Goal: Information Seeking & Learning: Learn about a topic

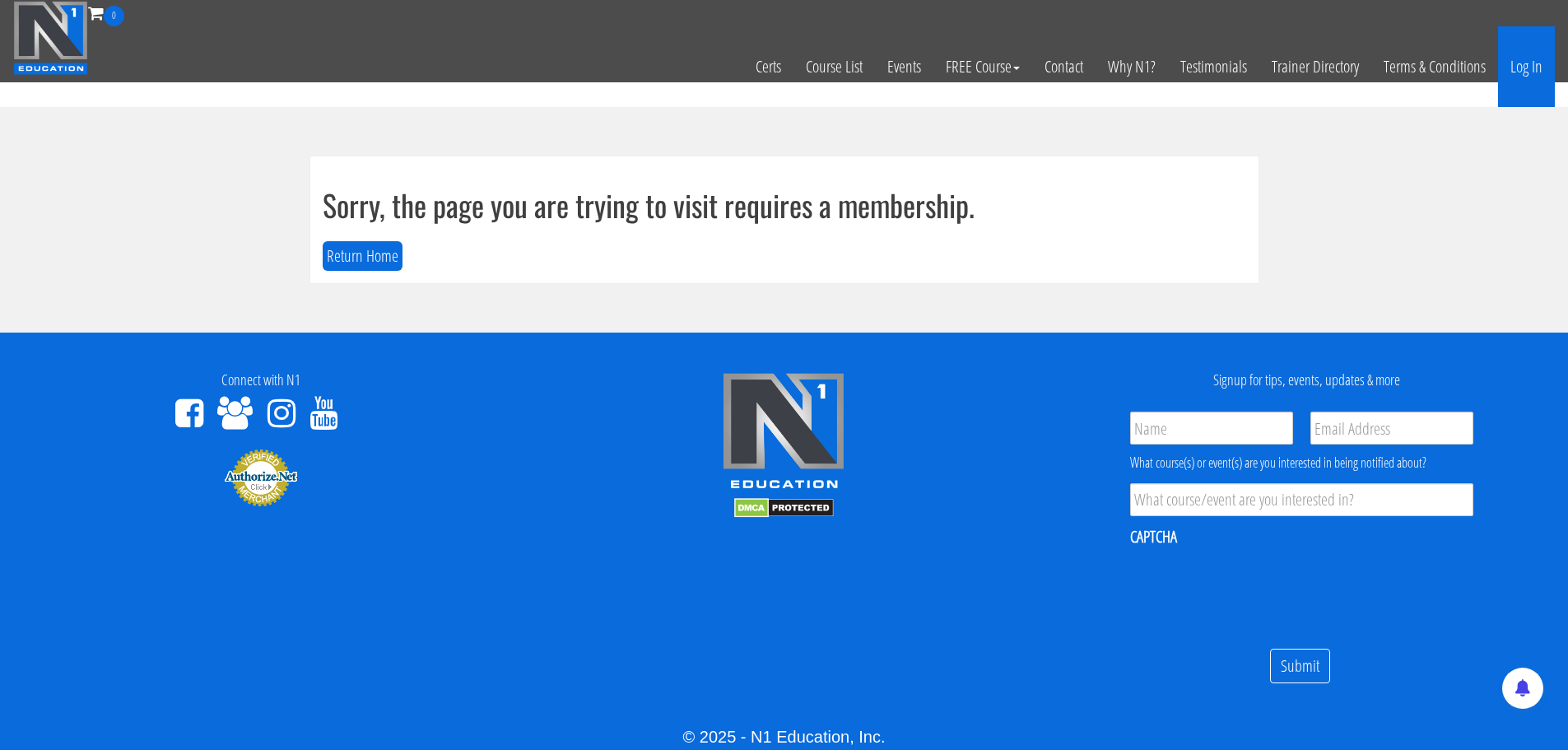
click at [1521, 75] on link "Log In" at bounding box center [1526, 66] width 57 height 80
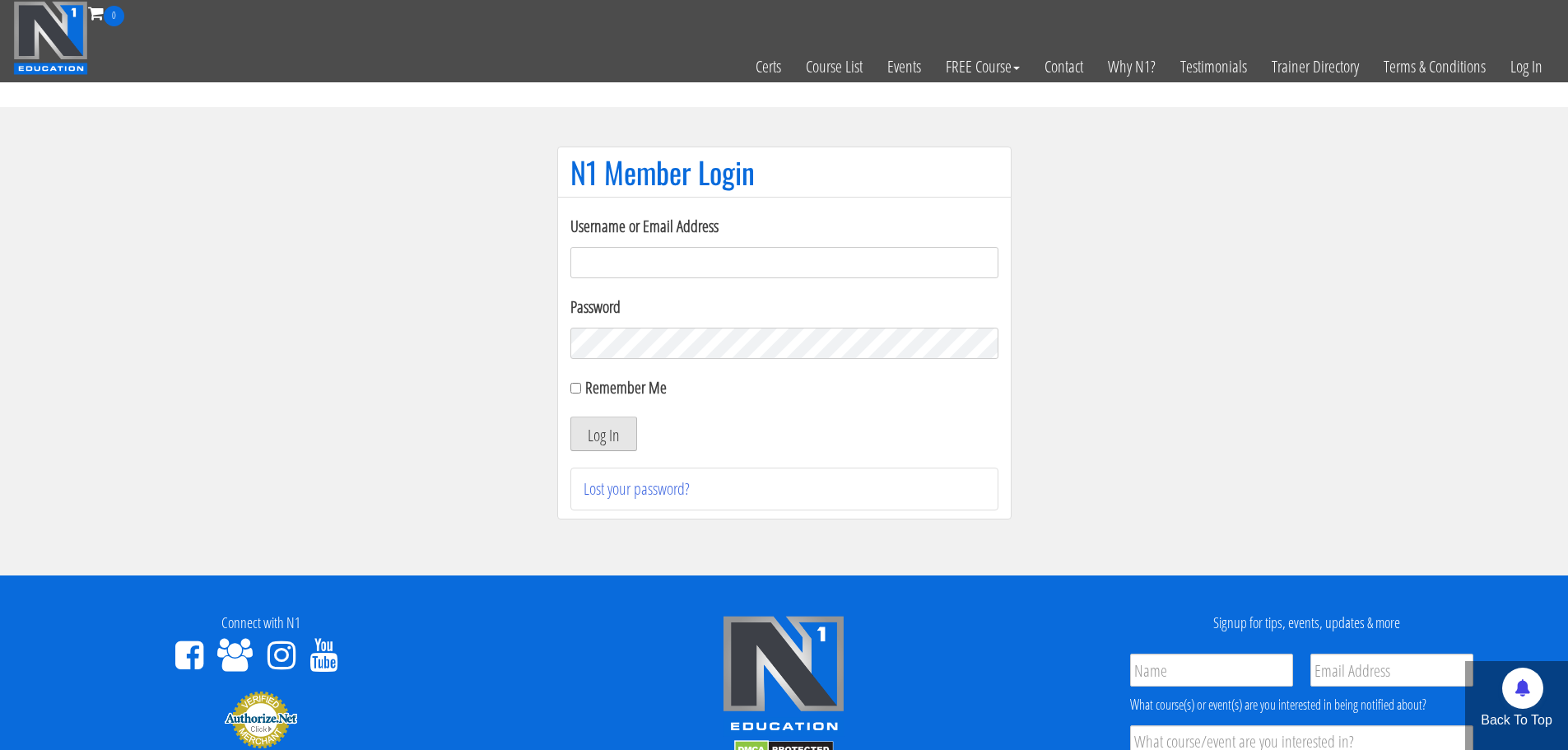
type input "[EMAIL_ADDRESS][DOMAIN_NAME]"
click at [605, 434] on button "Log In" at bounding box center [604, 434] width 67 height 35
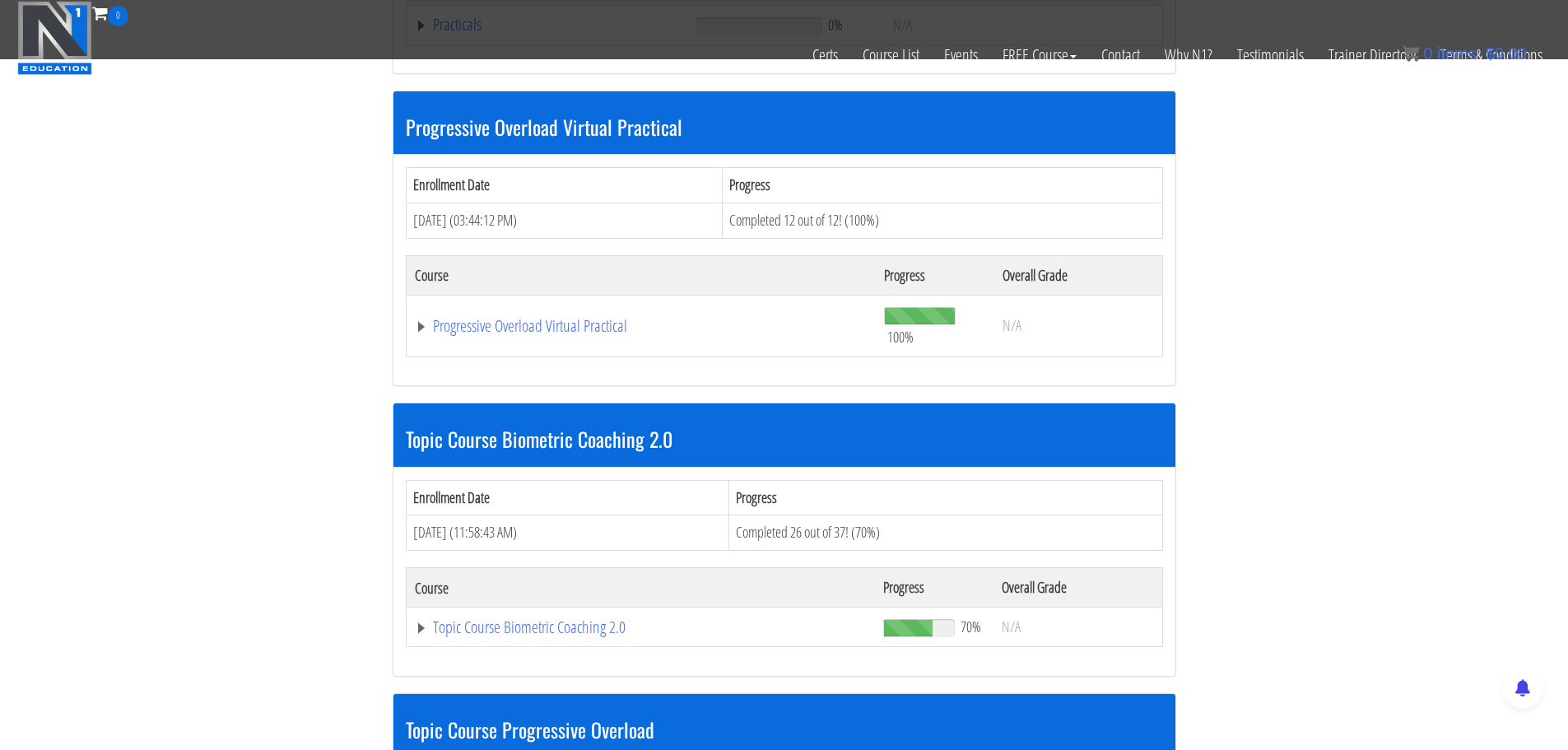
scroll to position [1340, 0]
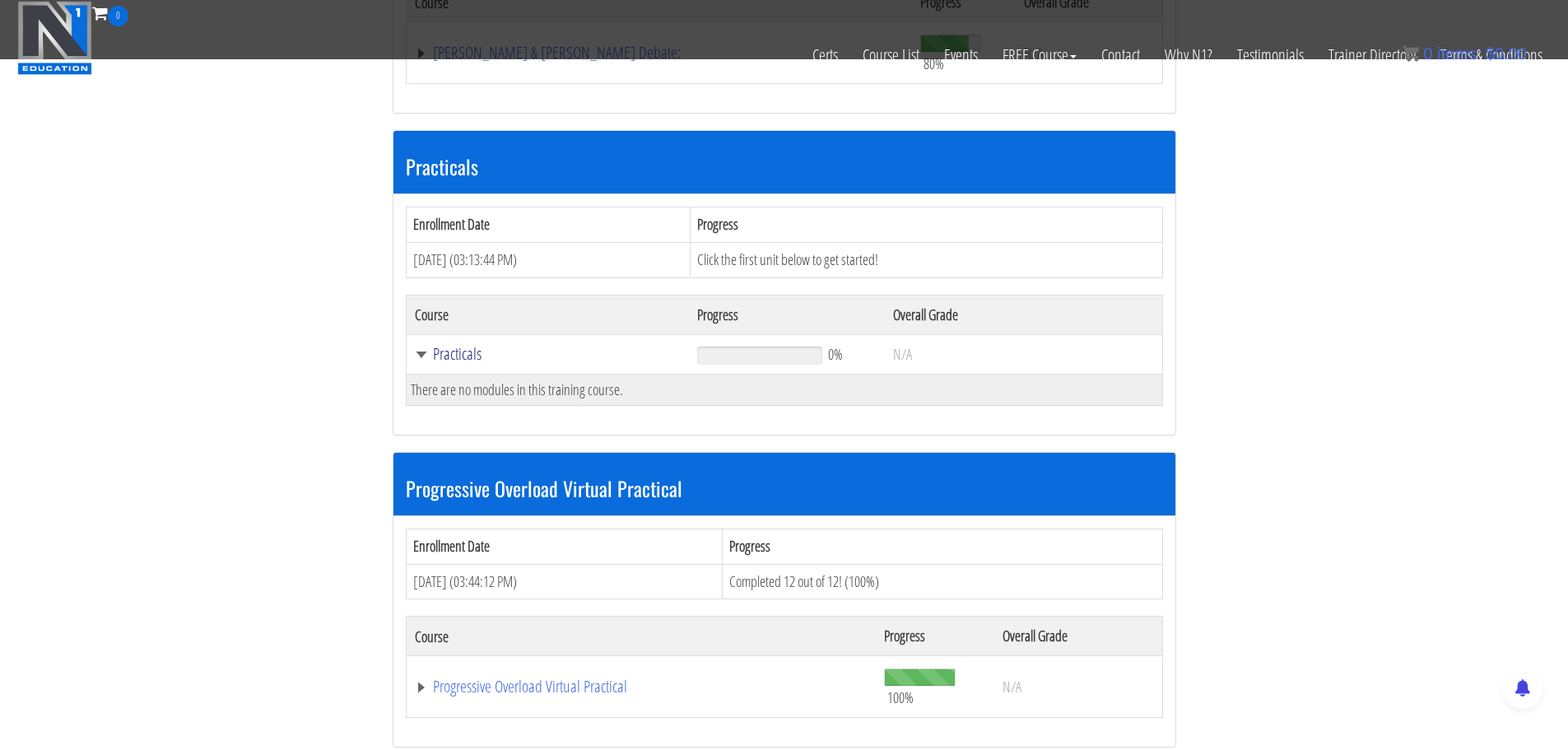
scroll to position [1587, 0]
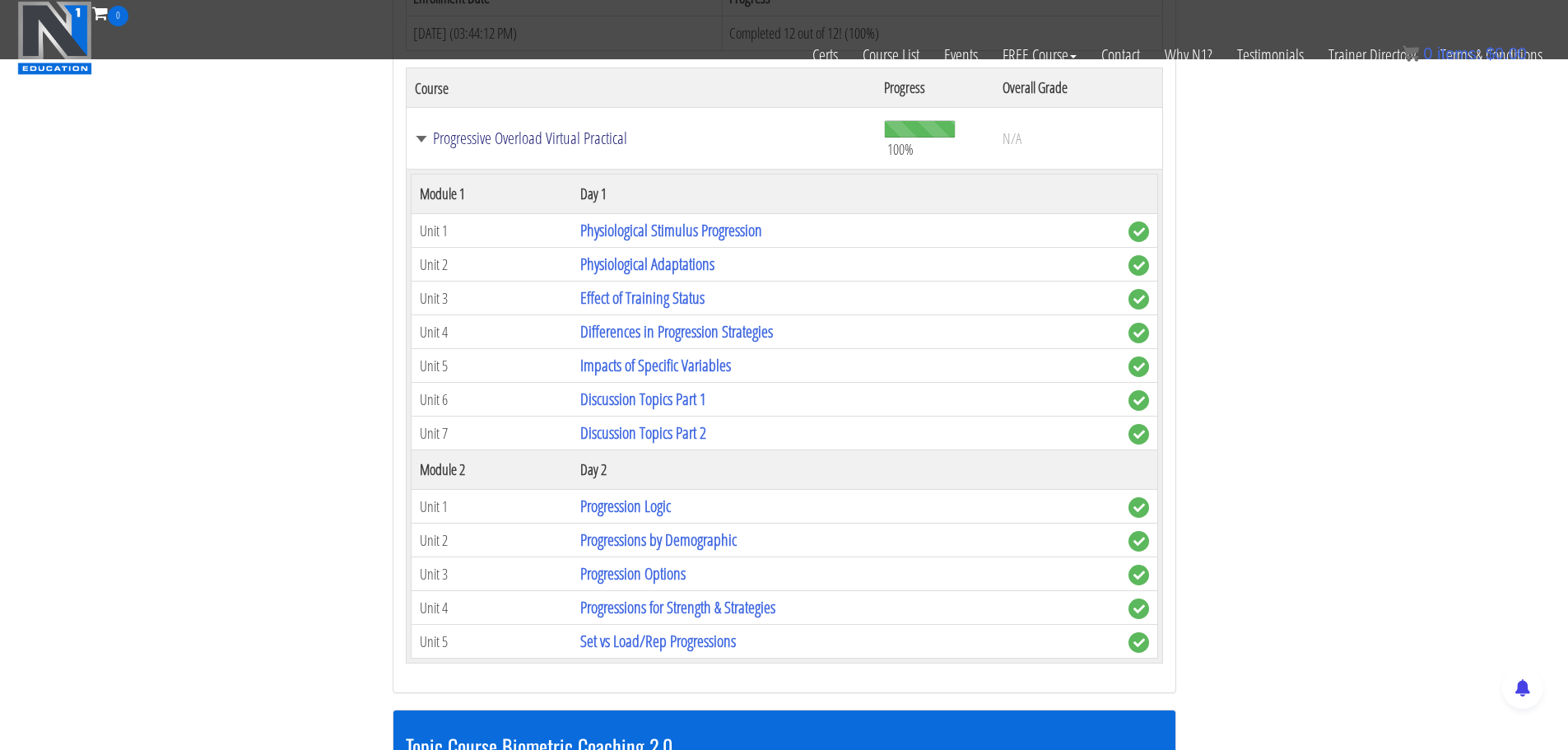
scroll to position [1917, 0]
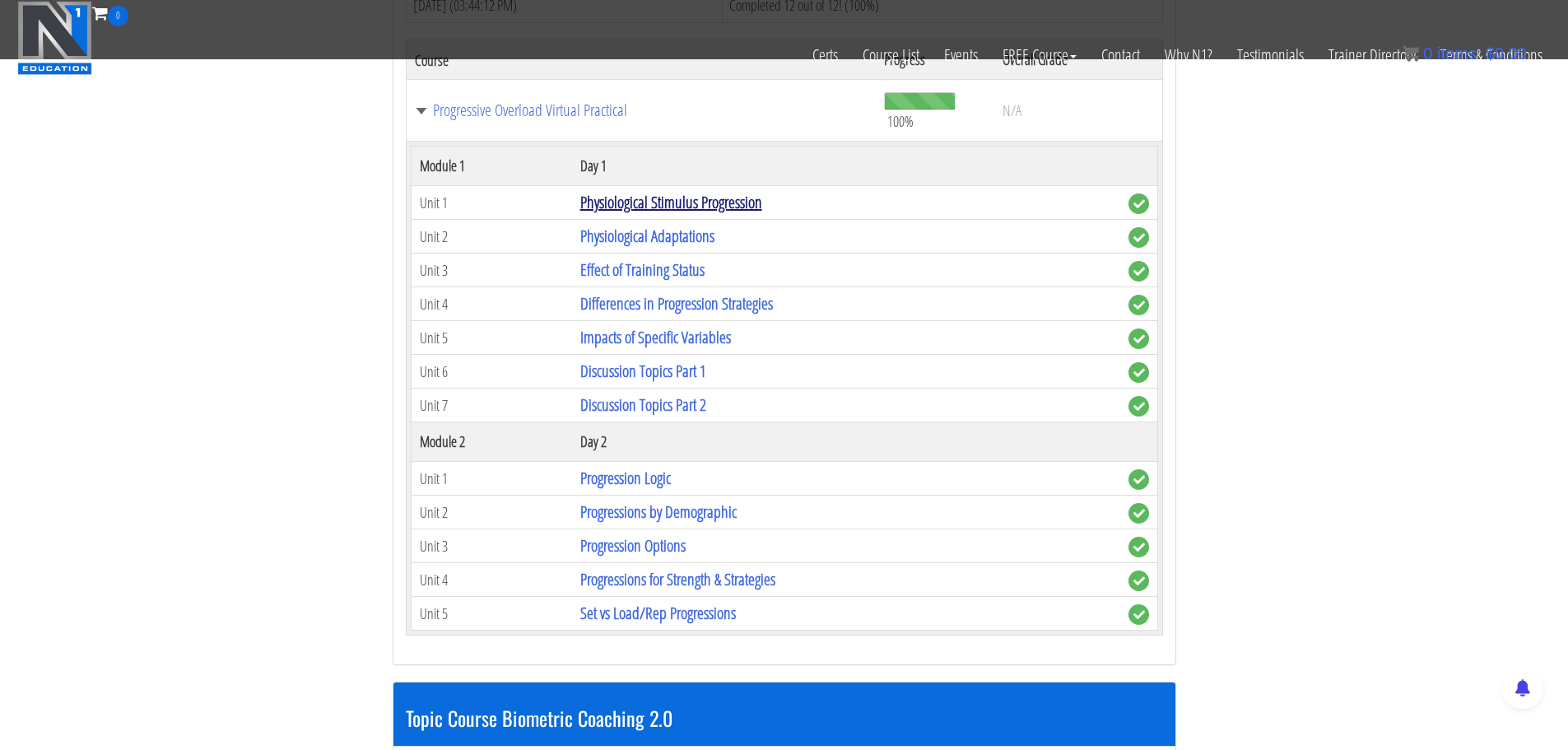
click at [675, 191] on link "Physiological Stimulus Progression" at bounding box center [671, 202] width 182 height 22
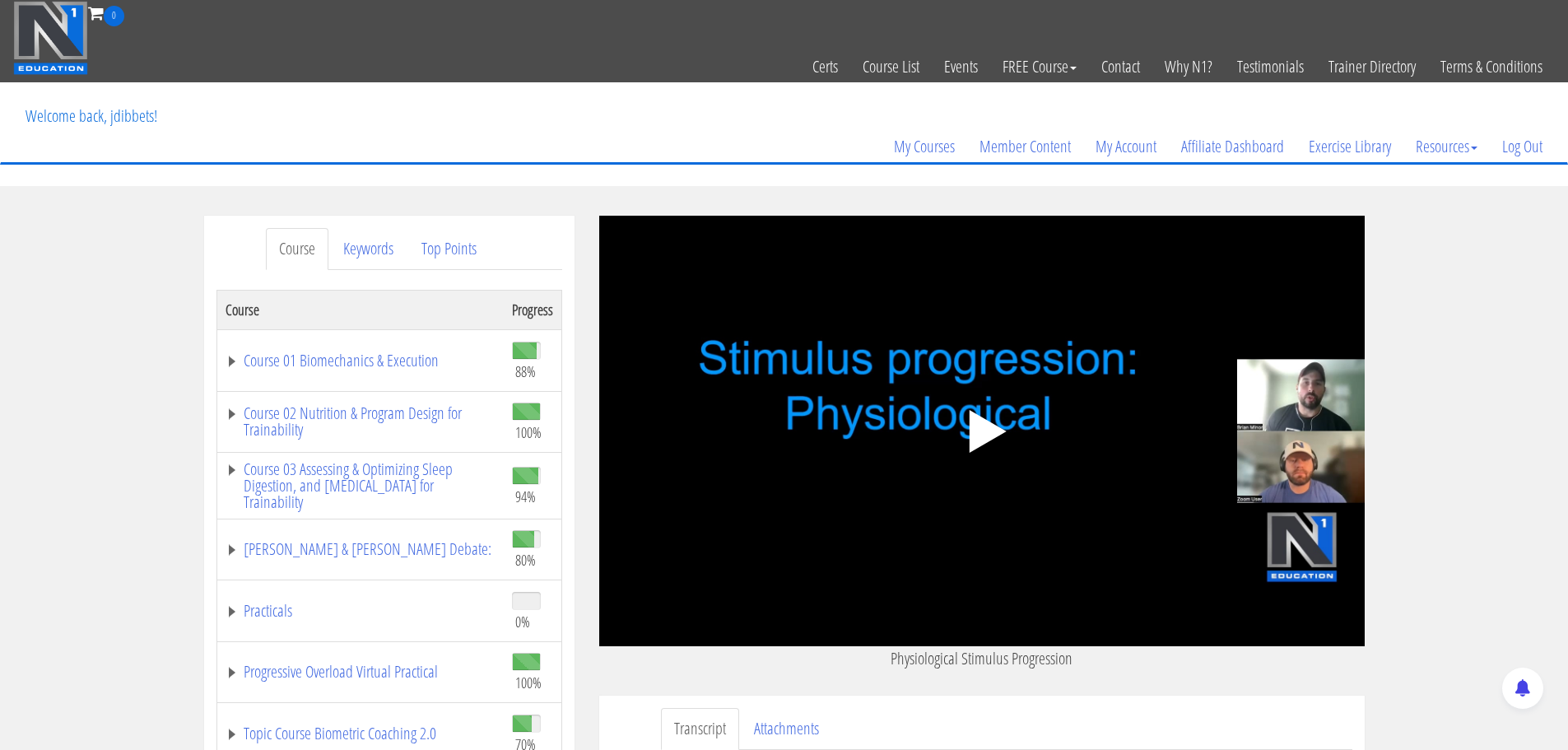
click at [983, 414] on icon ".fp-color-play{opacity:0.65;}.controlbutton{fill:#fff;}" at bounding box center [982, 432] width 104 height 104
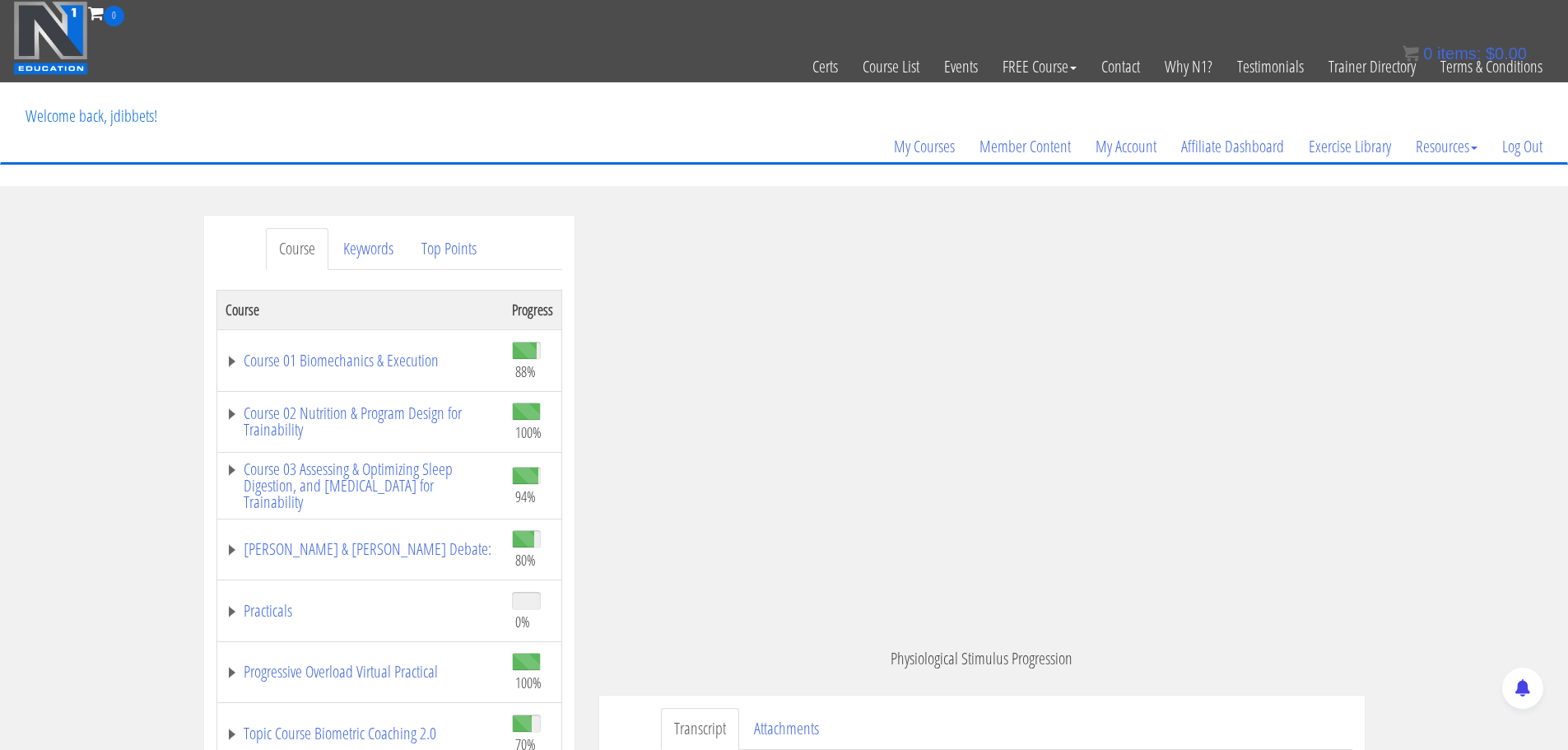
scroll to position [120, 0]
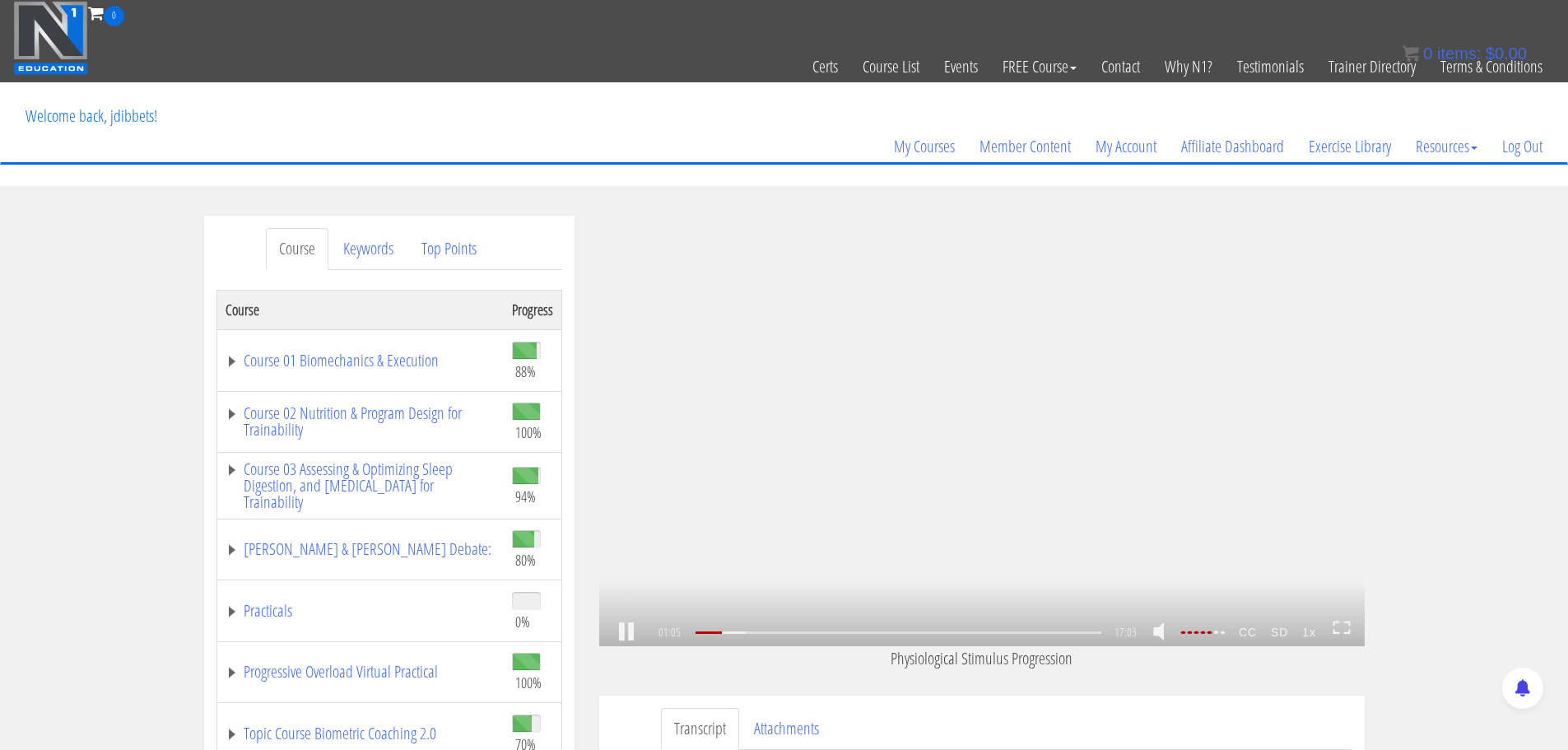
click at [1219, 632] on em at bounding box center [1216, 632] width 4 height 3
click at [1231, 631] on div "01:05 16:06 17:03 15:59 CC SD 1x" at bounding box center [982, 633] width 765 height 28
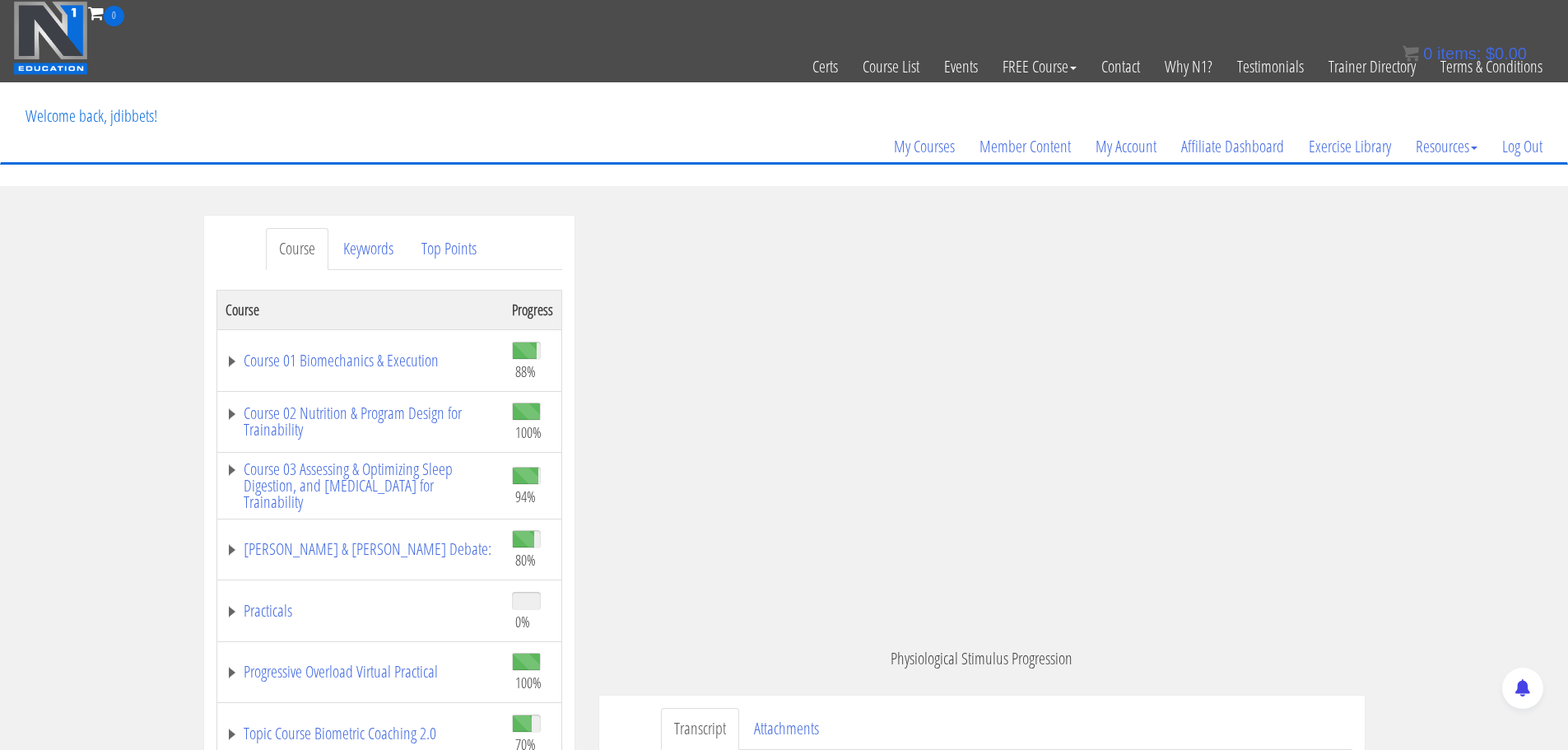
click at [1215, 671] on p "Physiological Stimulus Progression" at bounding box center [982, 658] width 765 height 25
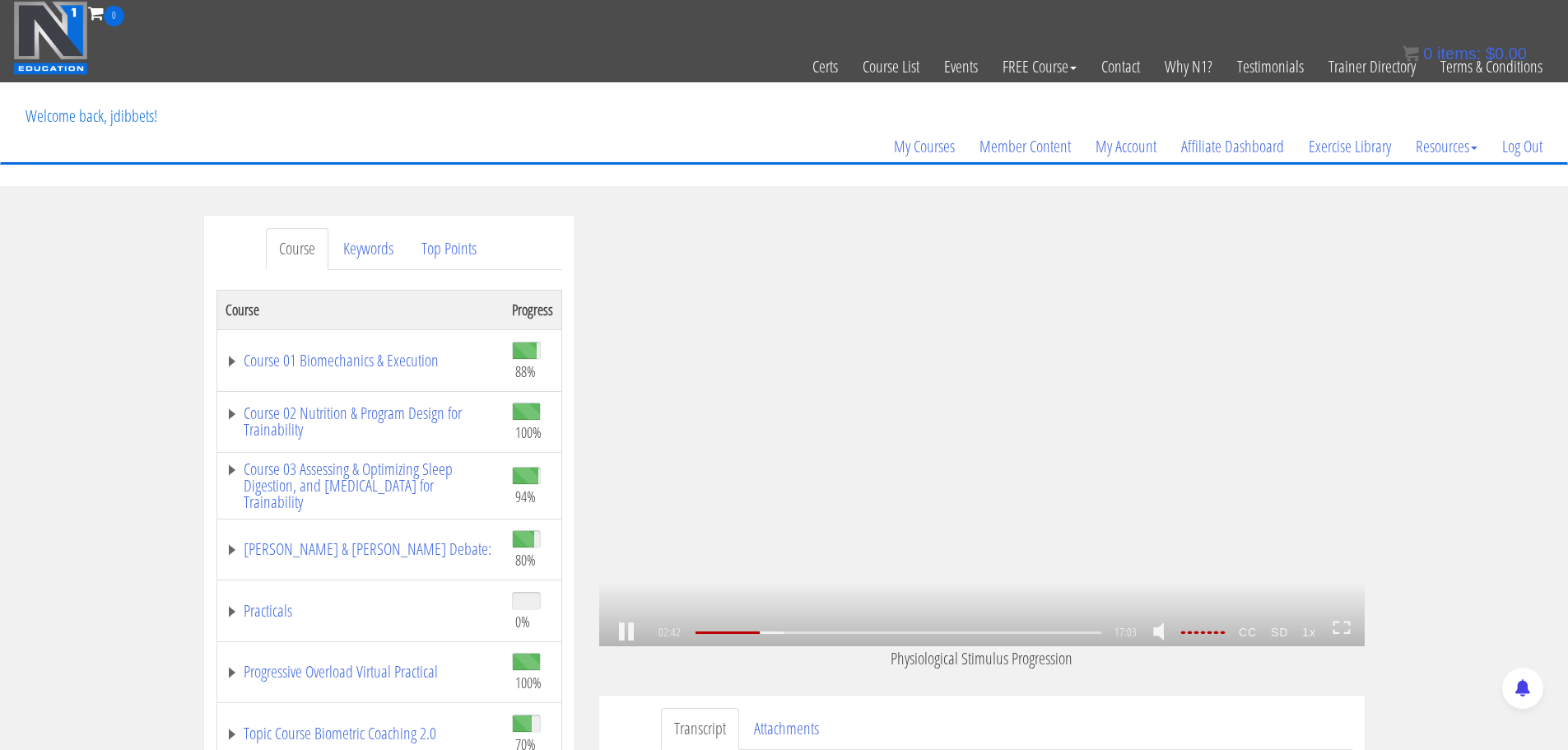
scroll to position [392, 0]
click at [1283, 631] on strong "SD" at bounding box center [1280, 632] width 31 height 26
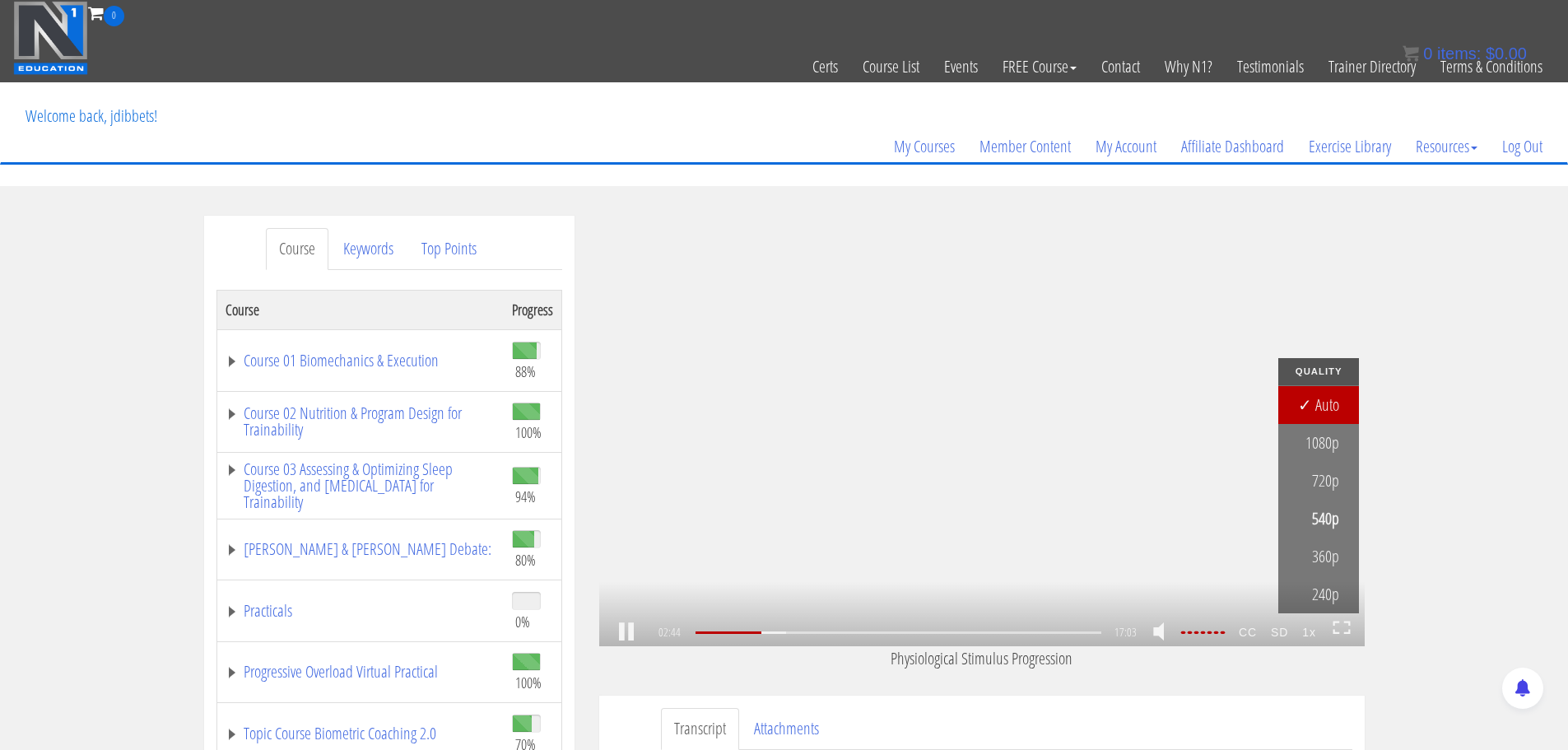
click at [1283, 631] on strong "SD" at bounding box center [1280, 632] width 31 height 26
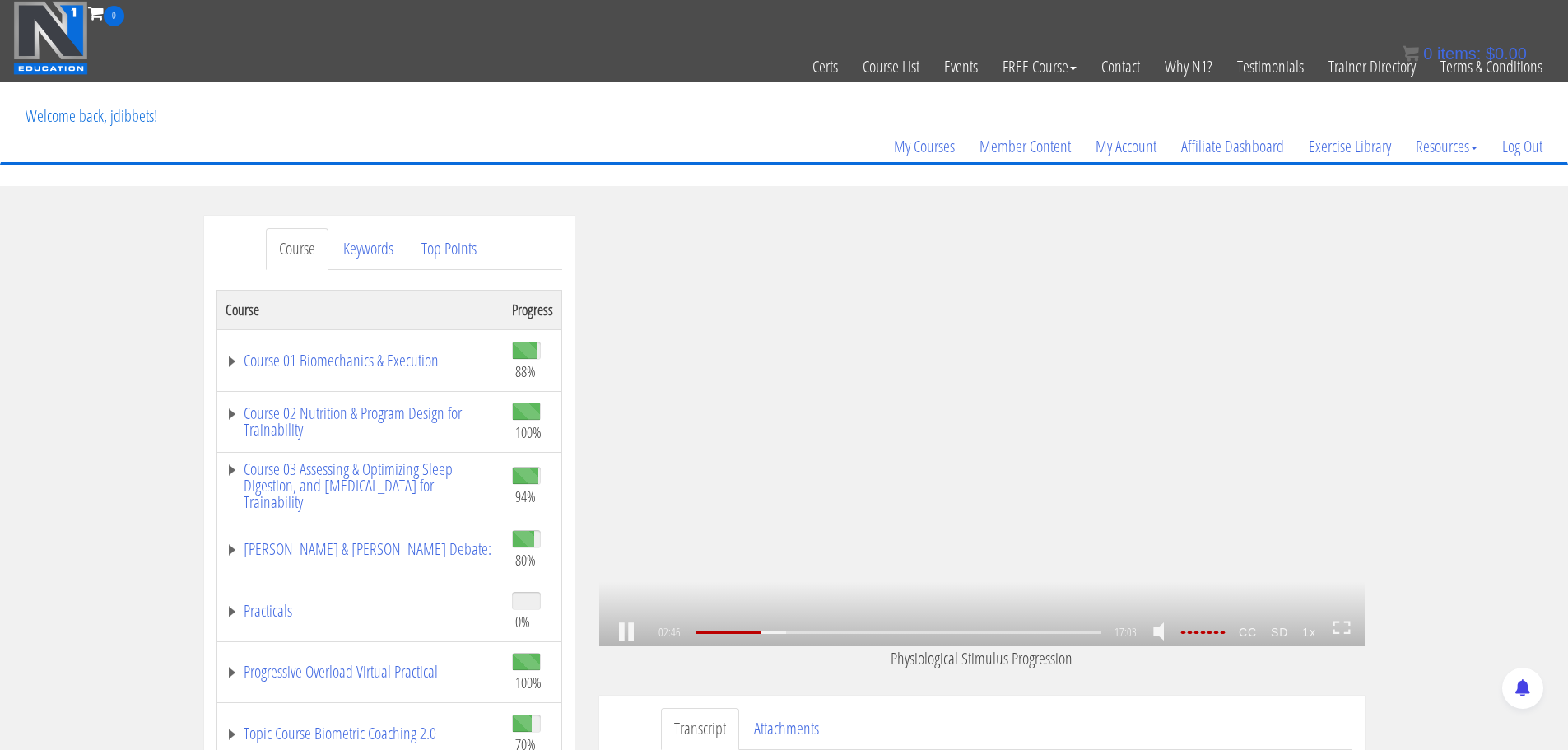
click at [1254, 633] on strong "CC" at bounding box center [1247, 632] width 32 height 26
click at [1335, 587] on link "English" at bounding box center [1298, 594] width 120 height 38
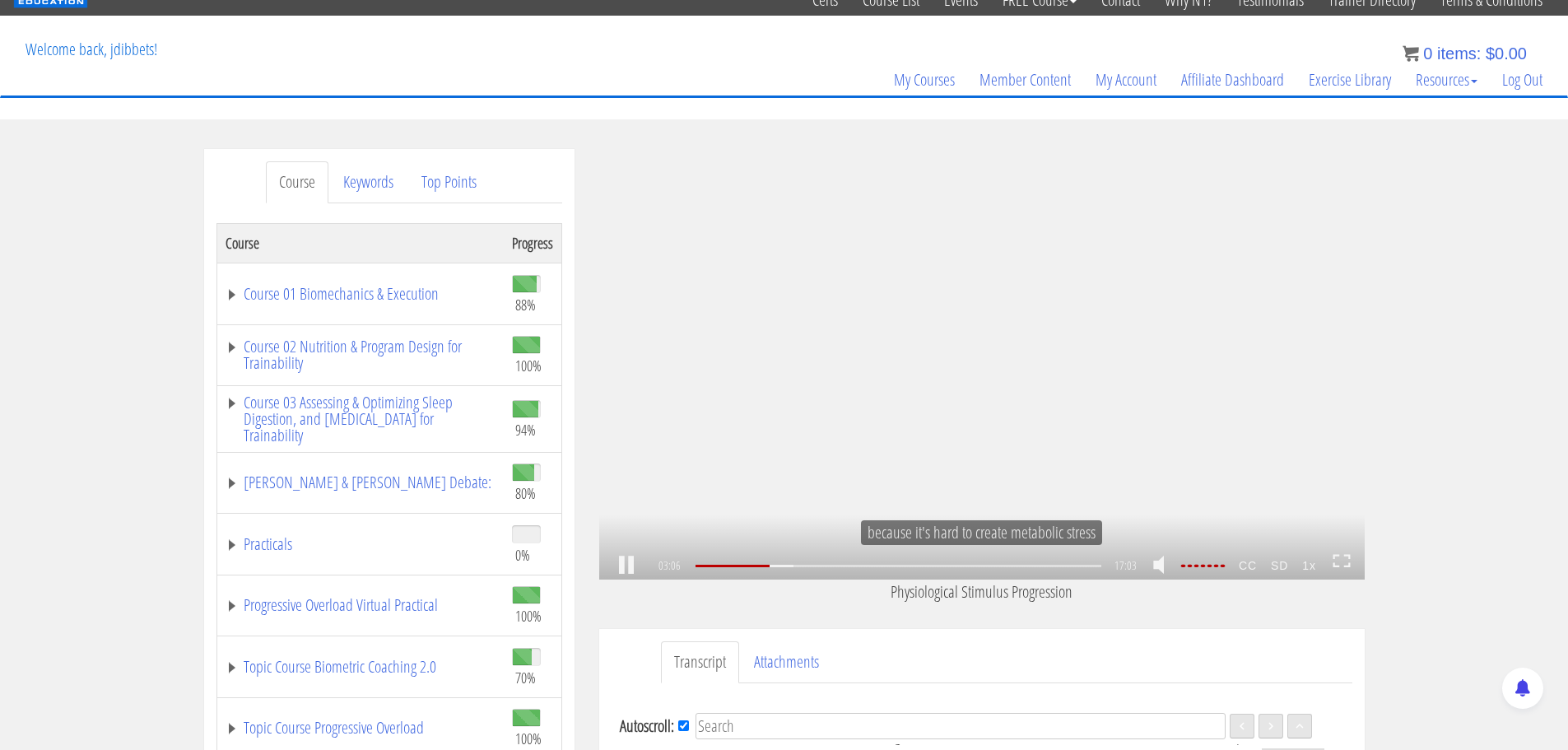
scroll to position [0, 0]
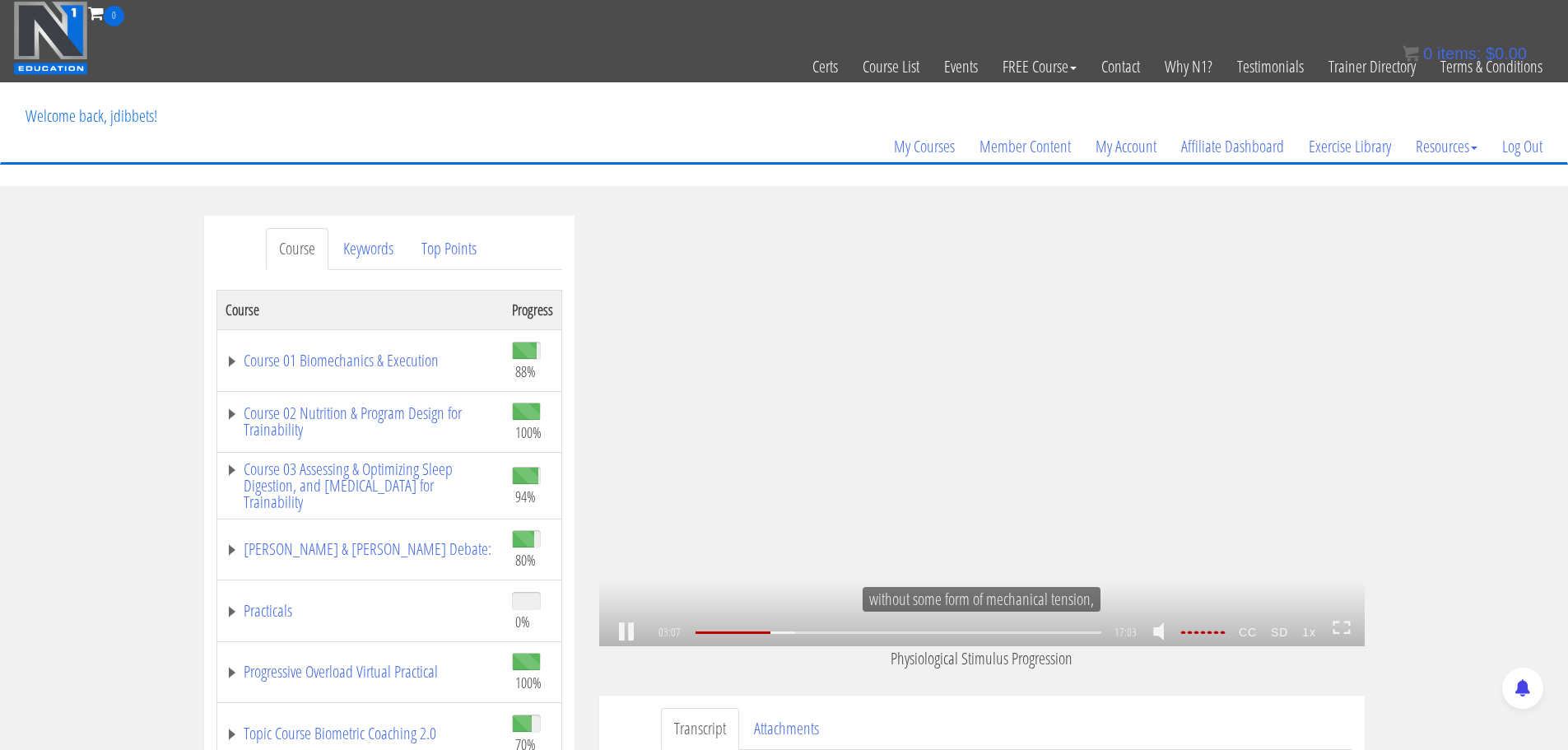
click at [624, 632] on link at bounding box center [626, 632] width 28 height 0
click at [625, 632] on link at bounding box center [626, 632] width 28 height 0
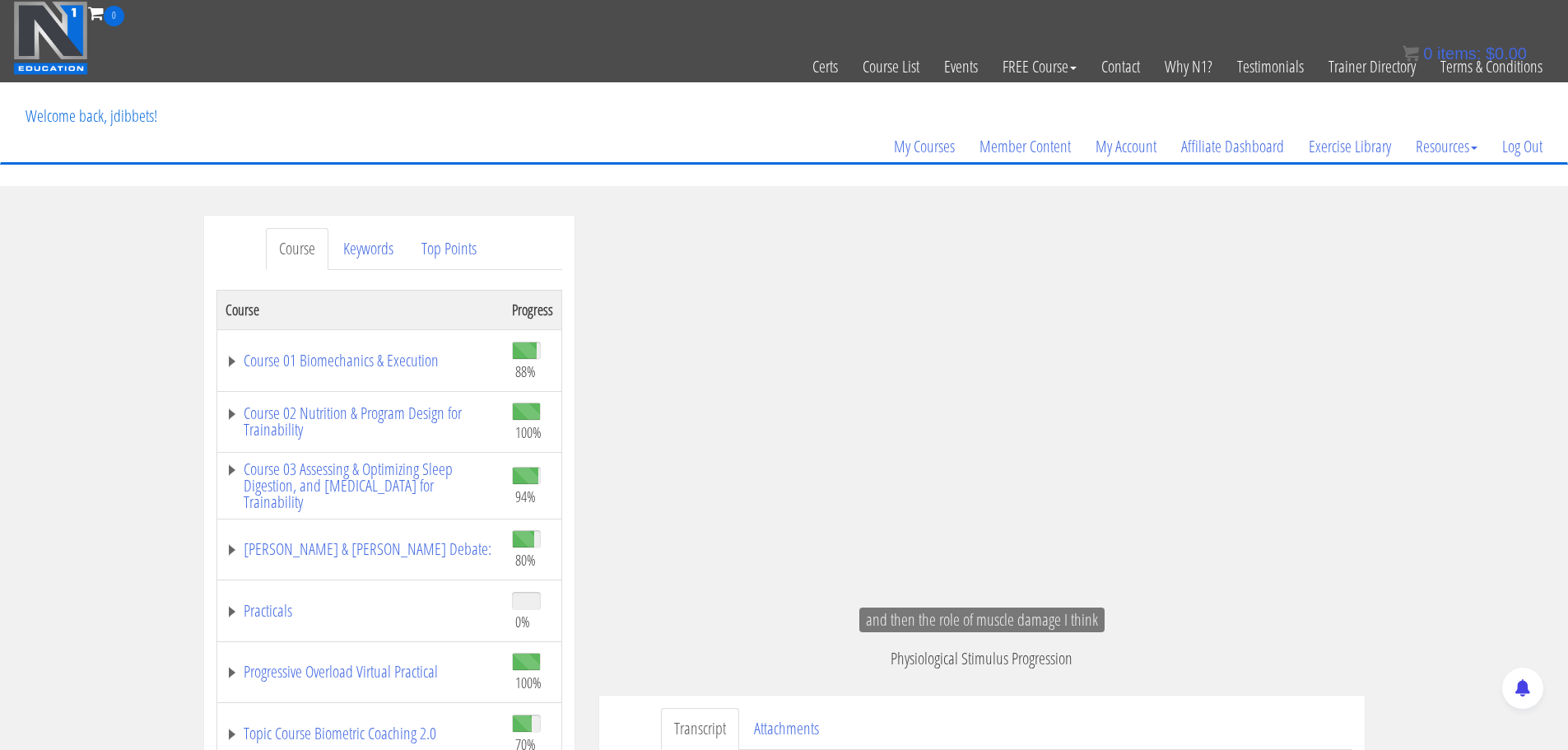
scroll to position [466, 0]
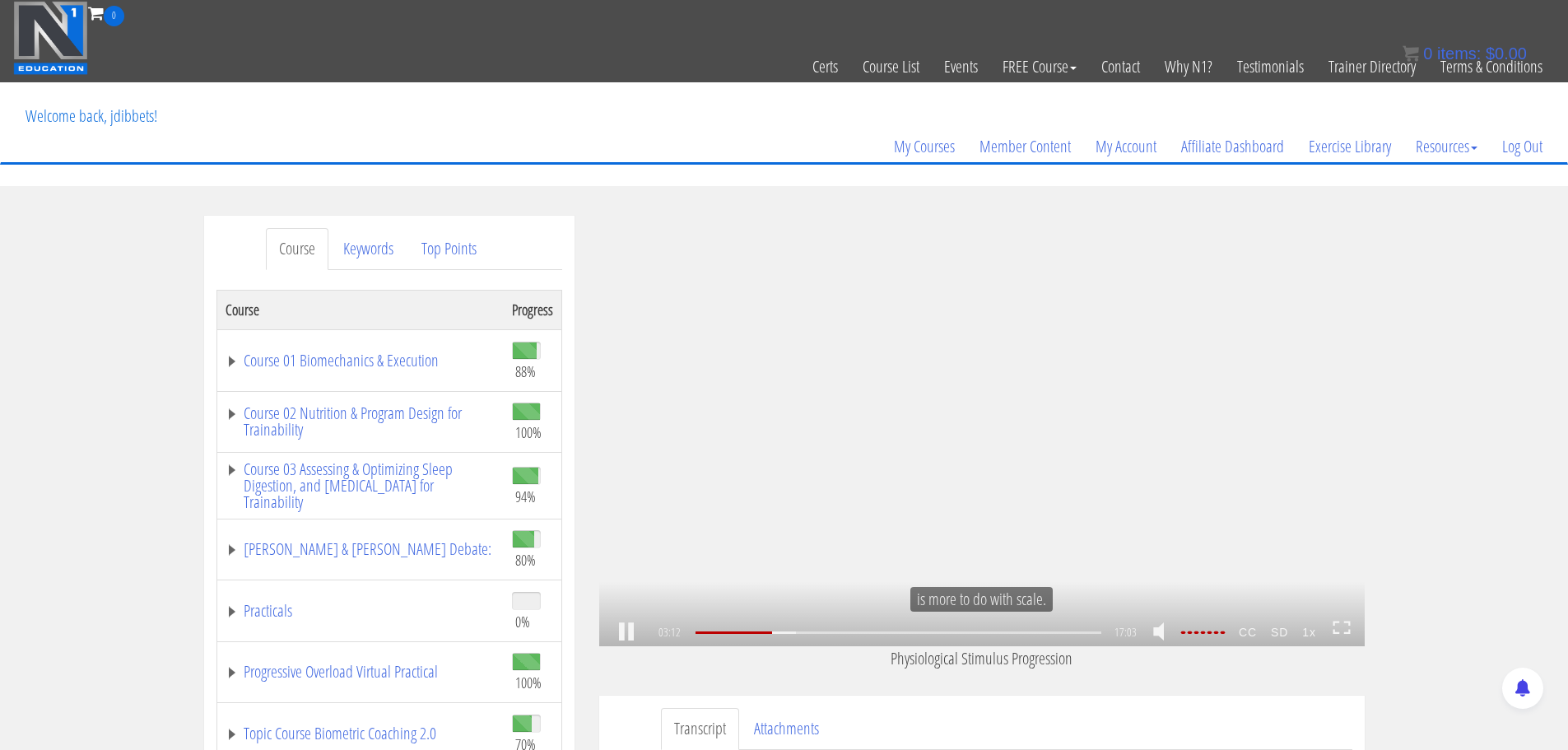
click at [611, 624] on div "03:12 16:49 17:03 13:52 CC SD 1x" at bounding box center [982, 633] width 765 height 28
click at [624, 632] on link at bounding box center [626, 632] width 28 height 0
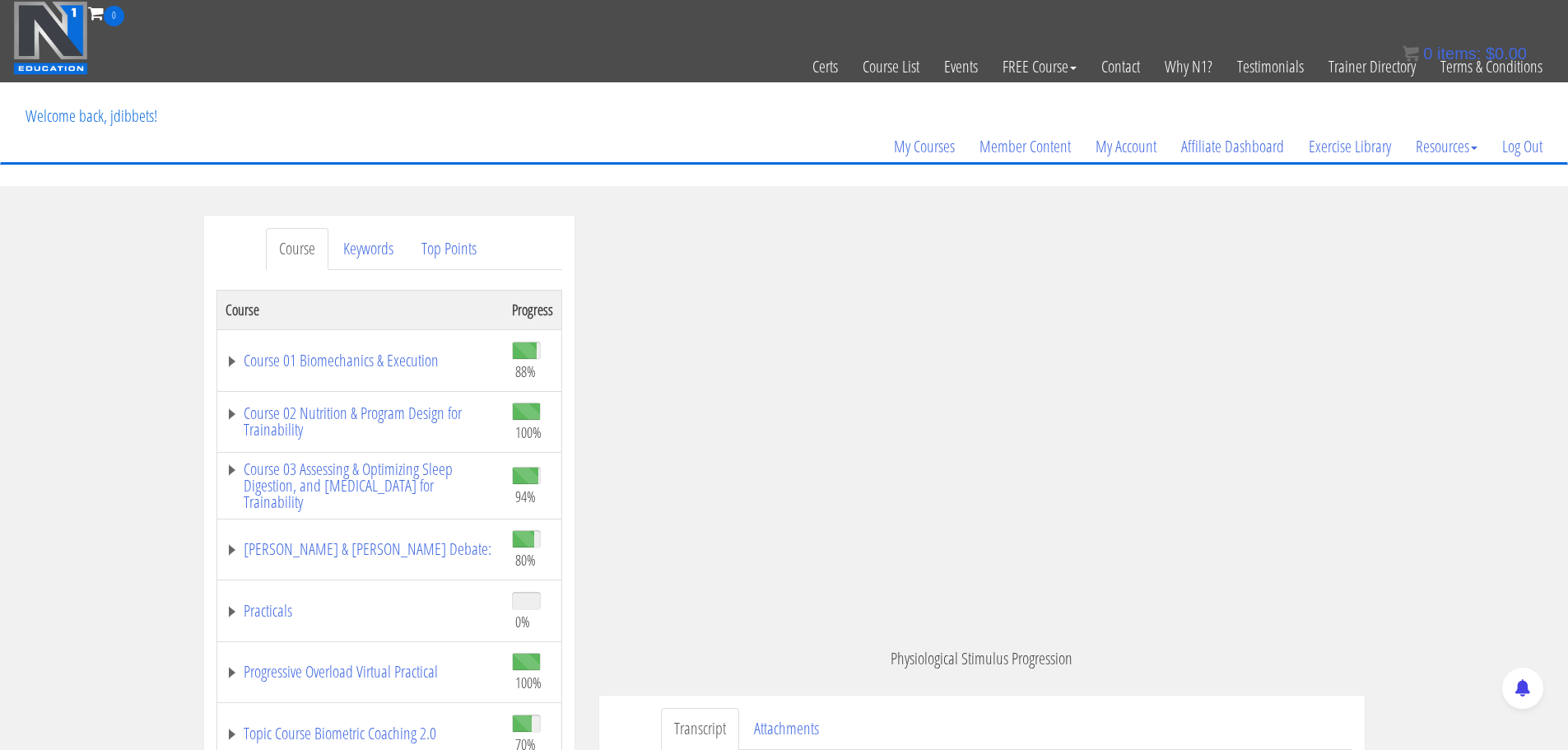
click at [715, 251] on div ".a{fill:#000;opacity:0.65;}.b{fill:#fff;opacity:1.0;} .fp-color-play{opacity:0.…" at bounding box center [982, 431] width 765 height 431
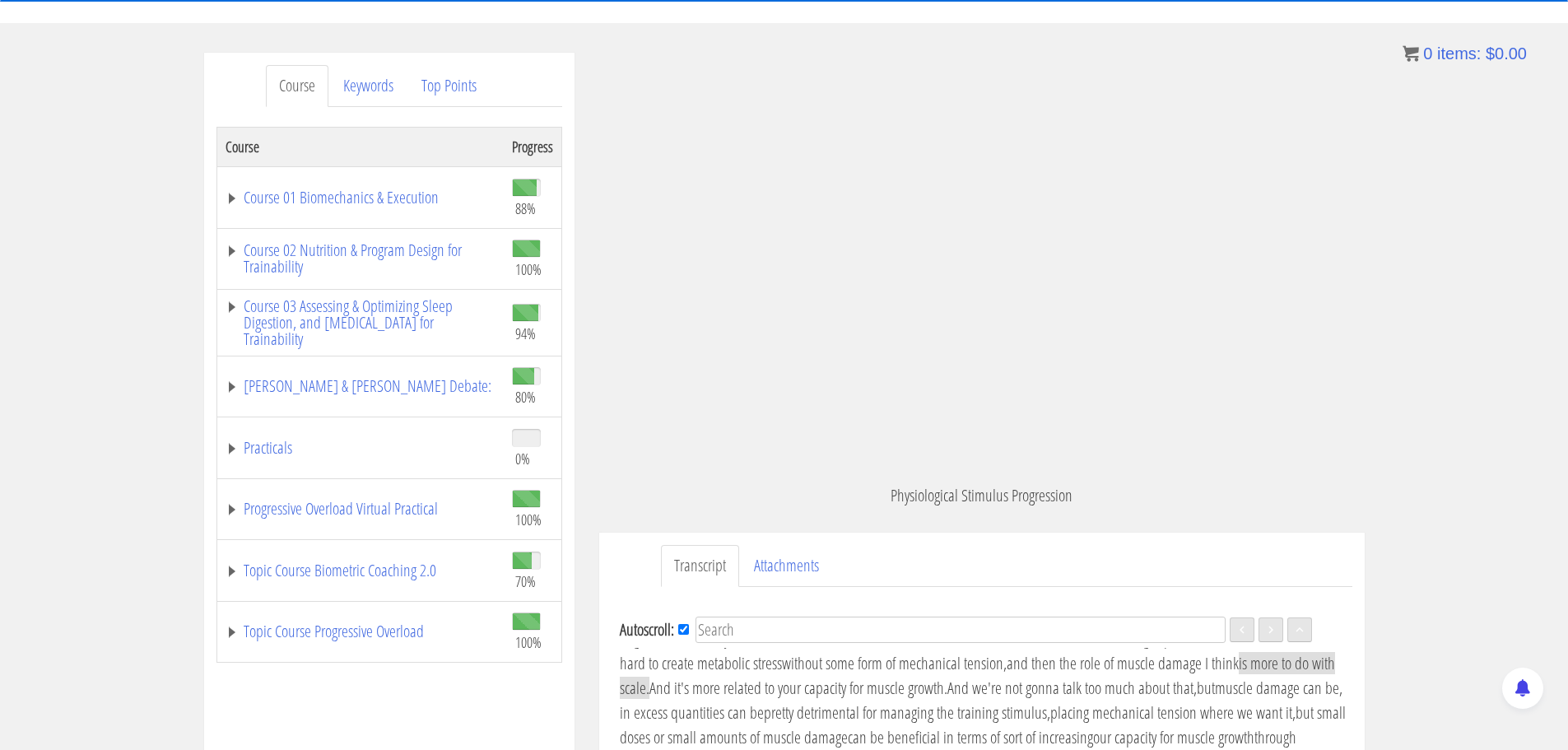
scroll to position [164, 0]
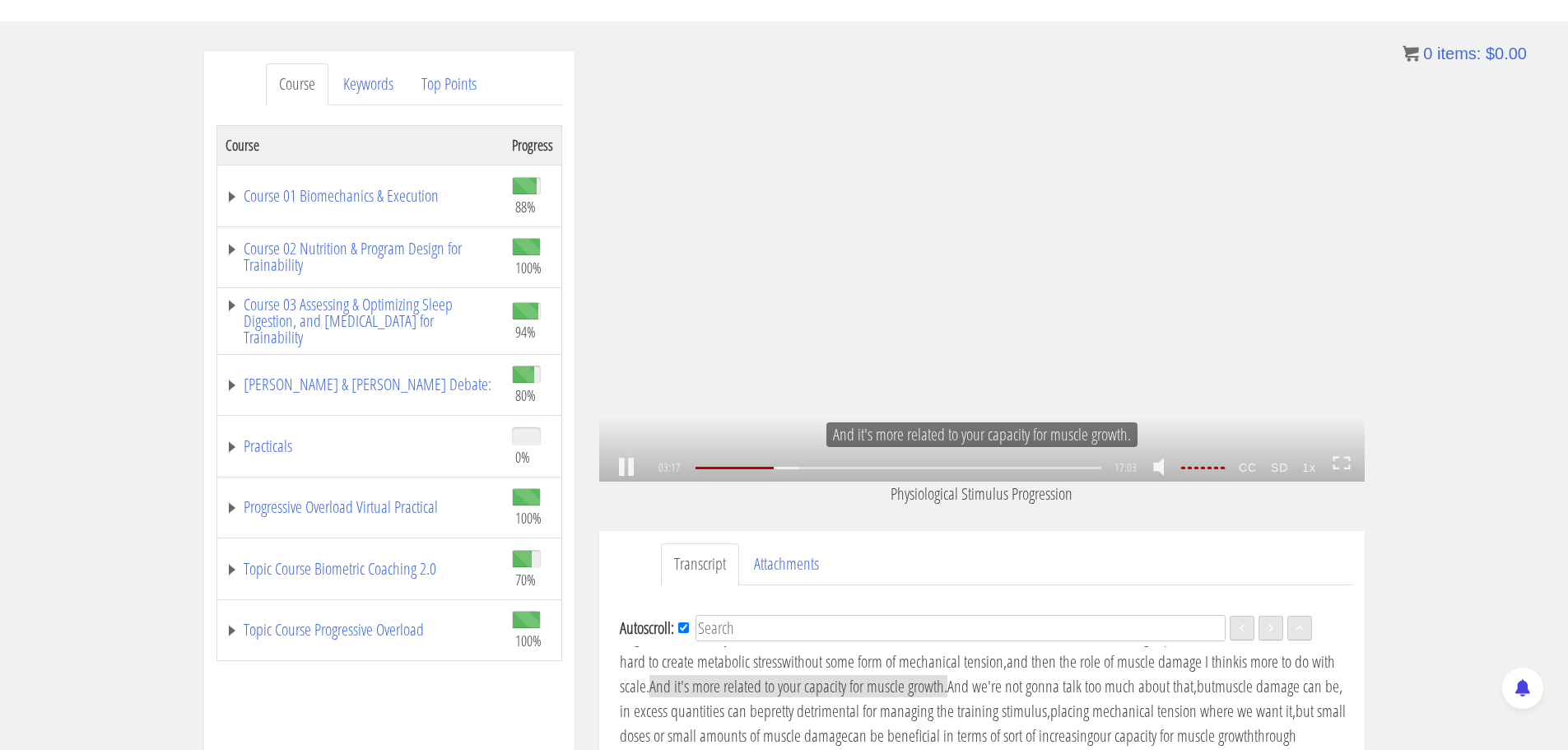
click at [1212, 469] on div at bounding box center [1201, 468] width 46 height 3
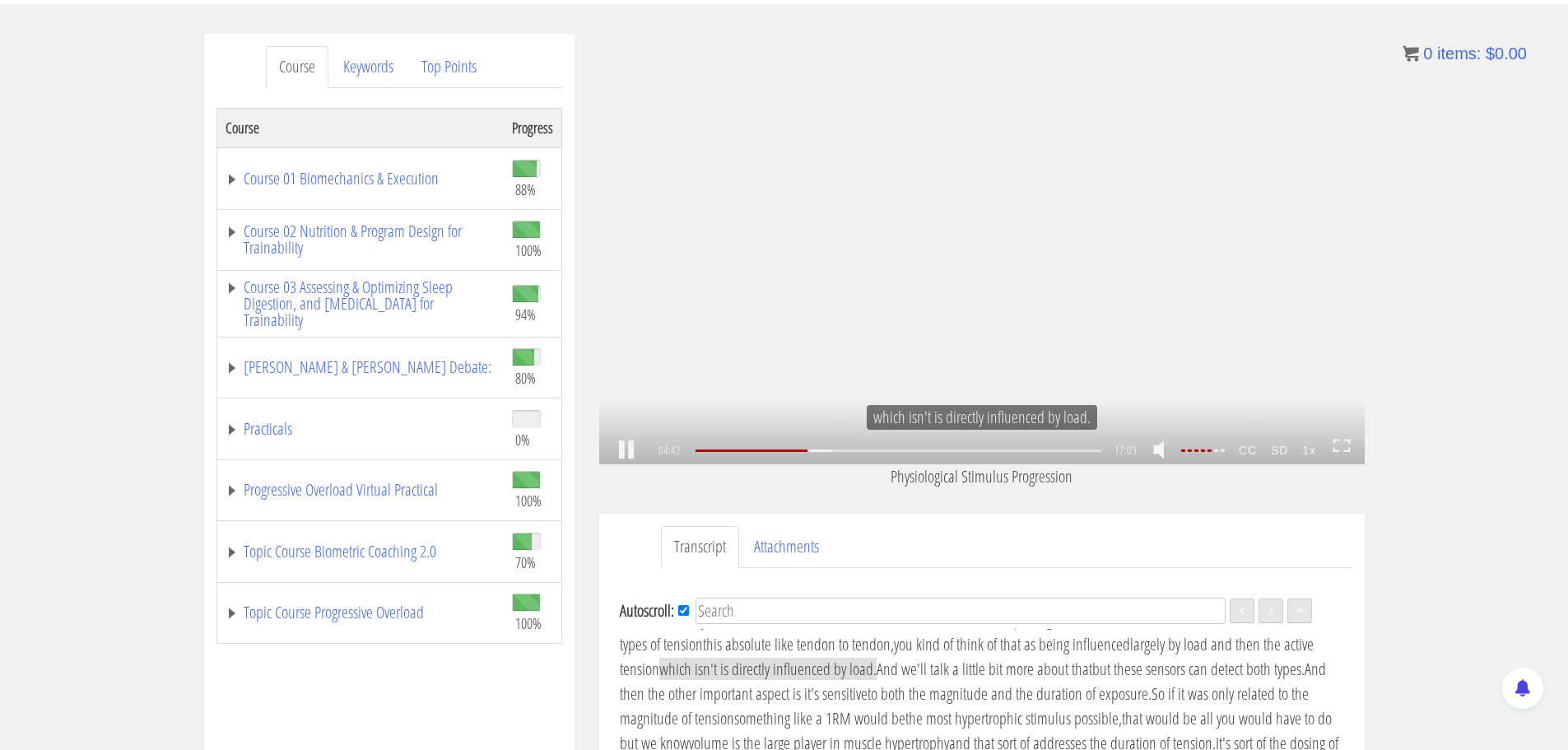
scroll to position [185, 0]
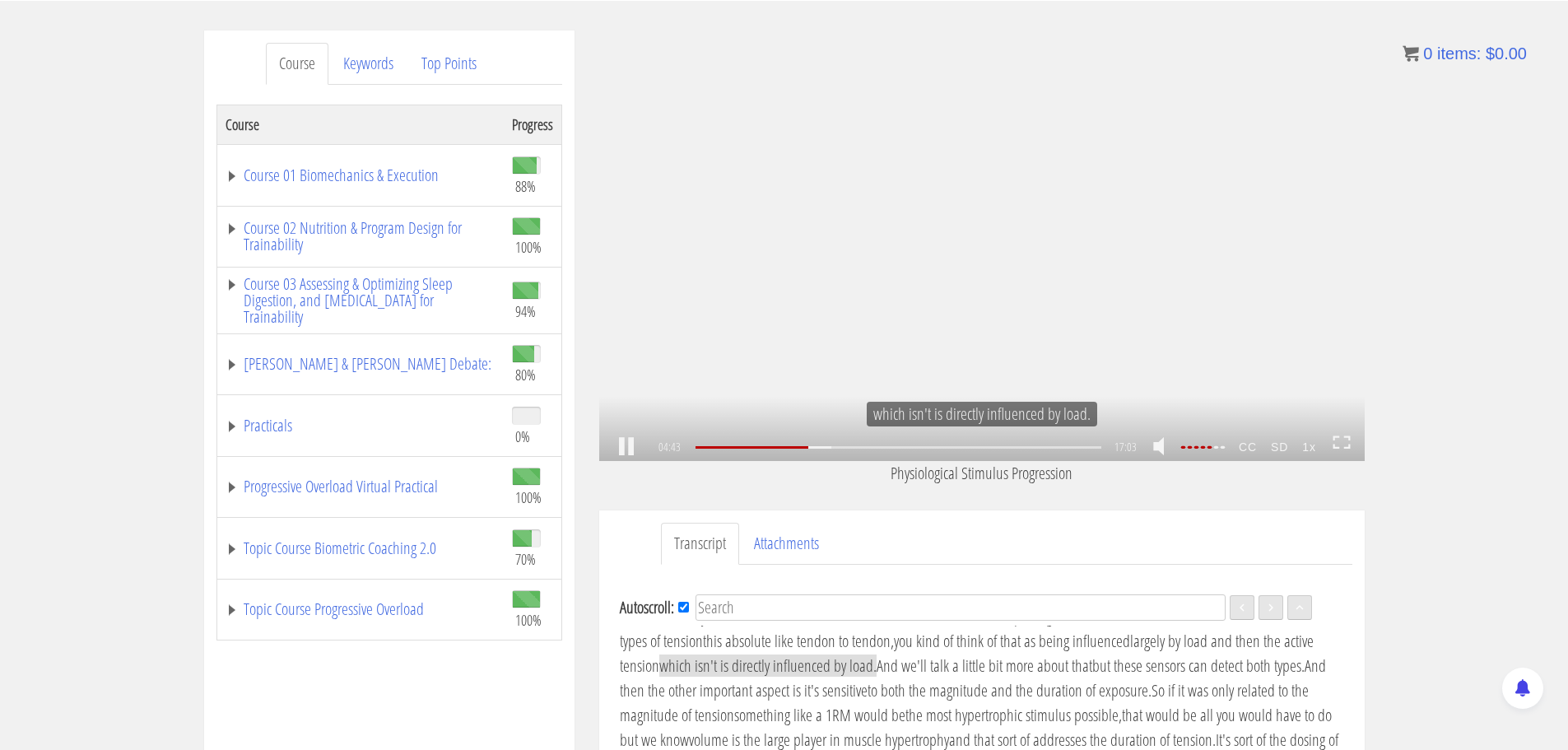
click at [614, 447] on link at bounding box center [626, 447] width 28 height 0
click at [628, 447] on link at bounding box center [626, 447] width 28 height 0
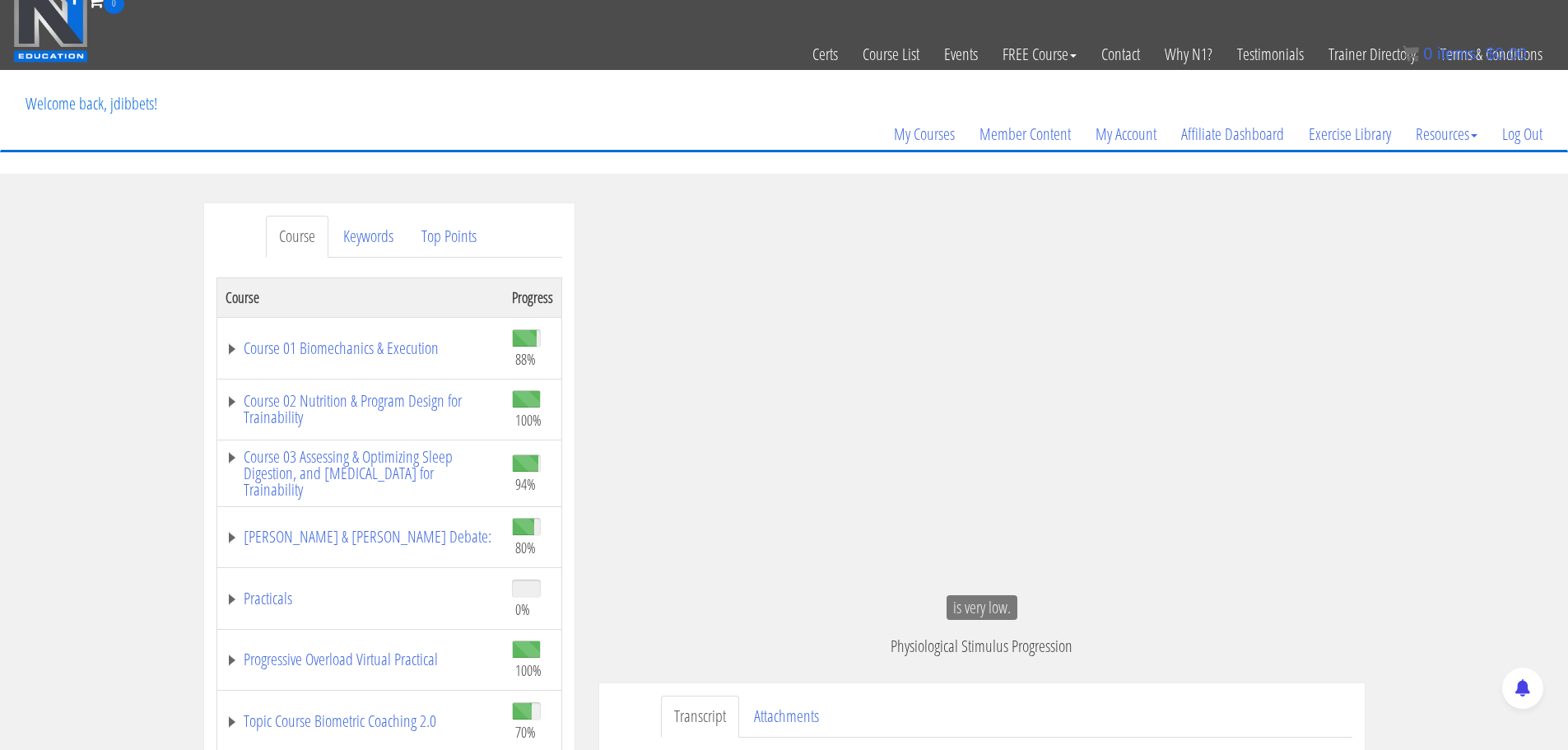
scroll to position [1108, 0]
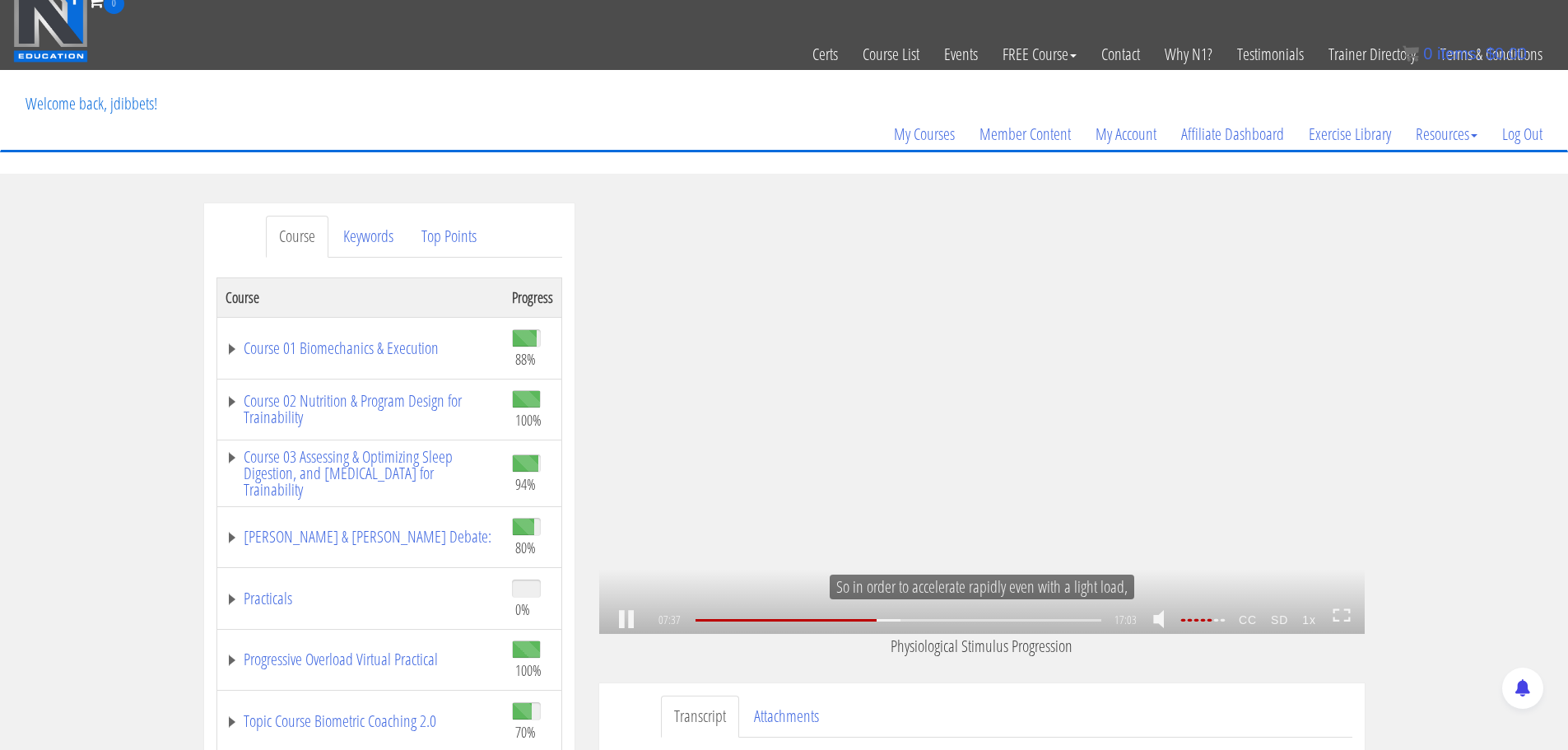
click at [635, 620] on link at bounding box center [626, 620] width 28 height 0
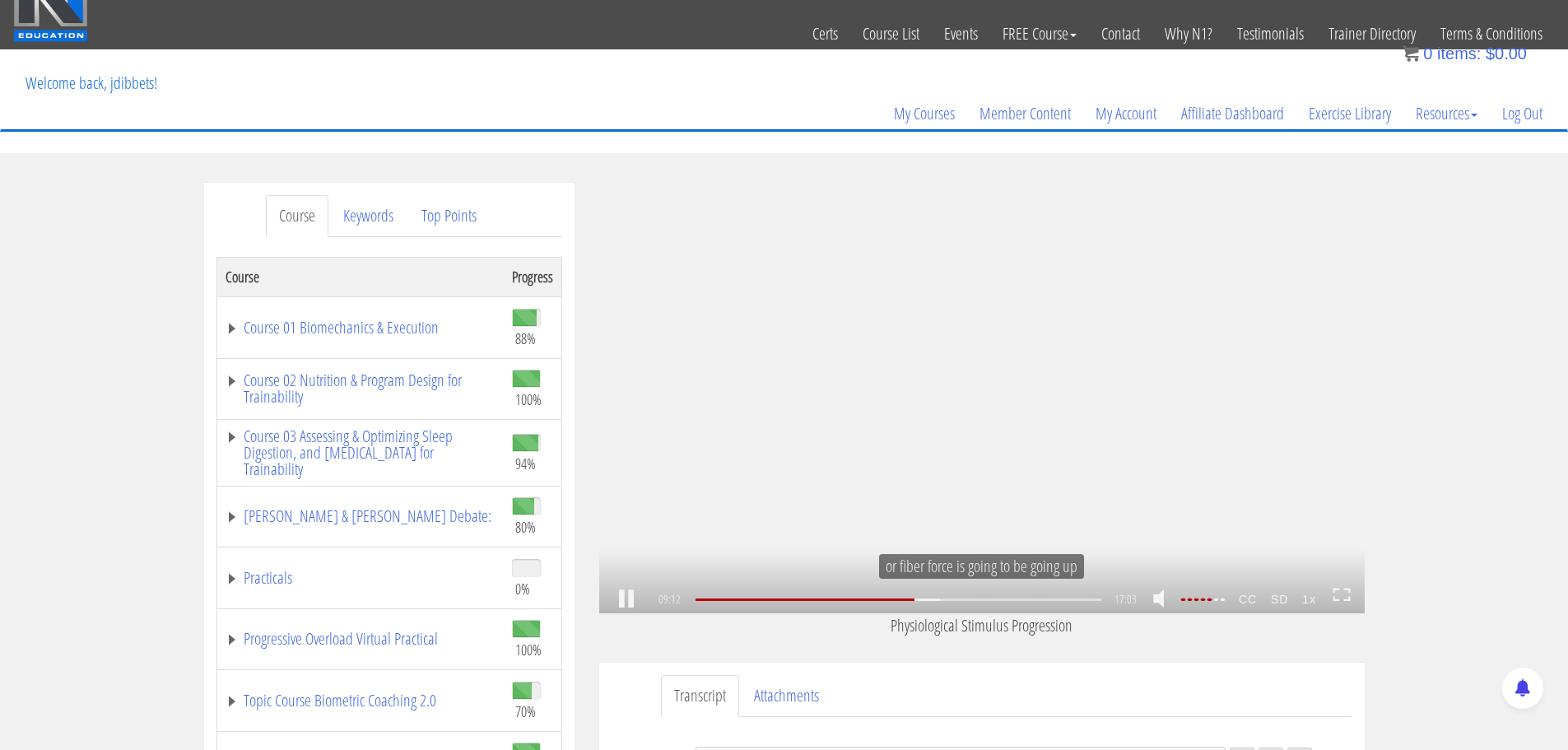
scroll to position [1355, 0]
click at [612, 599] on link at bounding box center [626, 599] width 28 height 0
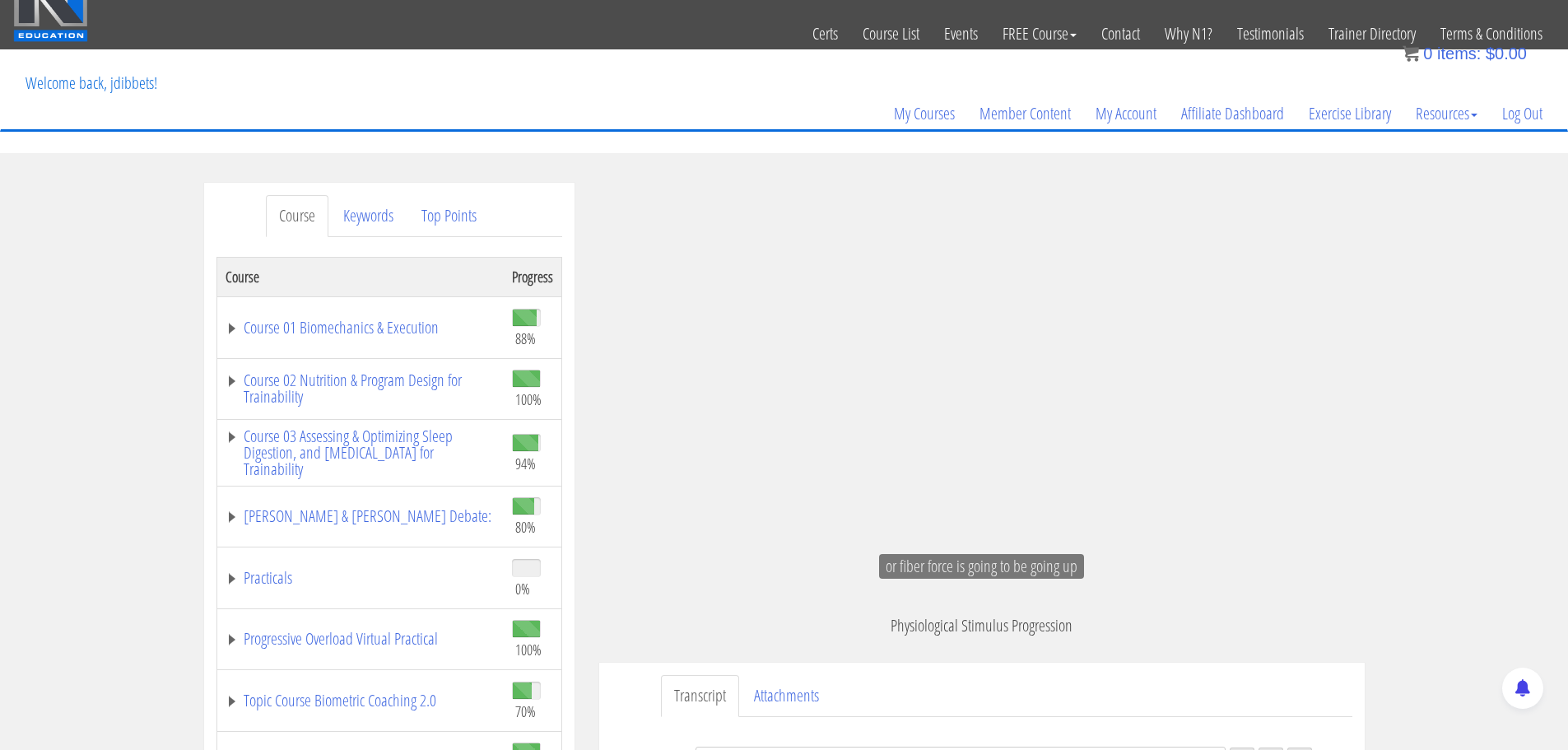
click at [598, 625] on div "Jaap Dibbets jaap@vitalgym.nl 2025-08-15 217.103.108.212 17:03 .a{fill:#000;opa…" at bounding box center [982, 643] width 790 height 920
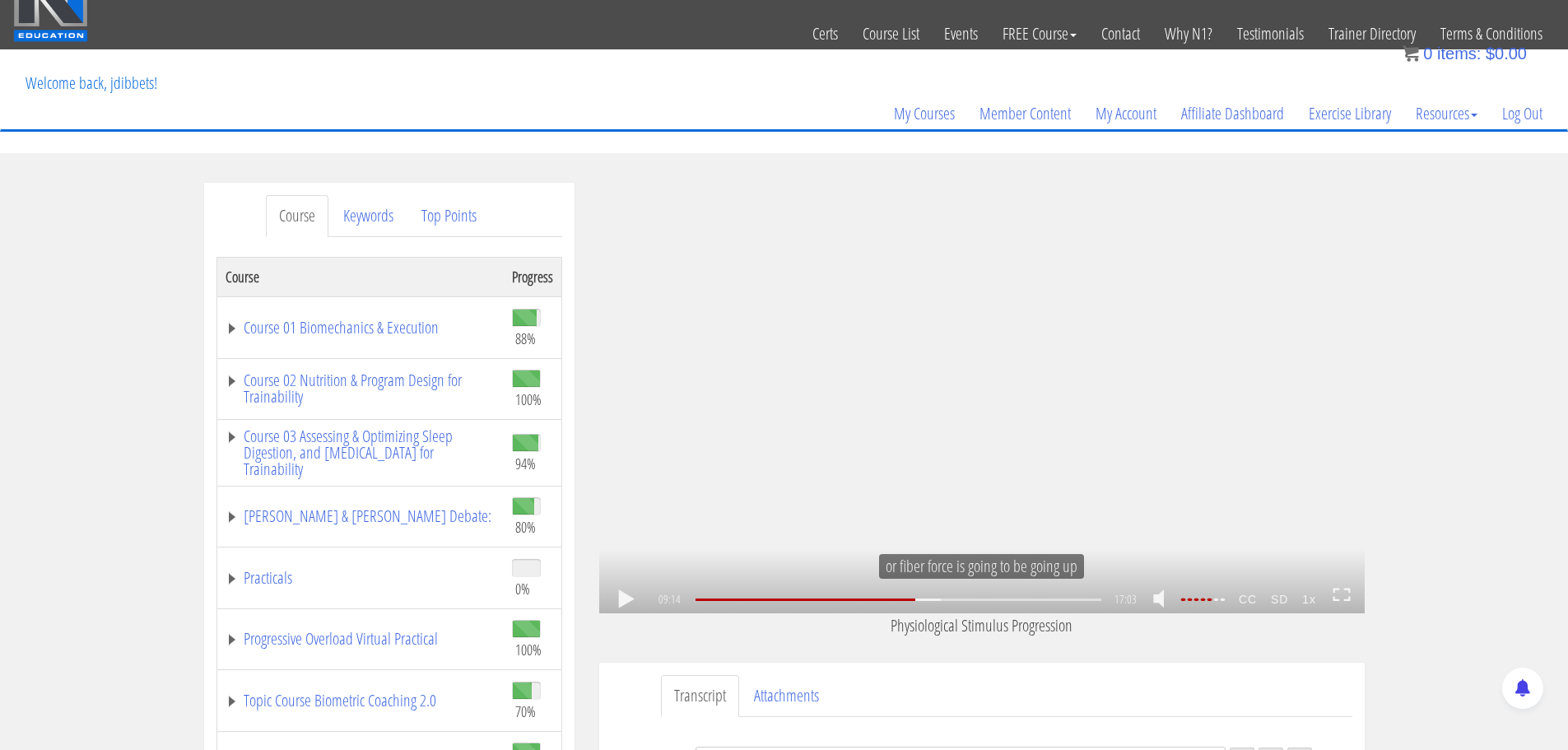
click at [636, 599] on link at bounding box center [626, 599] width 28 height 0
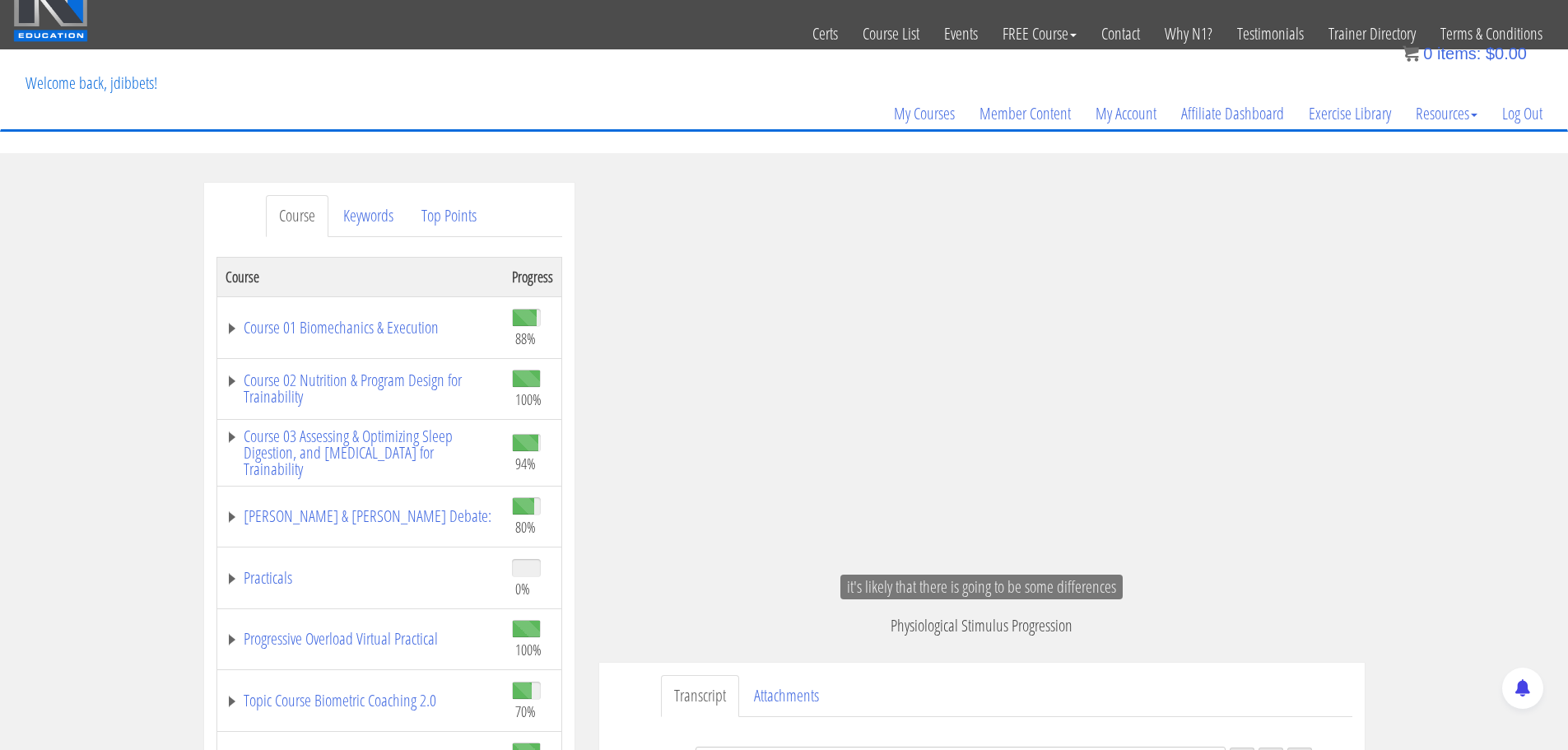
scroll to position [1824, 0]
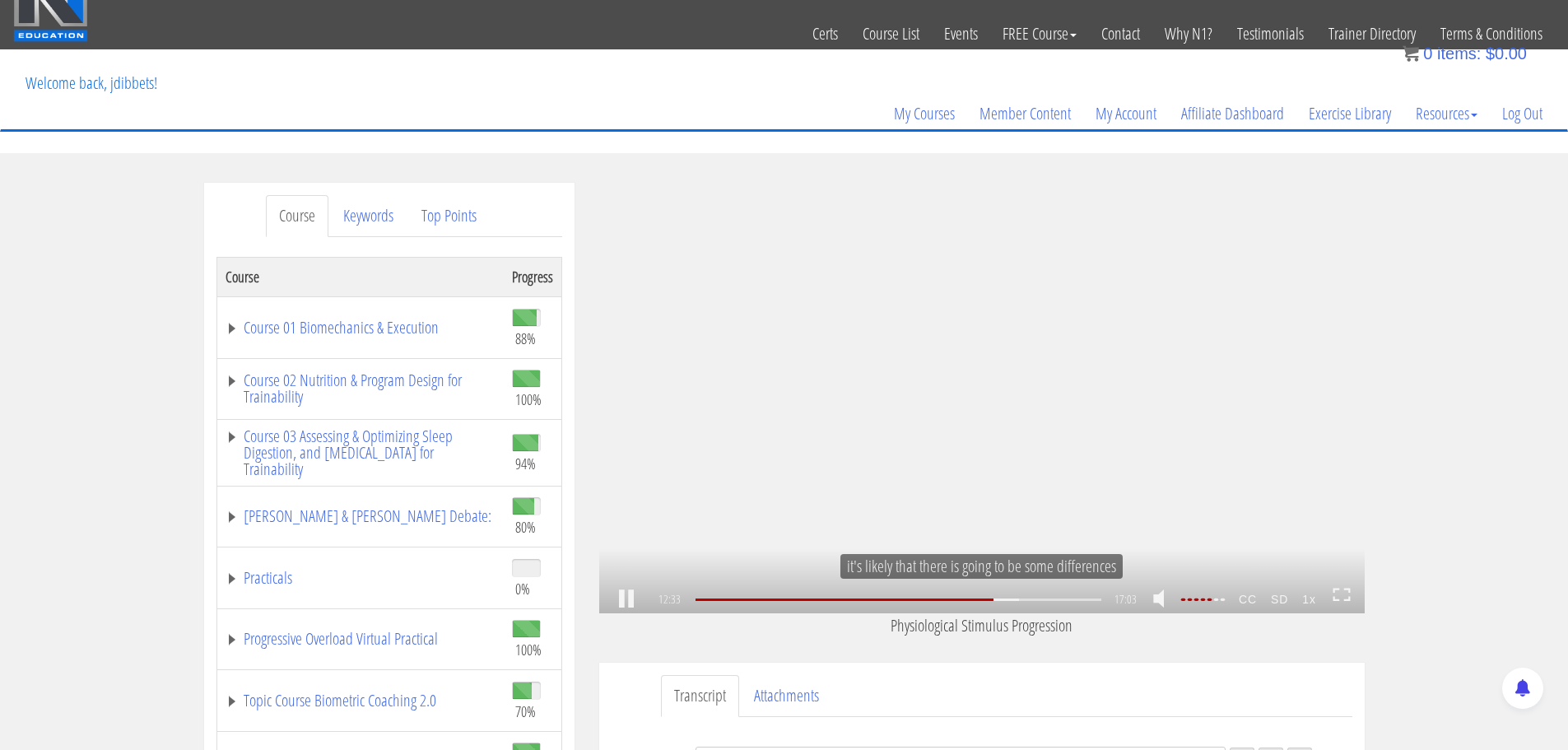
click at [1066, 317] on div ".a{fill:#000;opacity:0.65;}.b{fill:#fff;opacity:1.0;} .fp-color-play{opacity:0.…" at bounding box center [982, 398] width 765 height 431
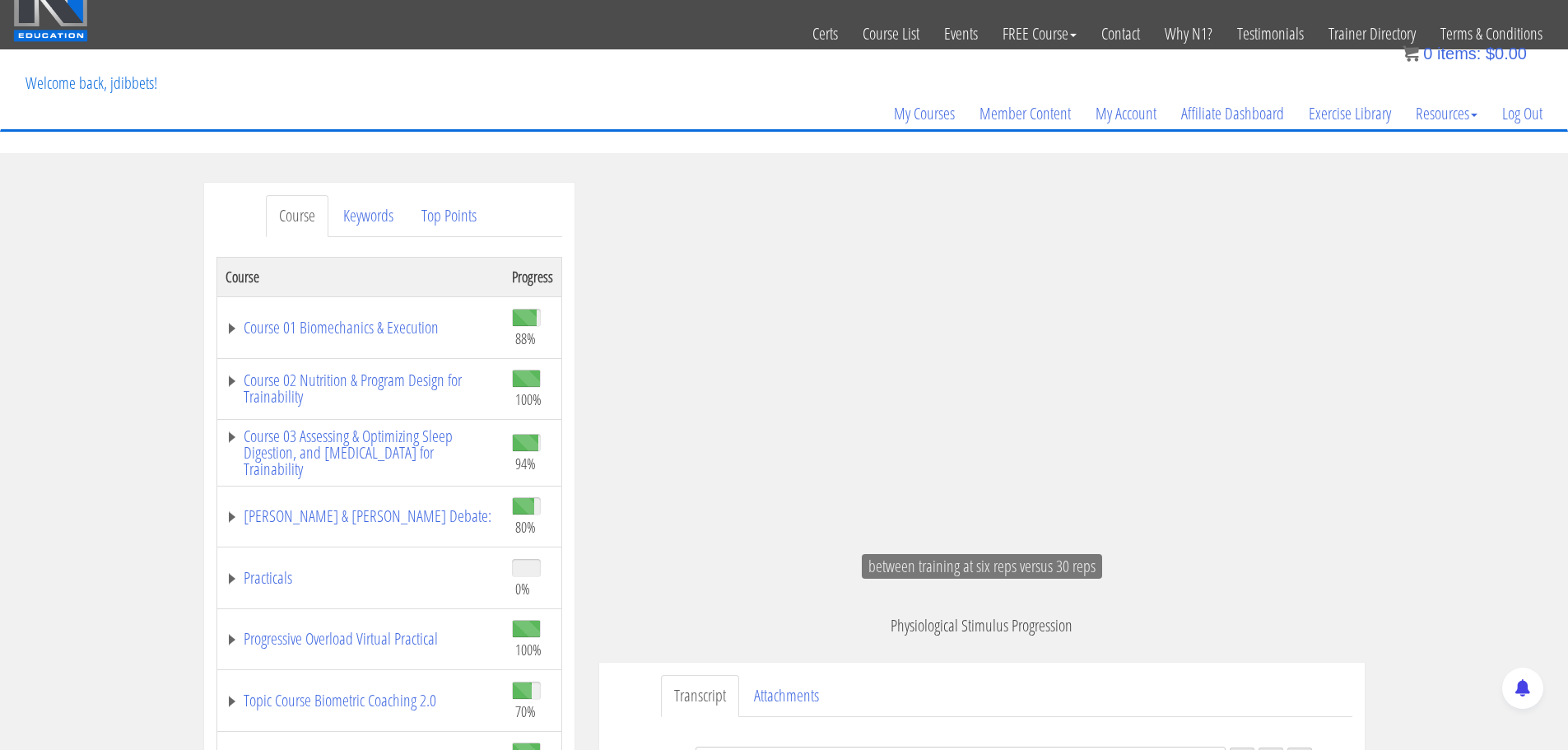
click at [726, 308] on div ".a{fill:#000;opacity:0.65;}.b{fill:#fff;opacity:1.0;} .fp-color-play{opacity:0.…" at bounding box center [982, 398] width 765 height 431
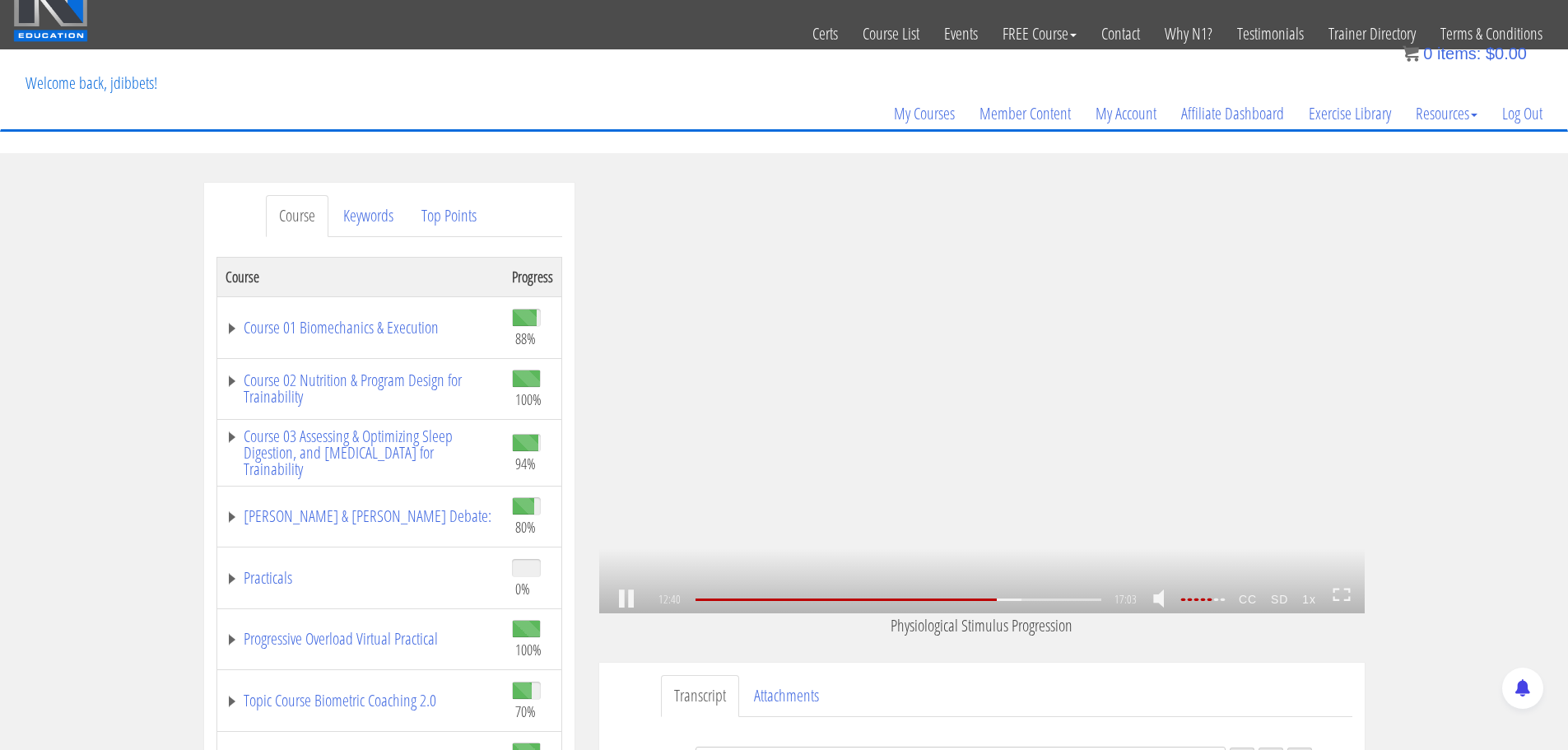
click at [683, 378] on div ".a{fill:#000;opacity:0.65;}.b{fill:#fff;opacity:1.0;} .fp-color-play{opacity:0.…" at bounding box center [982, 398] width 765 height 431
click at [773, 230] on div ".a{fill:#000;opacity:0.65;}.b{fill:#fff;opacity:1.0;} .fp-color-play{opacity:0.…" at bounding box center [982, 398] width 765 height 431
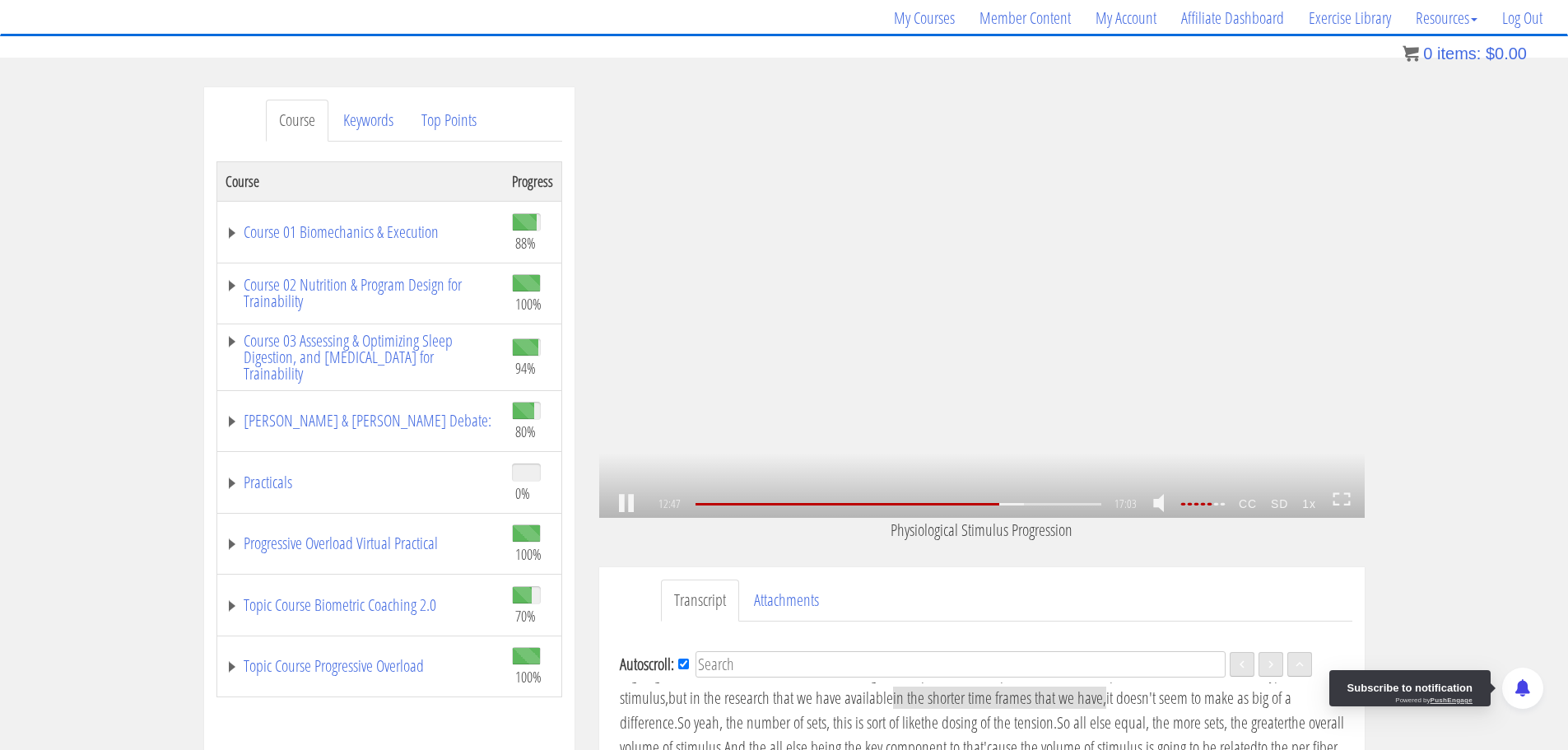
scroll to position [136, 0]
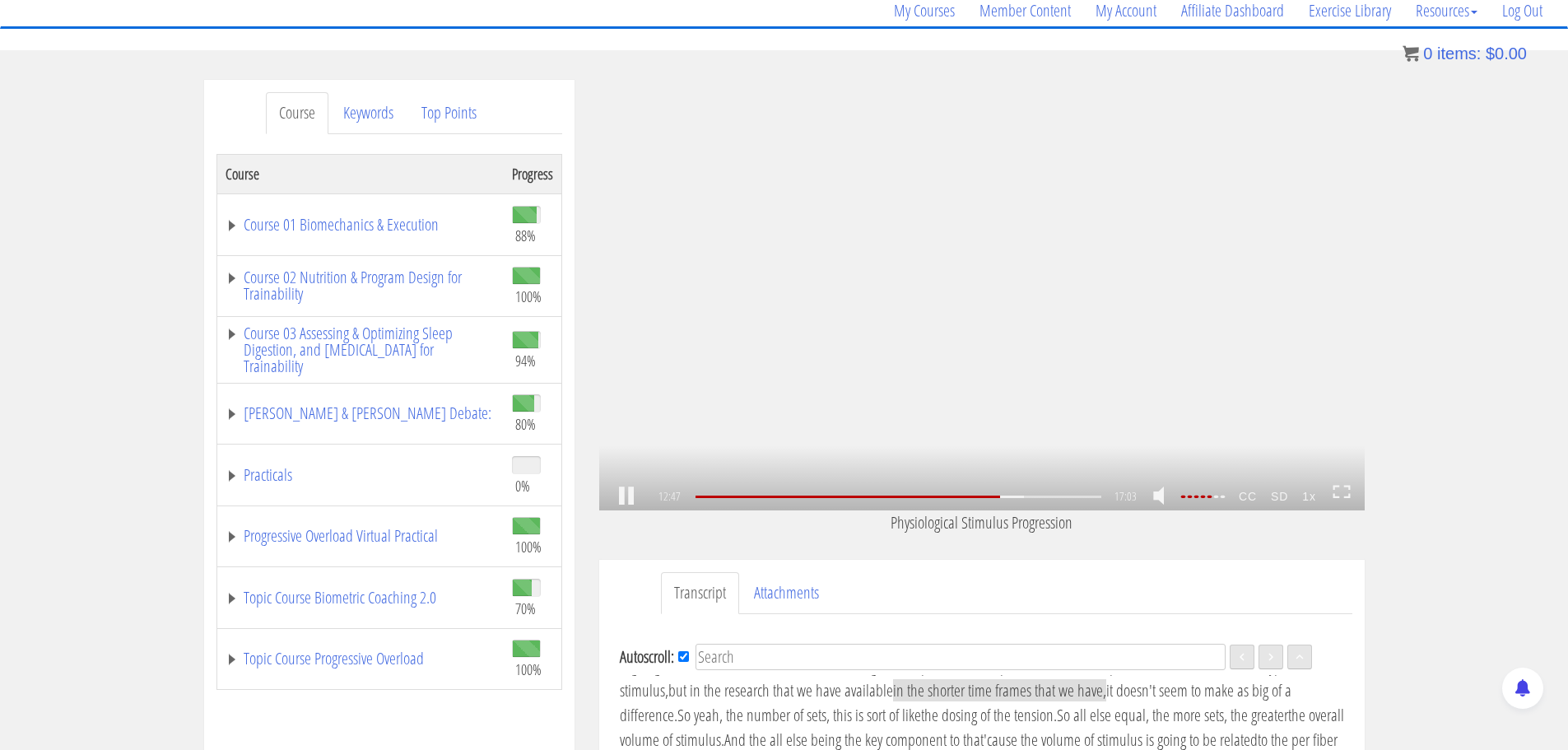
click at [634, 497] on link at bounding box center [626, 497] width 28 height 0
click at [624, 497] on link at bounding box center [626, 497] width 28 height 0
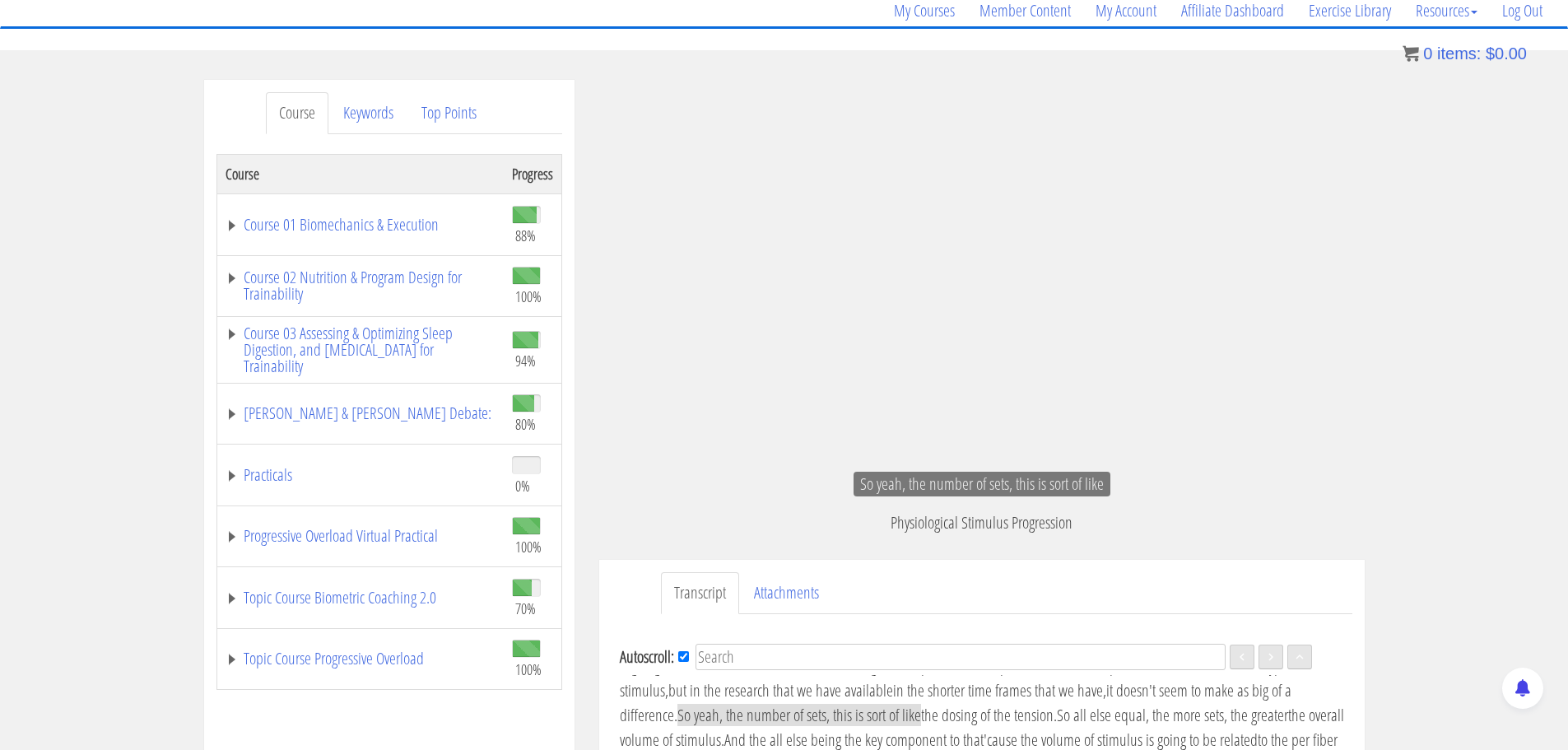
scroll to position [1874, 0]
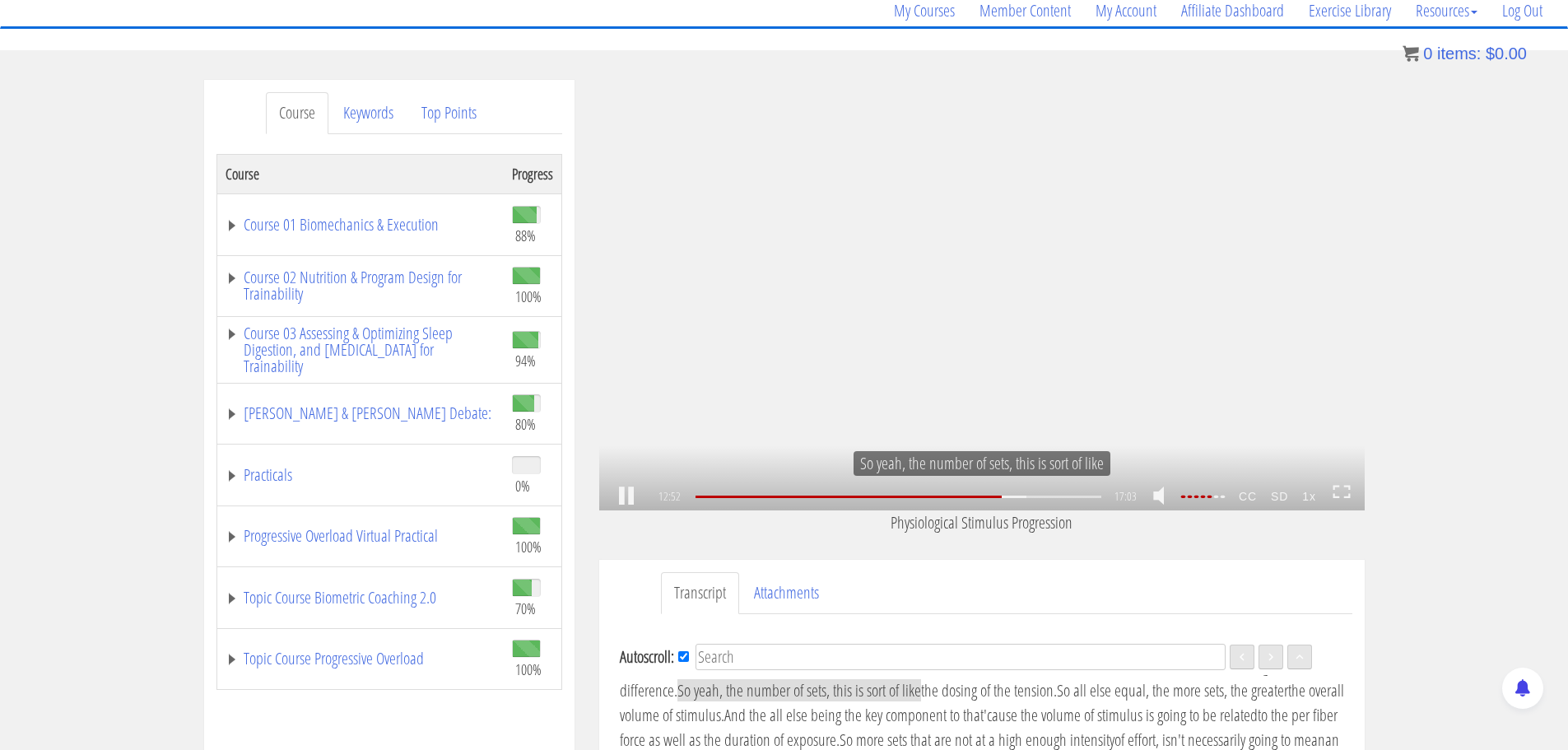
click at [623, 497] on link at bounding box center [626, 497] width 28 height 0
click at [610, 490] on div "12:52 00:29 17:03 04:12 CC SD 1x" at bounding box center [982, 497] width 765 height 28
click at [621, 497] on link at bounding box center [626, 497] width 28 height 0
click at [1215, 496] on div at bounding box center [1201, 497] width 46 height 3
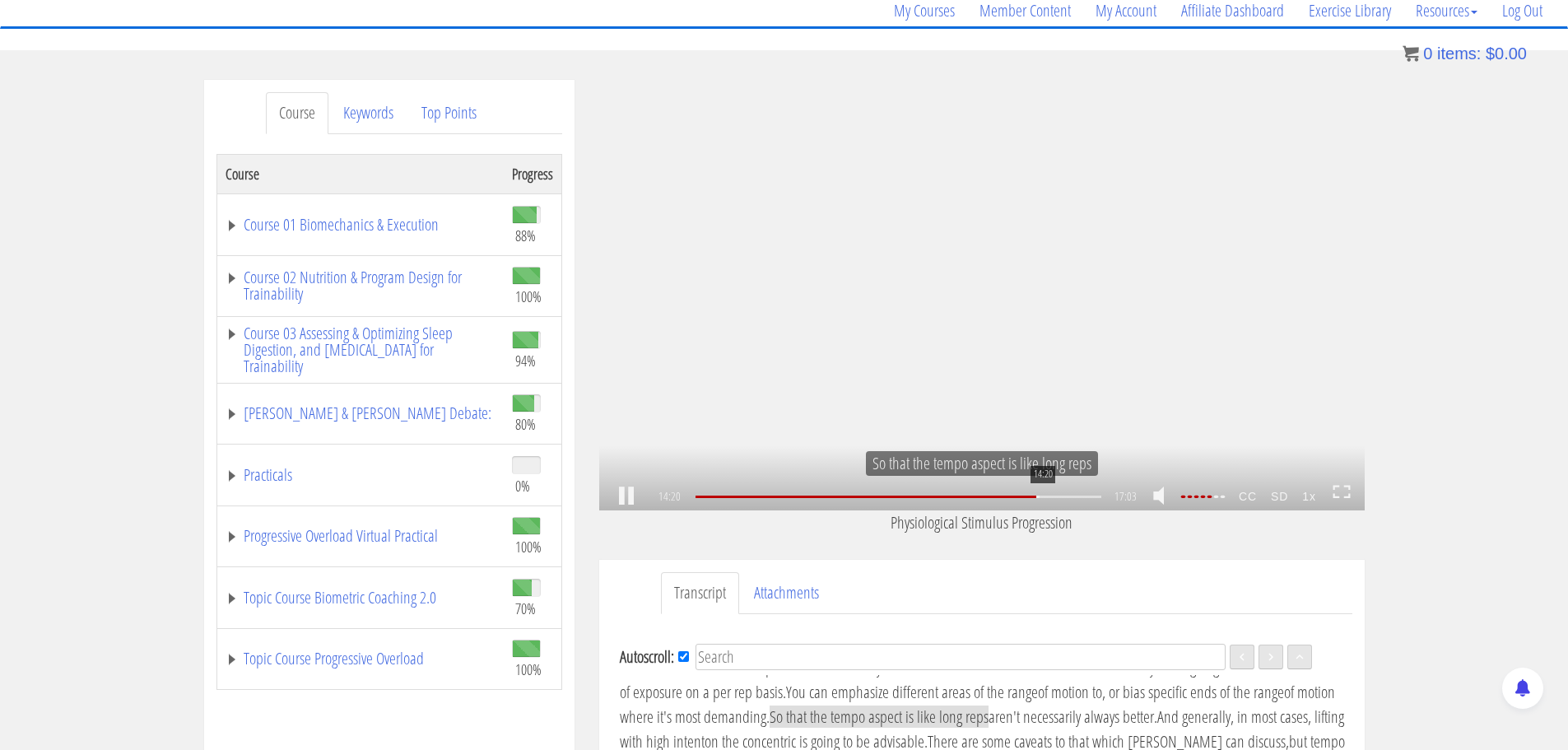
scroll to position [2071, 0]
click at [1041, 498] on div "14:20" at bounding box center [898, 497] width 405 height 3
click at [1066, 497] on div "15:23" at bounding box center [898, 497] width 405 height 3
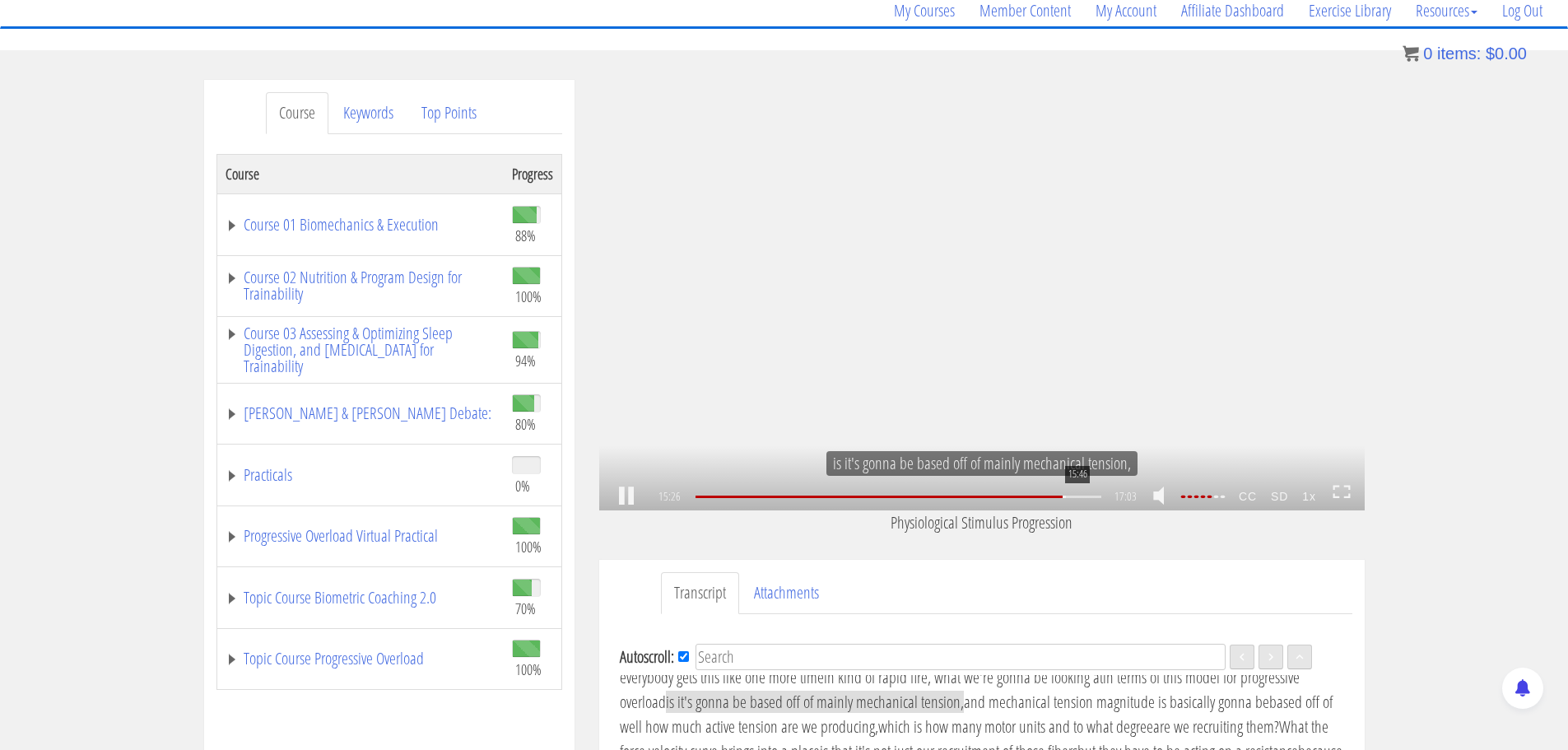
scroll to position [2220, 0]
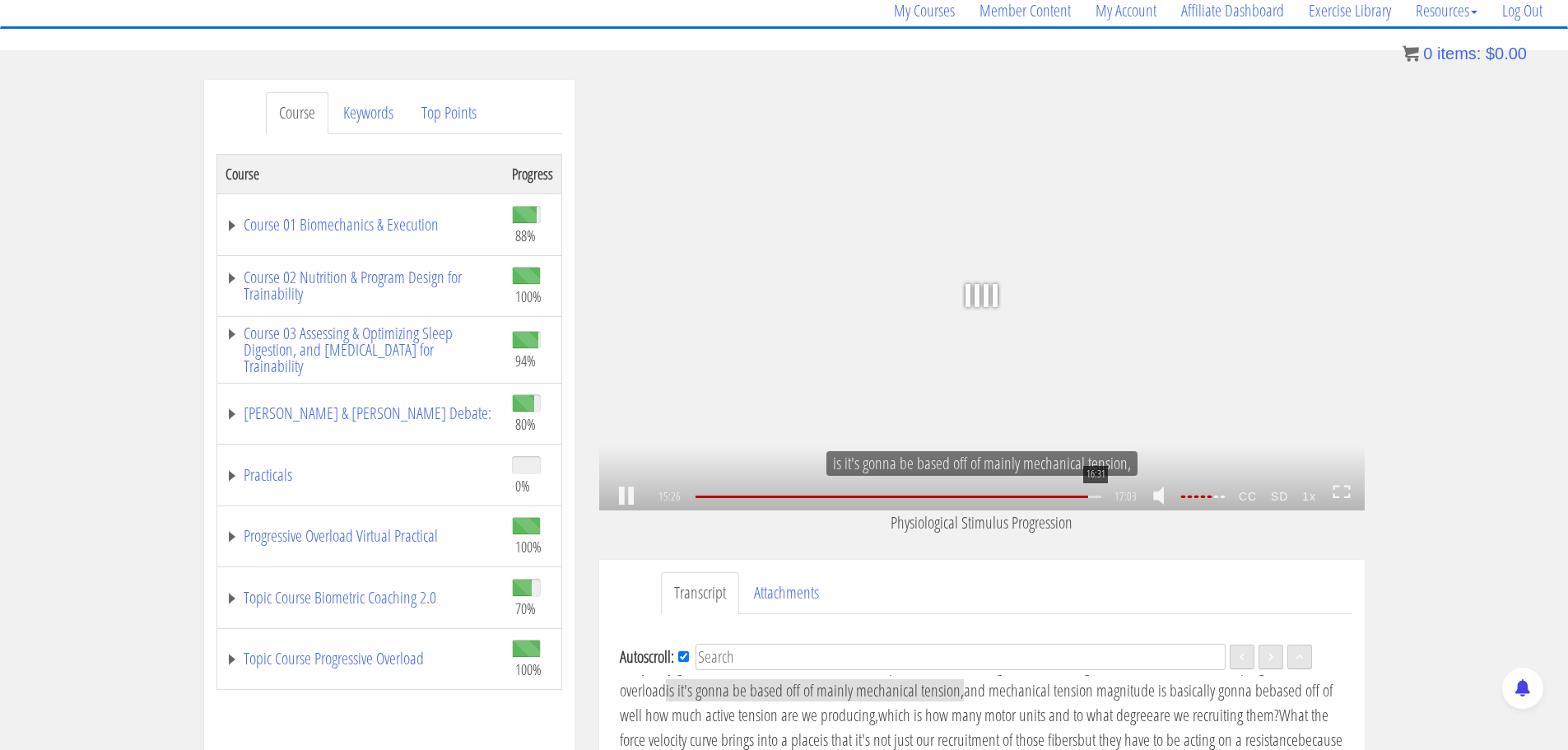
click at [1094, 496] on div "16:31" at bounding box center [898, 497] width 405 height 3
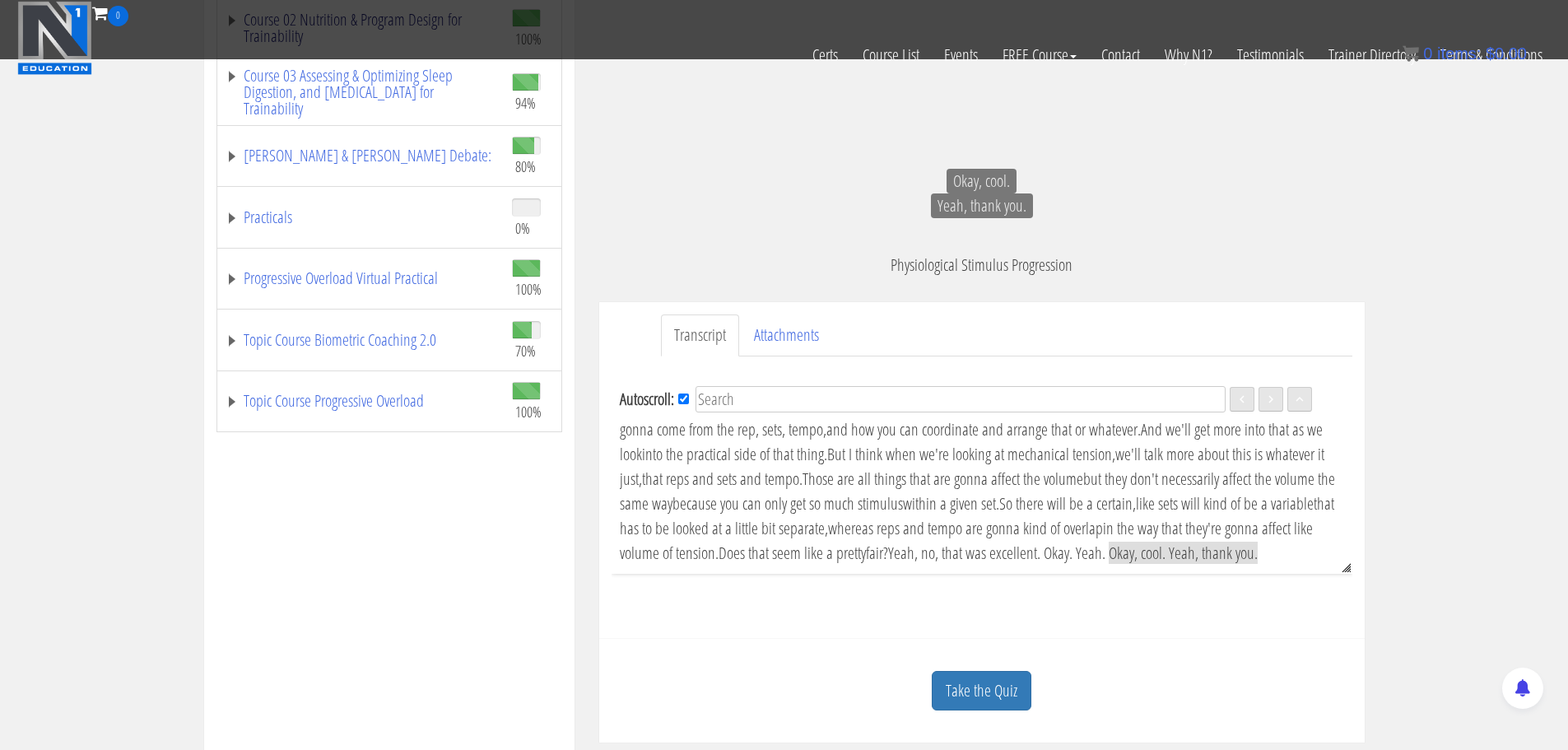
scroll to position [300, 0]
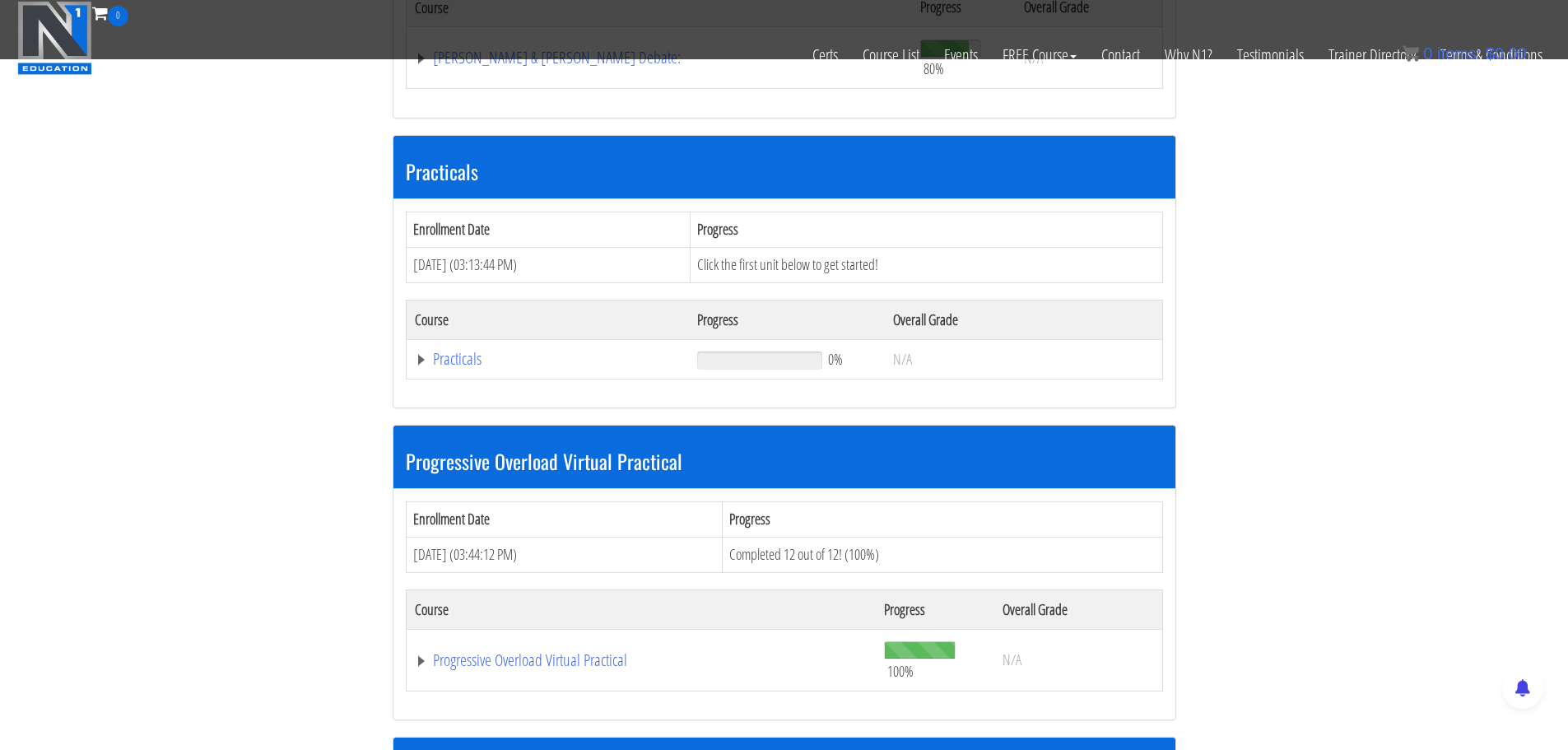
scroll to position [1176, 0]
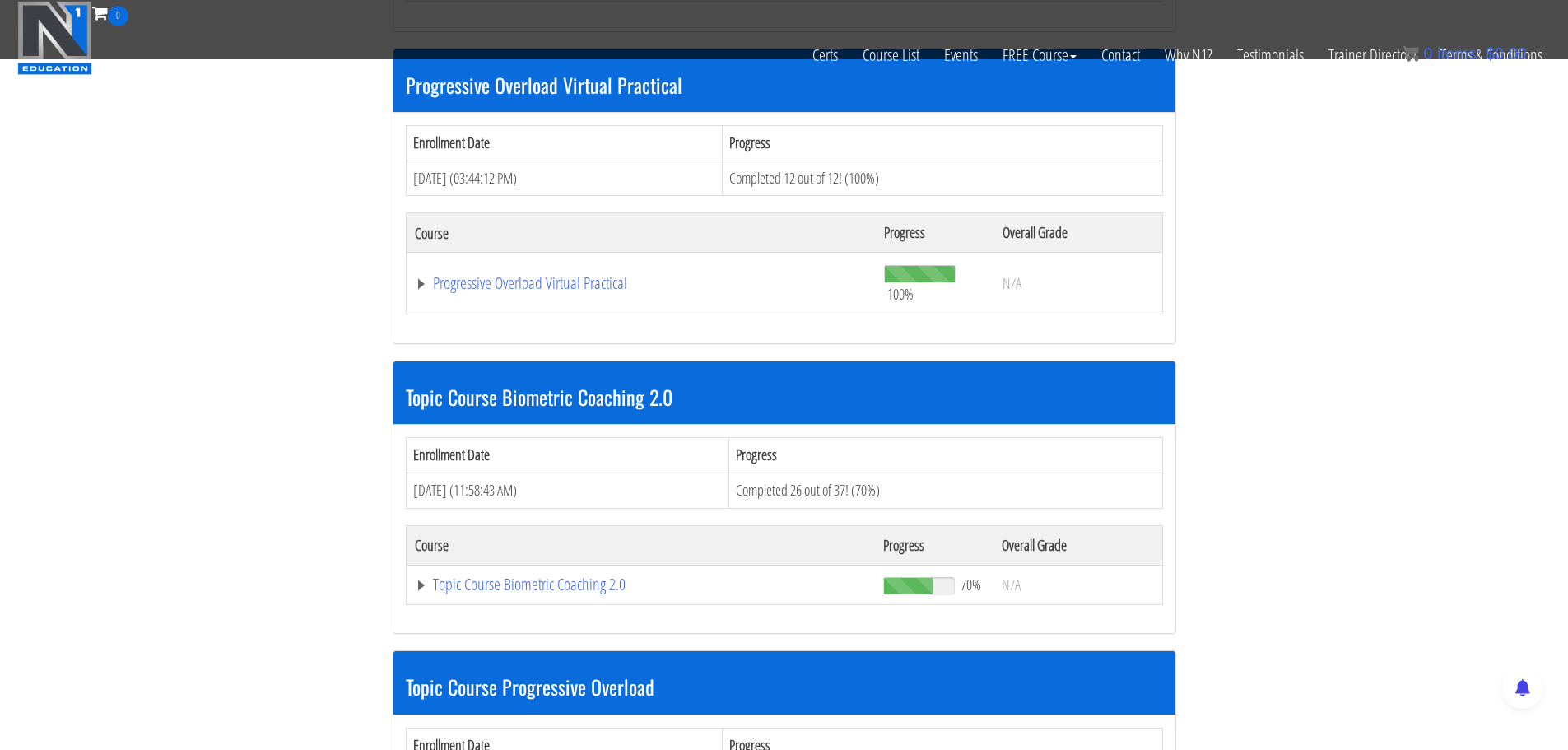
scroll to position [1752, 0]
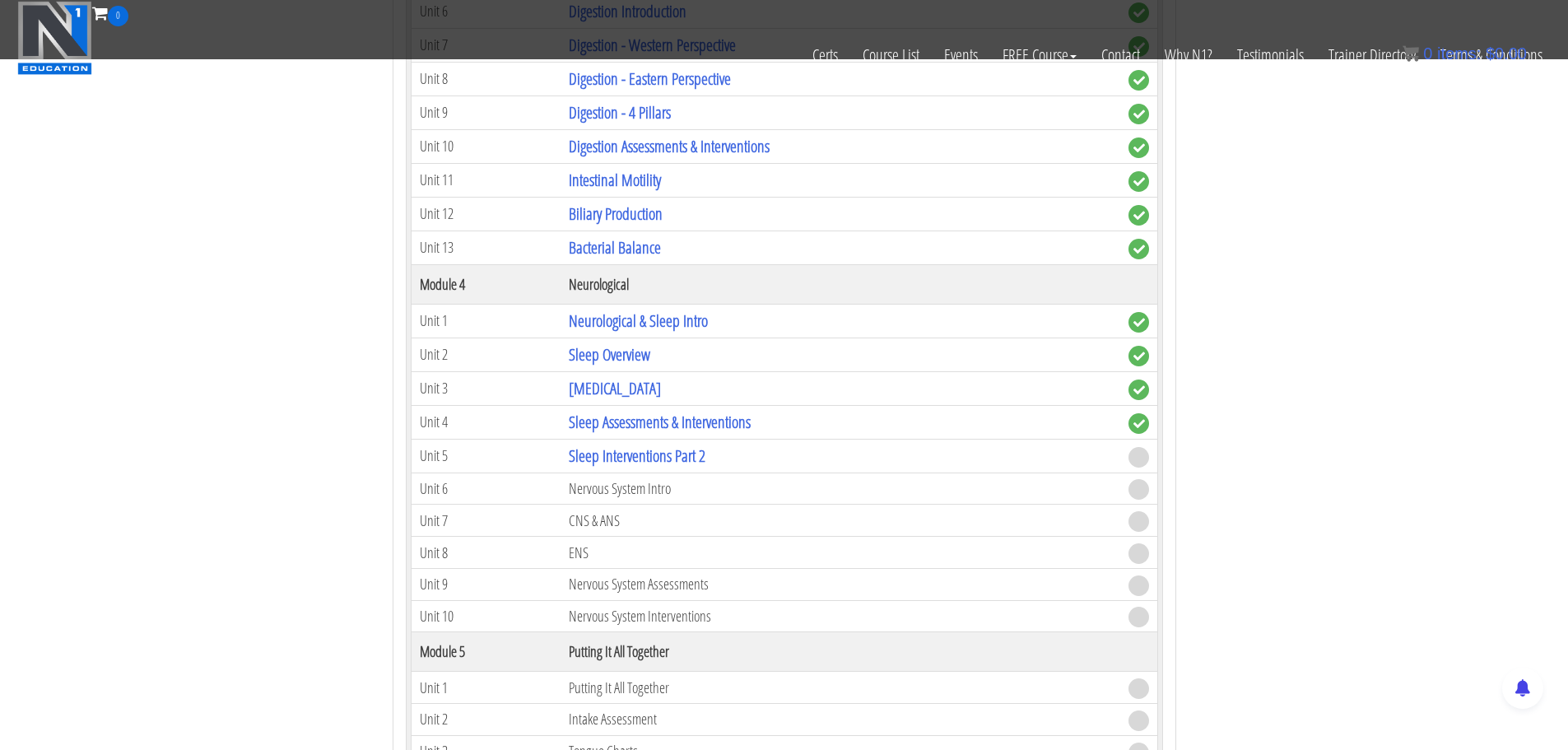
scroll to position [2905, 0]
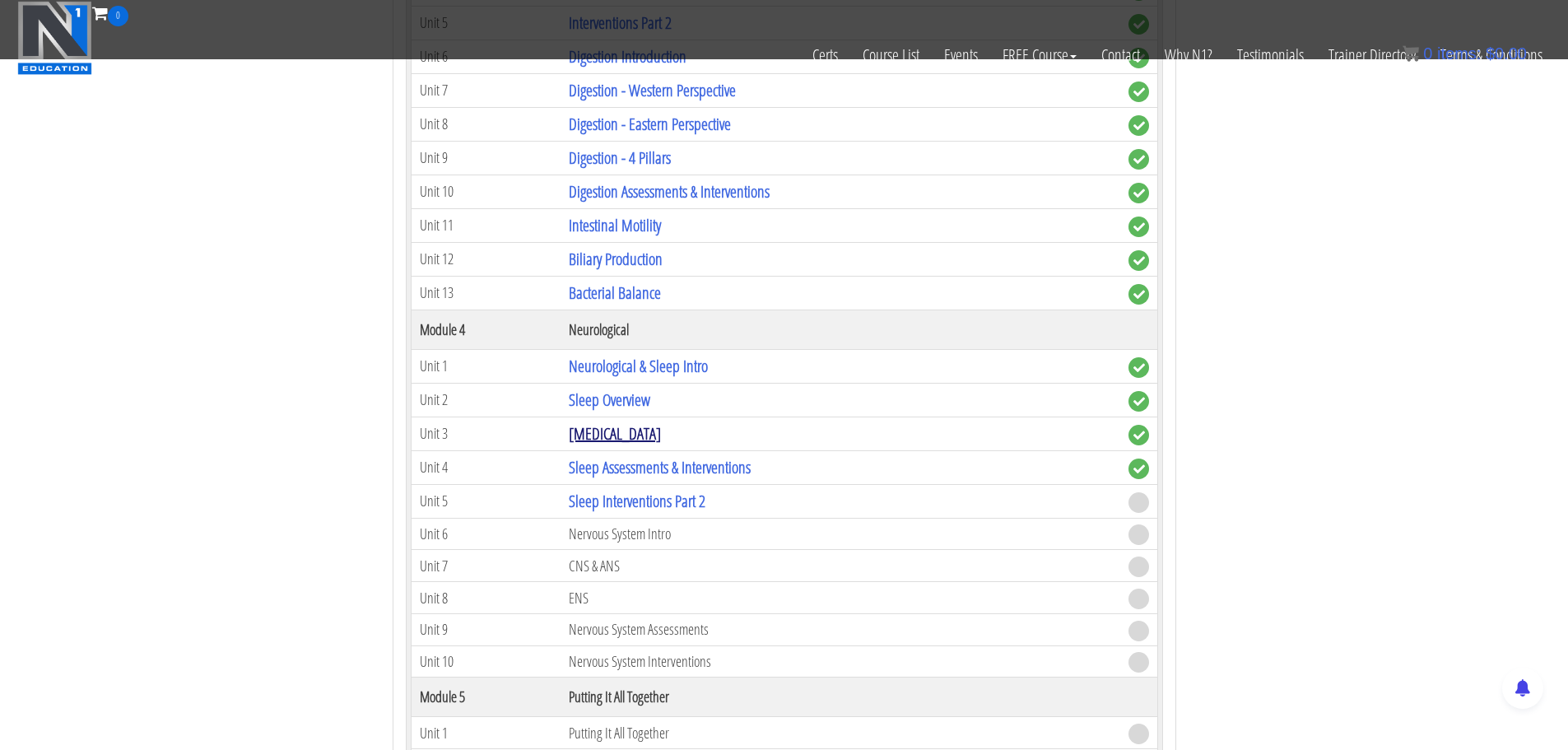
click at [635, 422] on link "[MEDICAL_DATA]" at bounding box center [615, 433] width 93 height 22
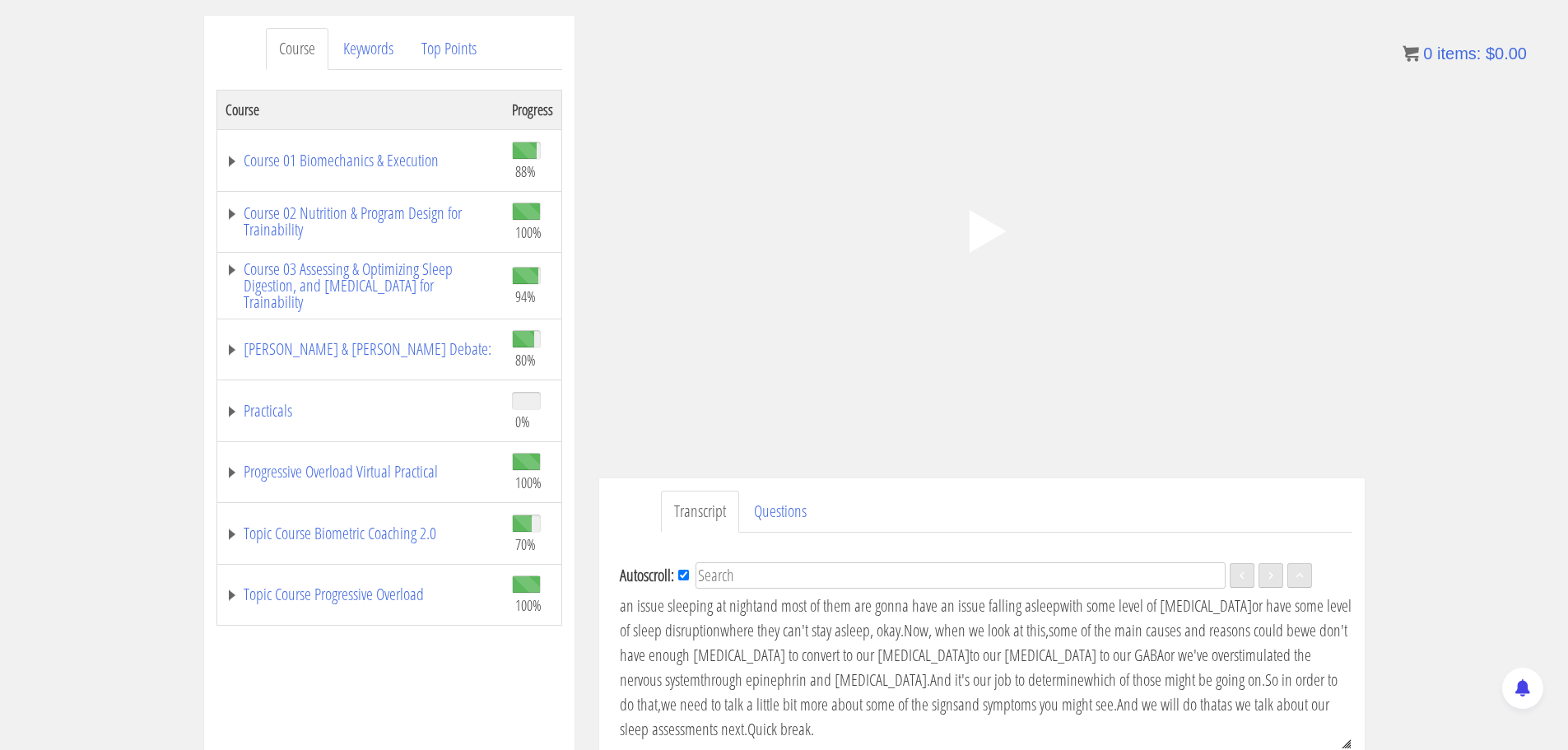
scroll to position [106, 0]
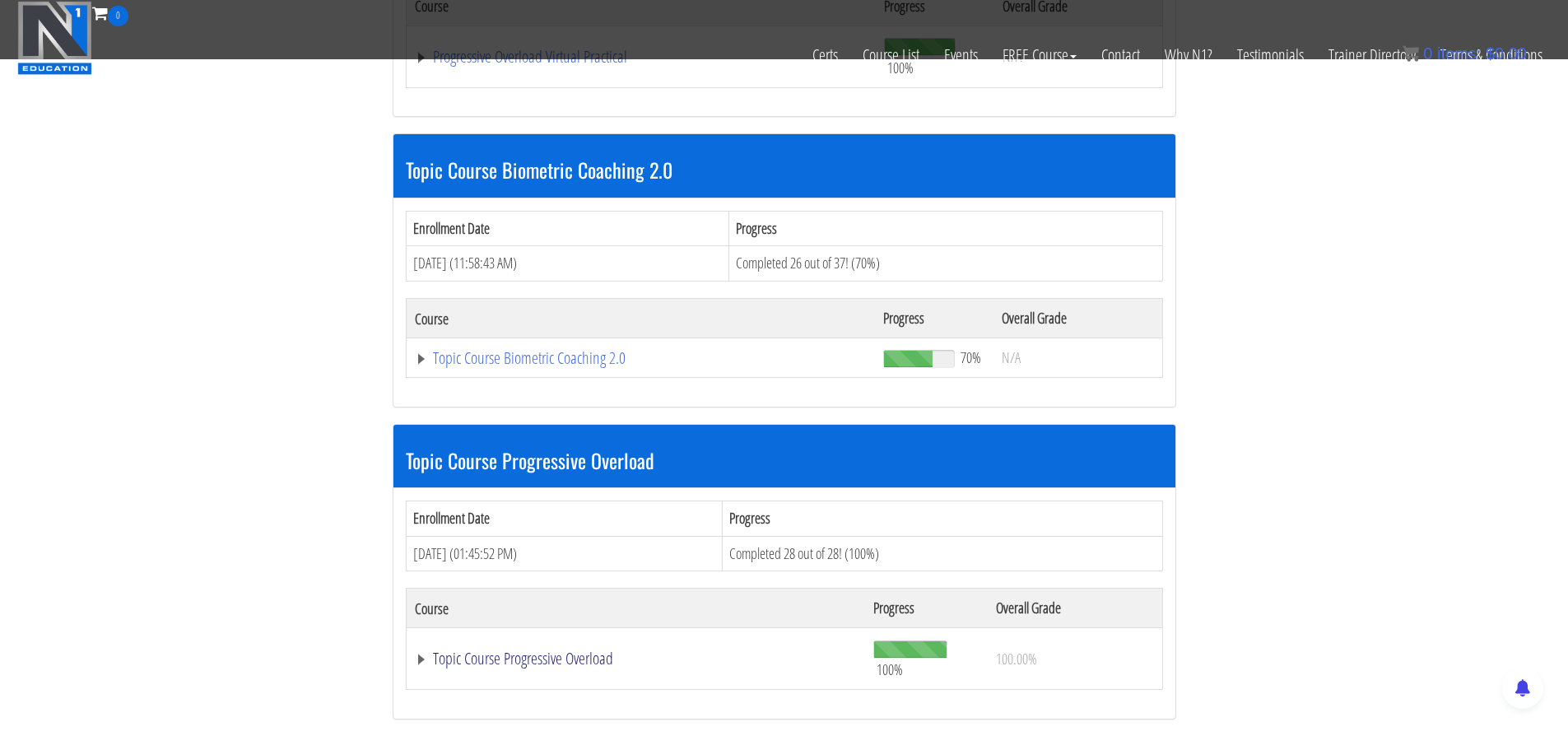
scroll to position [1856, 0]
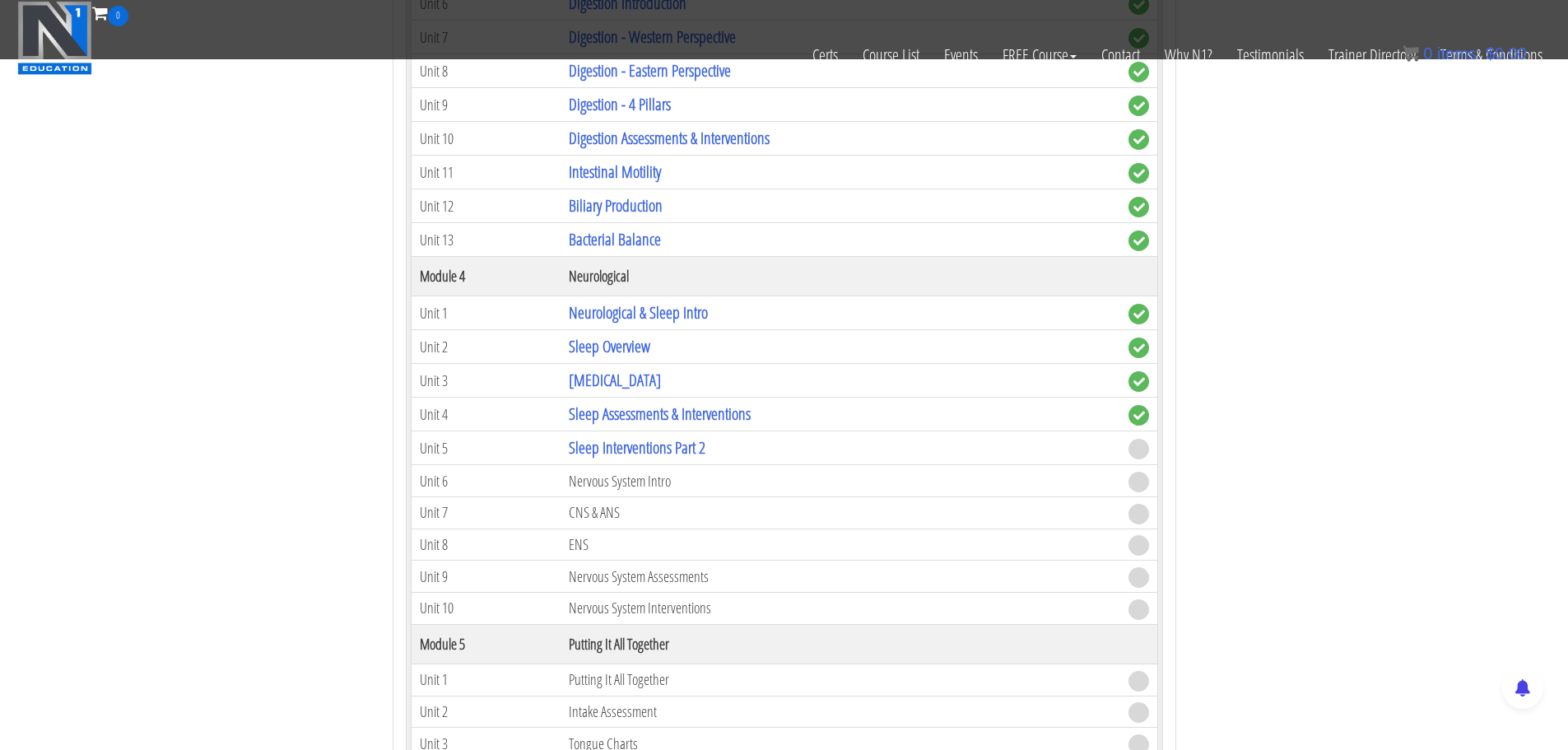
scroll to position [2926, 0]
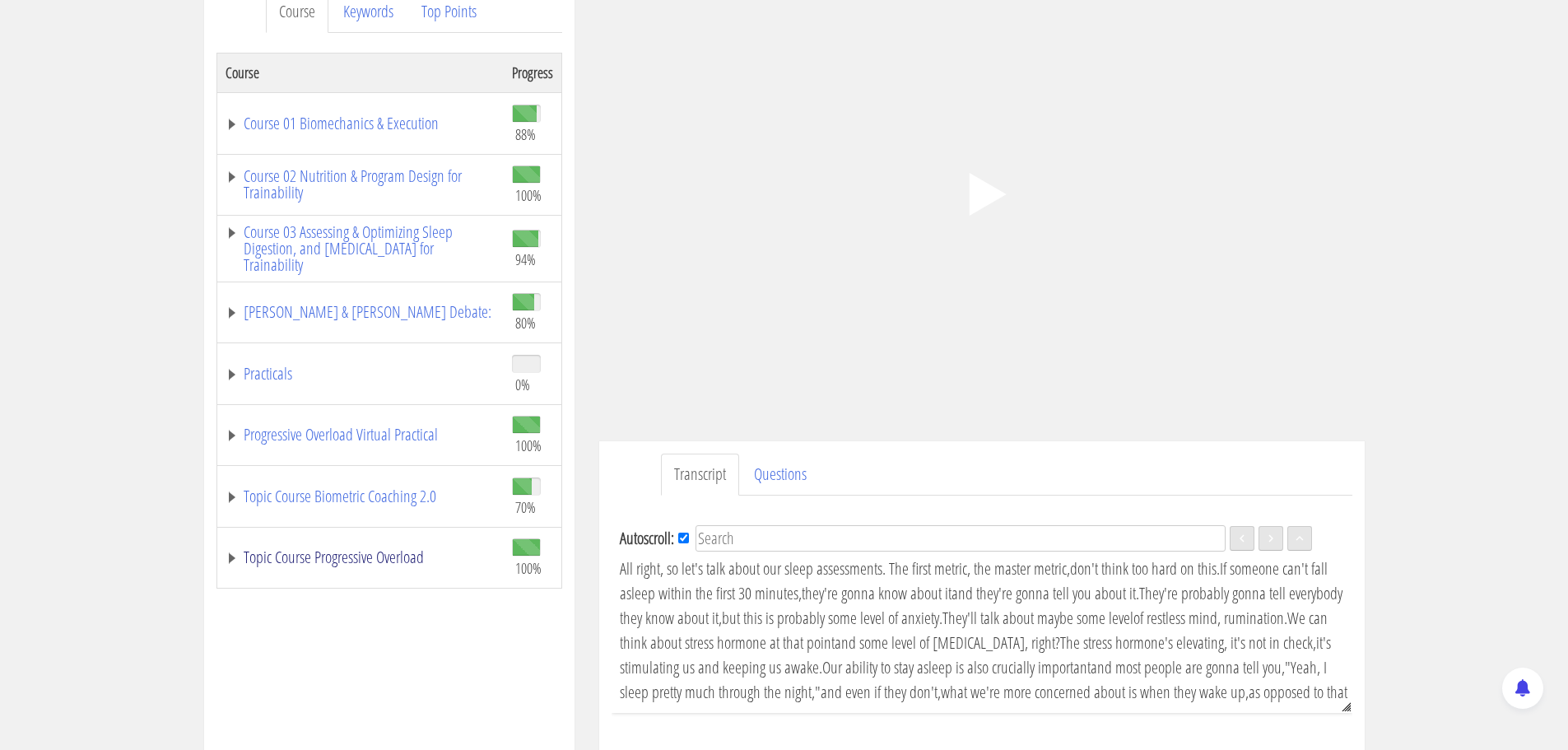
scroll to position [247, 0]
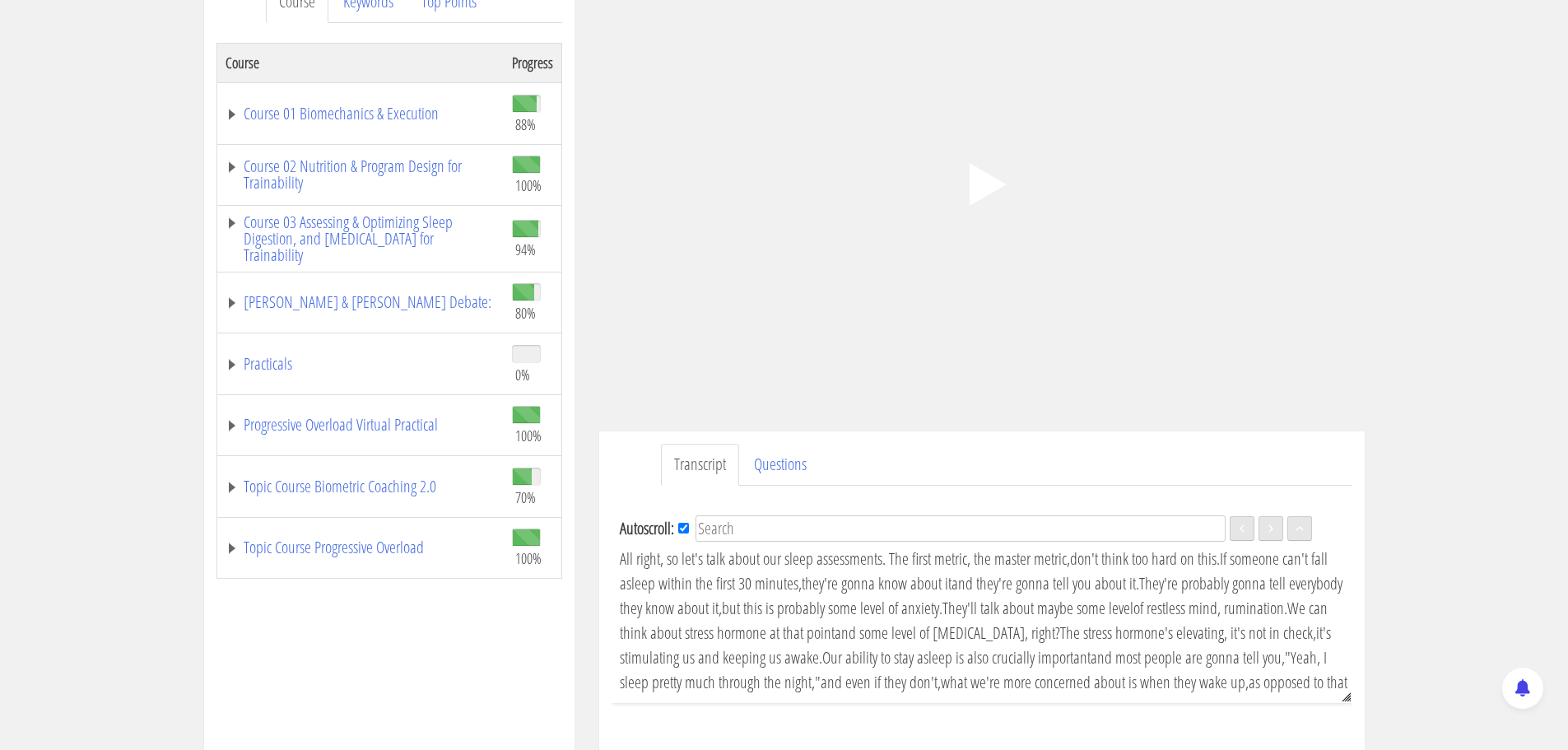
click at [920, 233] on div ".a{fill:#000;opacity:0.65;}.b{fill:#fff;opacity:1.0;} .fp-color-play{opacity:0.…" at bounding box center [982, 184] width 765 height 431
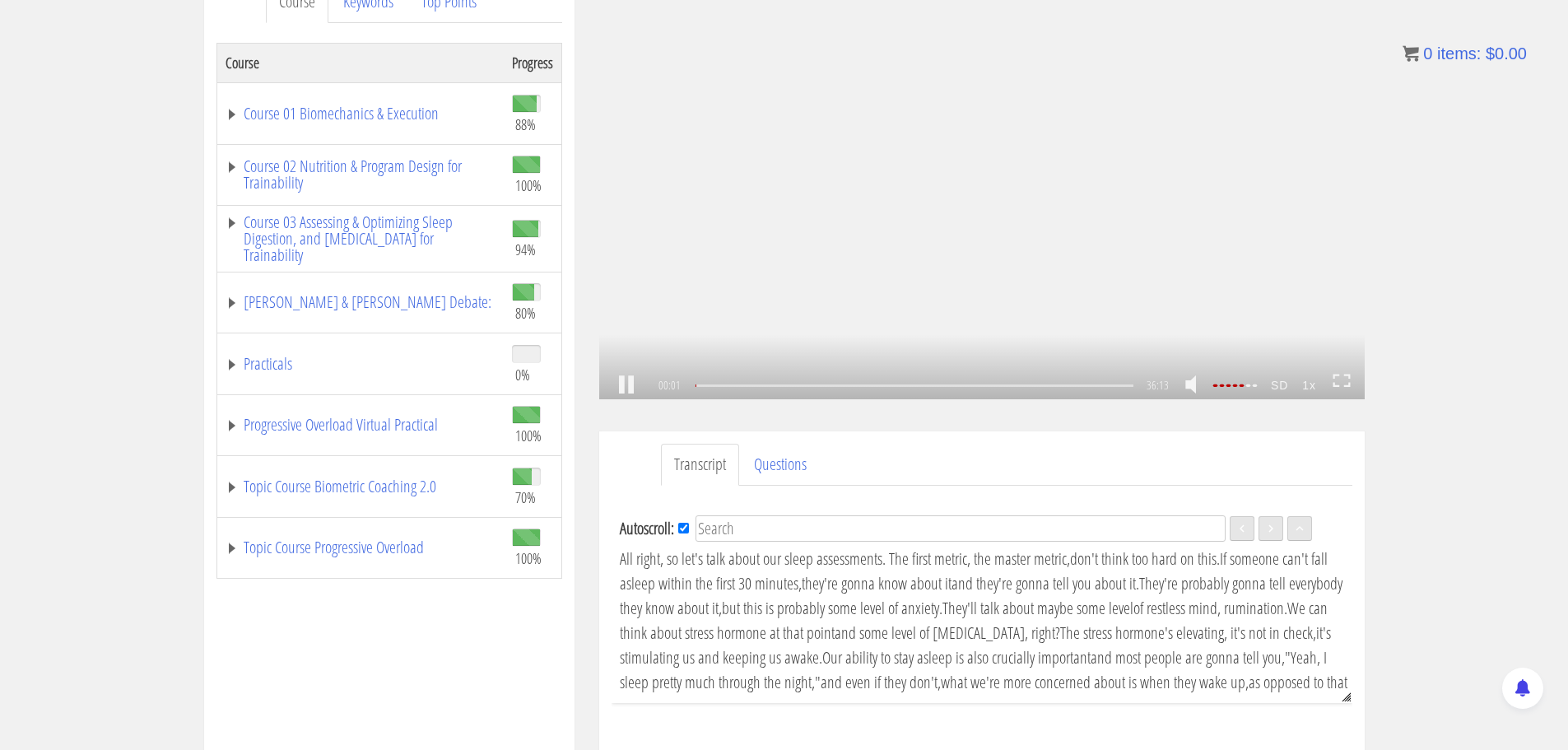
click at [633, 385] on link at bounding box center [626, 385] width 28 height 0
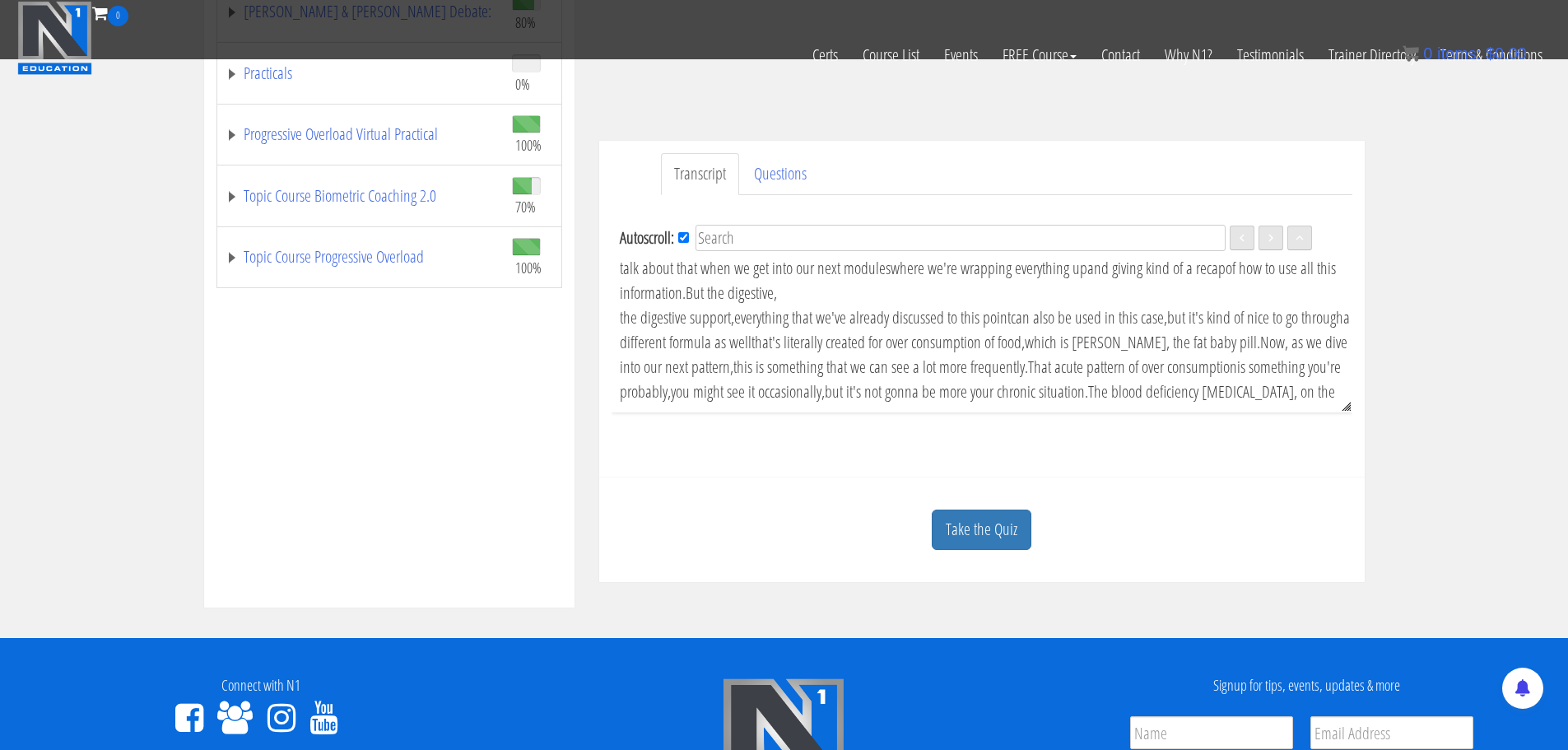
scroll to position [1811, 0]
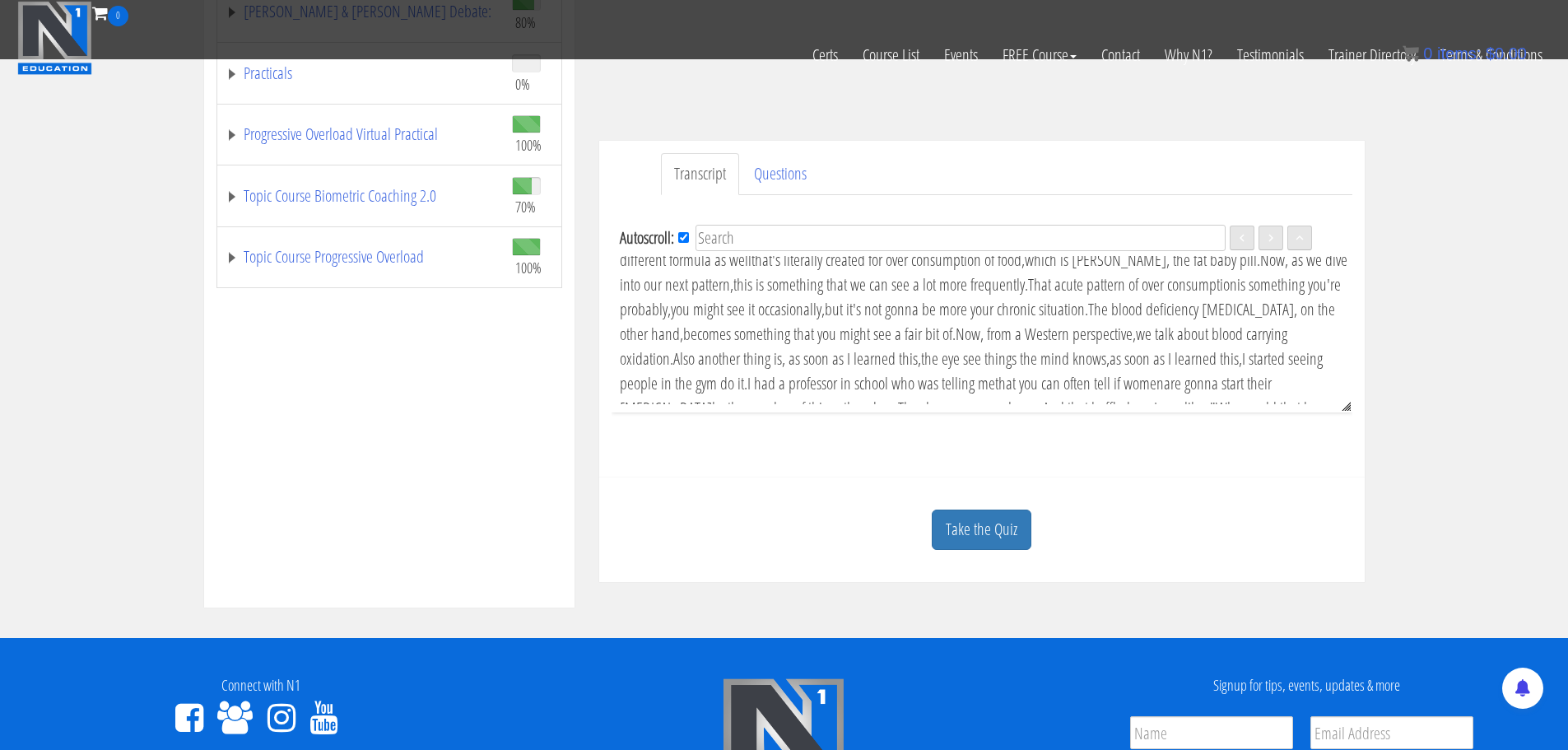
click at [1122, 453] on div "Autoscroll: EN Language English All right, so let's talk about our sleep assess…" at bounding box center [982, 330] width 741 height 270
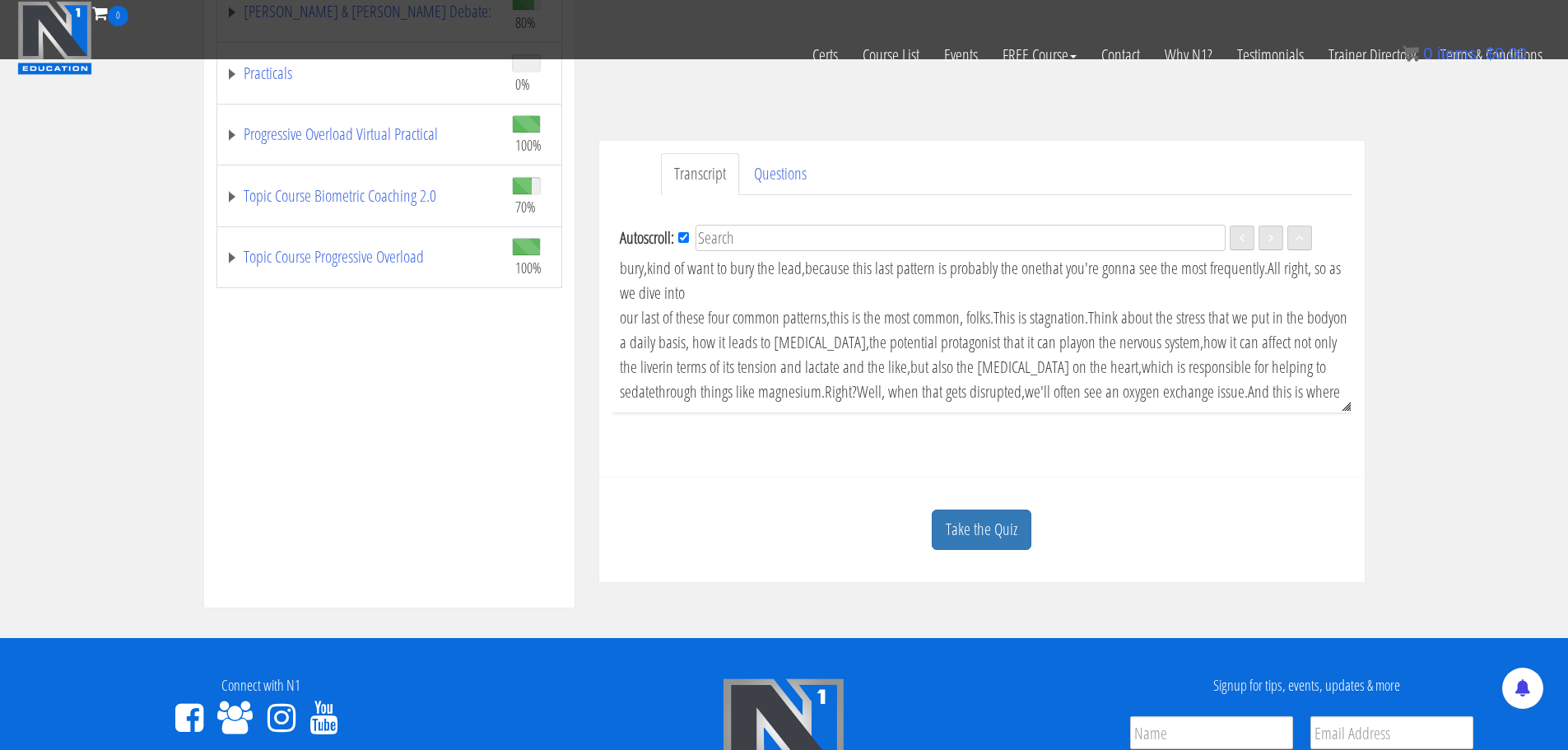
scroll to position [4363, 0]
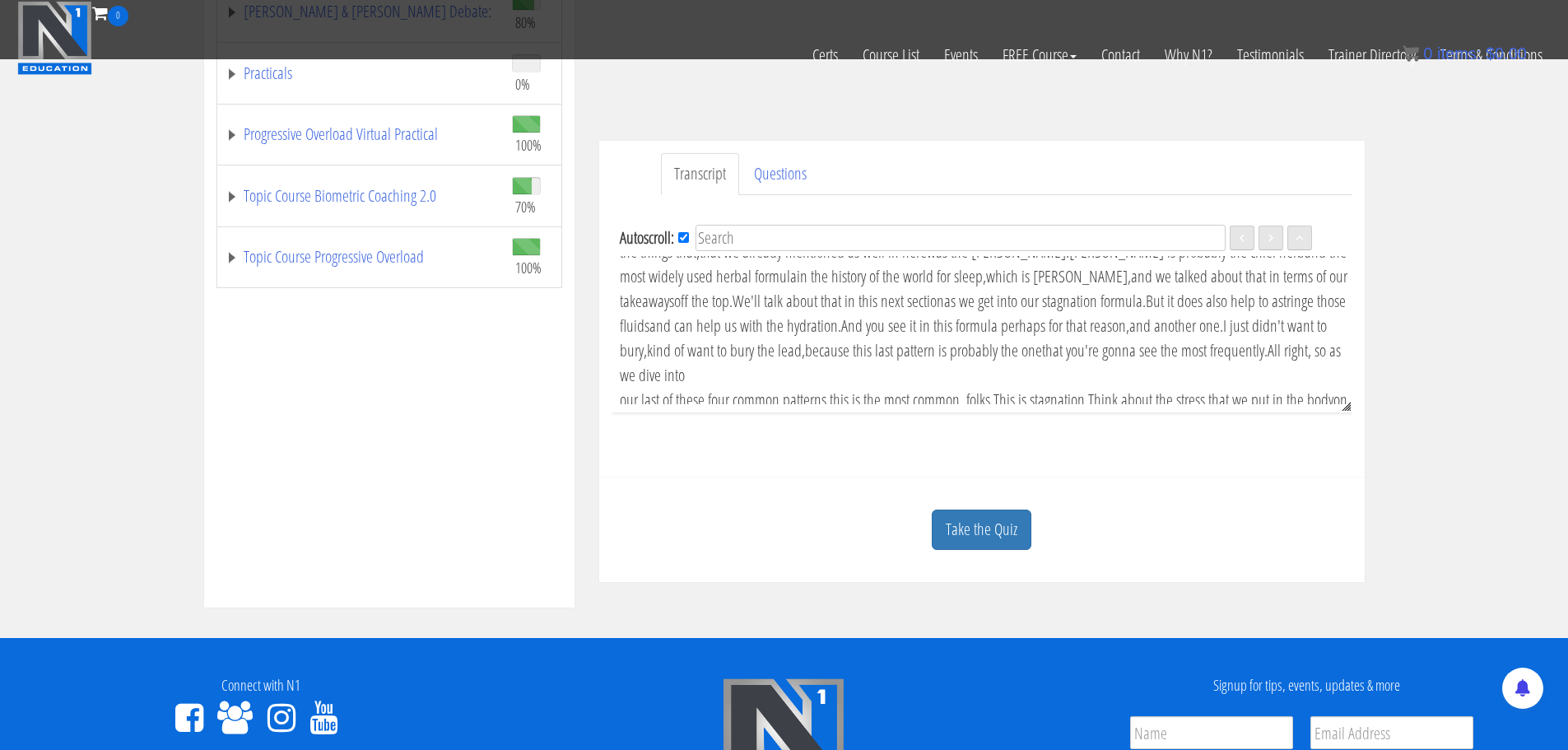
drag, startPoint x: 1201, startPoint y: 278, endPoint x: 1232, endPoint y: 278, distance: 31.0
click at [1232, 278] on div "Autoscroll: EN Language English All right, so let's talk about our sleep assess…" at bounding box center [982, 313] width 741 height 197
click at [1226, 277] on strong "Language" at bounding box center [1280, 283] width 127 height 43
click at [1069, 263] on span "was the Suan Zao Ren." at bounding box center [998, 252] width 143 height 22
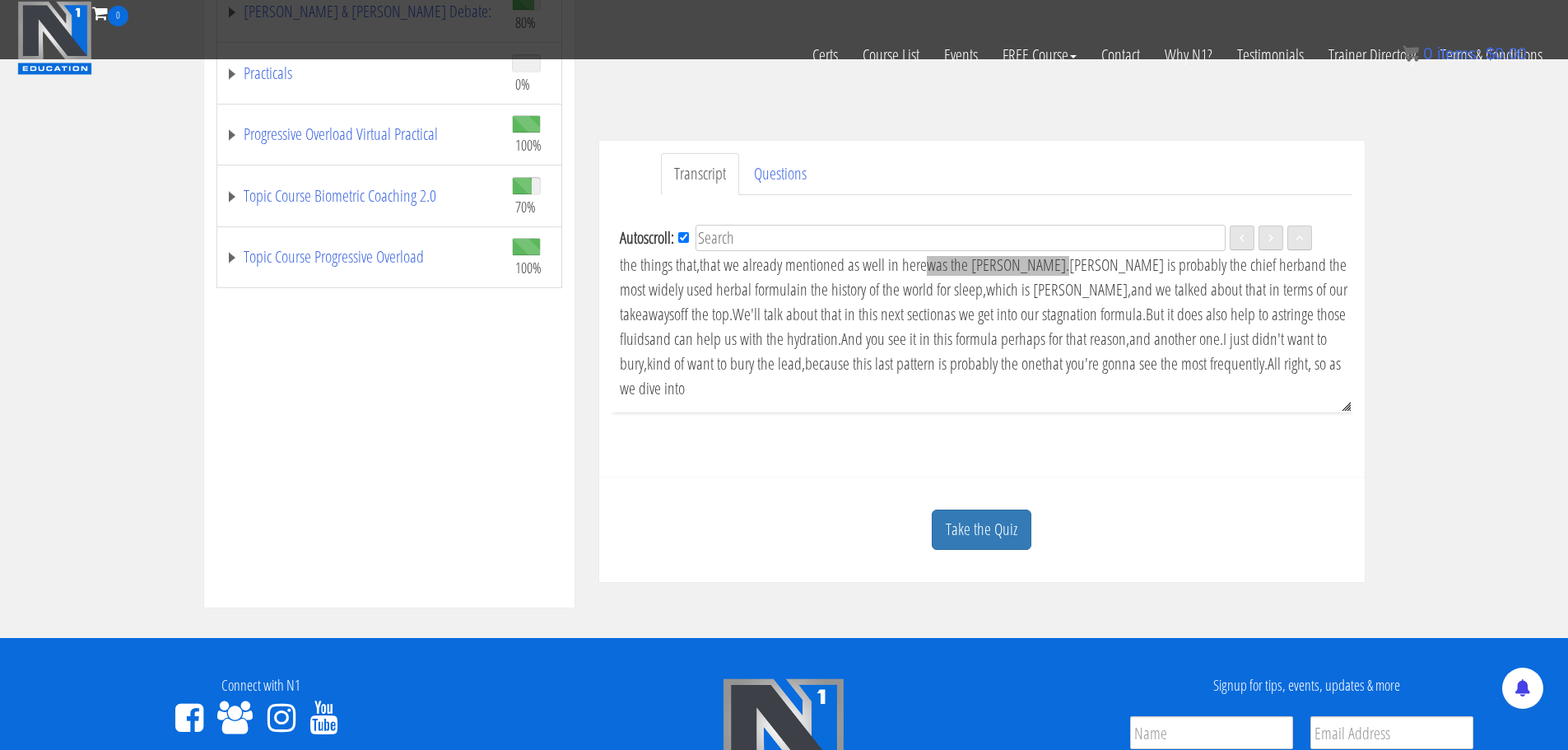
scroll to position [4343, 0]
drag, startPoint x: 1162, startPoint y: 279, endPoint x: 1139, endPoint y: 298, distance: 29.8
drag, startPoint x: 1139, startPoint y: 298, endPoint x: 1083, endPoint y: 286, distance: 57.3
drag, startPoint x: 1083, startPoint y: 286, endPoint x: 1136, endPoint y: 285, distance: 53.0
click at [1069, 282] on span "was the Suan Zao Ren." at bounding box center [998, 272] width 143 height 22
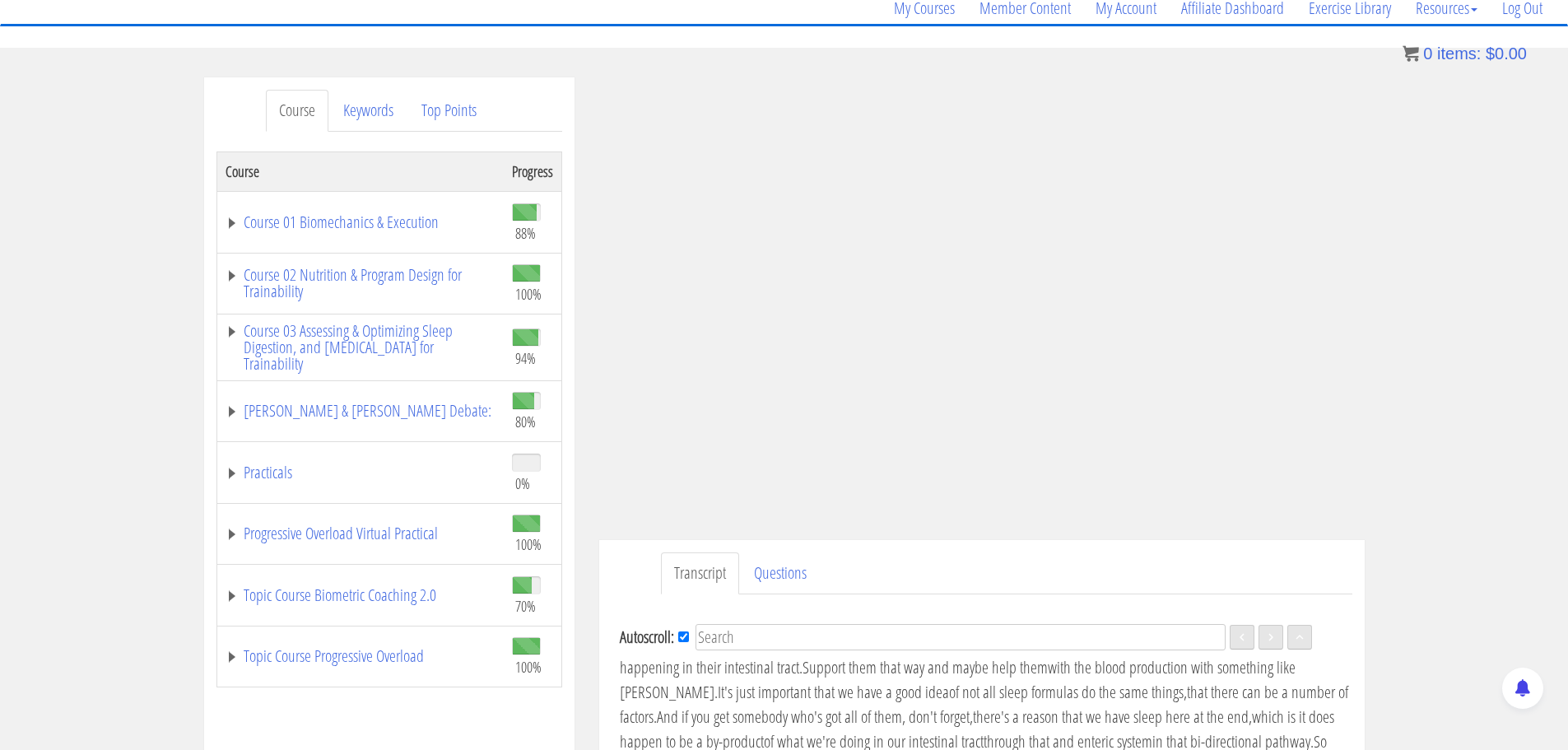
scroll to position [45, 0]
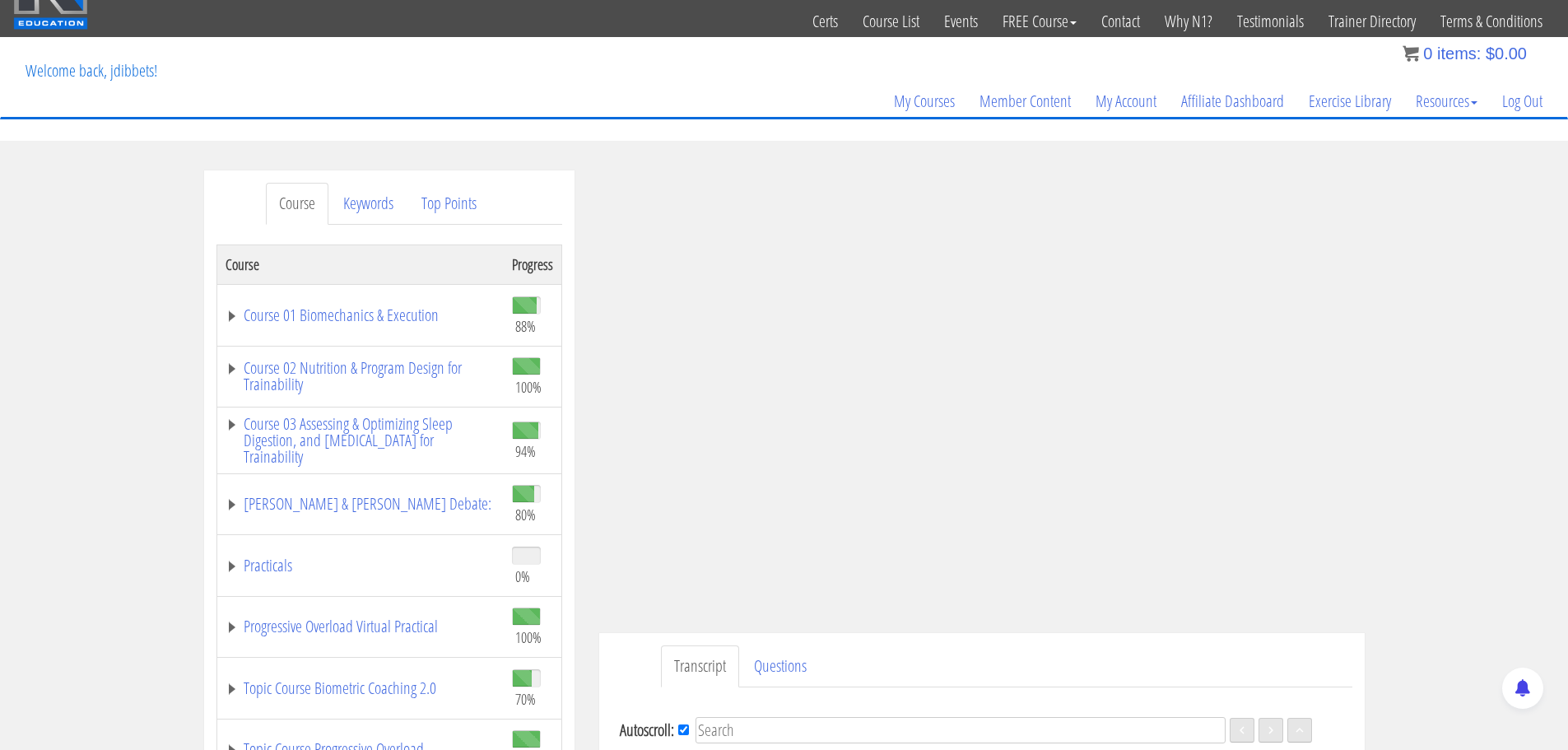
drag, startPoint x: 297, startPoint y: 115, endPoint x: 251, endPoint y: 210, distance: 105.6
click at [62, 270] on div "Course Keywords Top Points Course Progress Course 01 Biomechanics & Execution 8…" at bounding box center [784, 635] width 1568 height 930
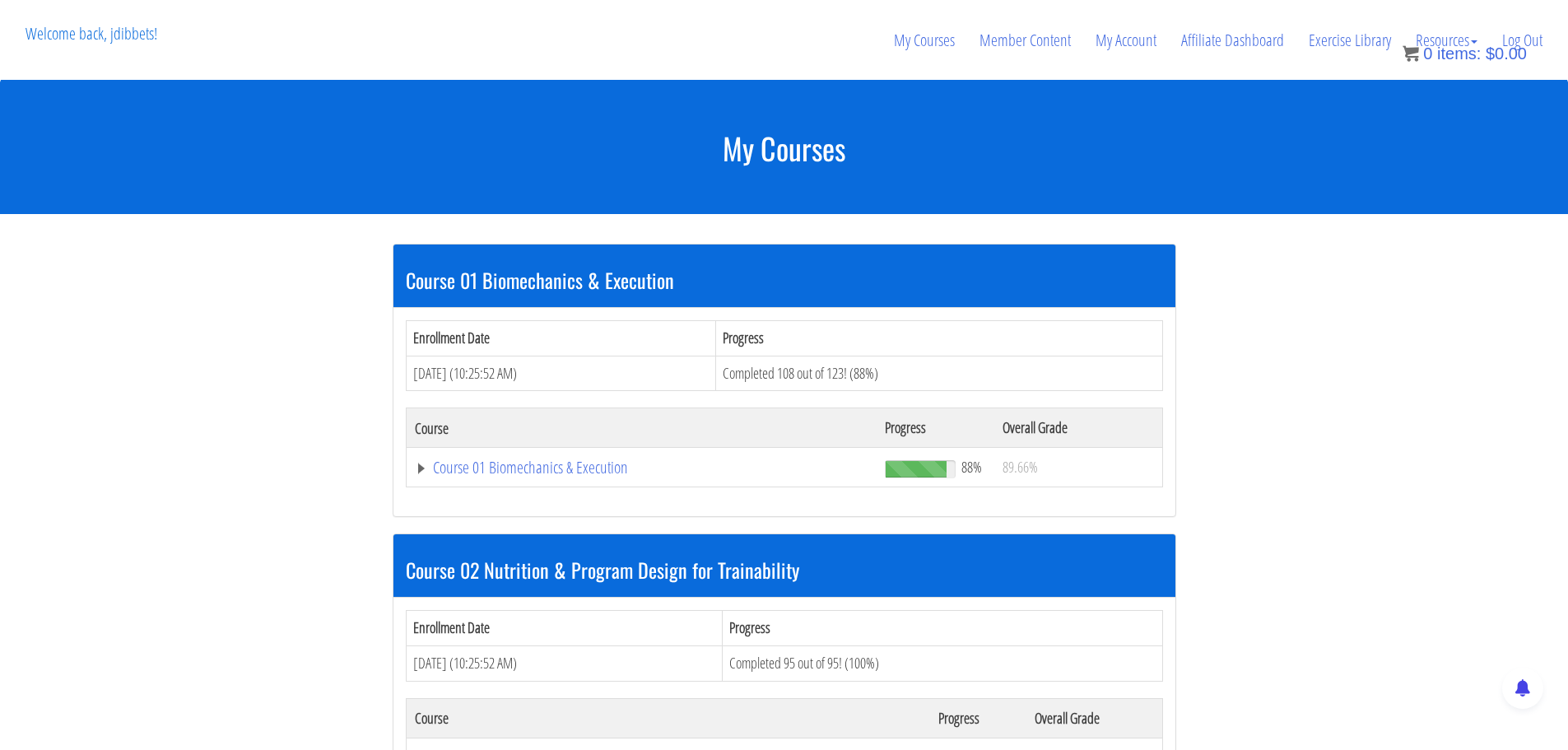
scroll to position [2926, 0]
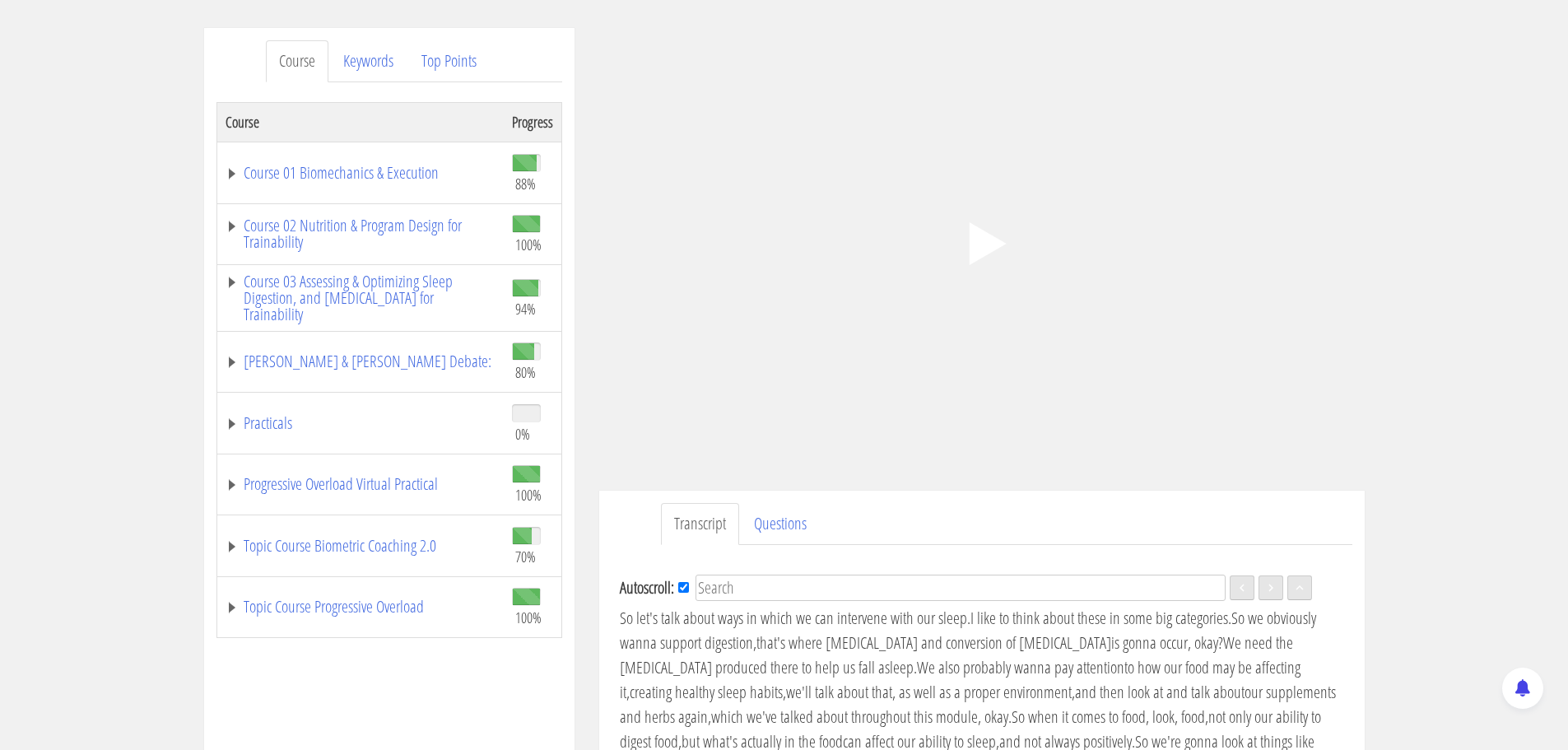
click at [1003, 307] on div ".a{fill:#000;opacity:0.65;}.b{fill:#fff;opacity:1.0;} .fp-color-play{opacity:0.…" at bounding box center [982, 243] width 765 height 431
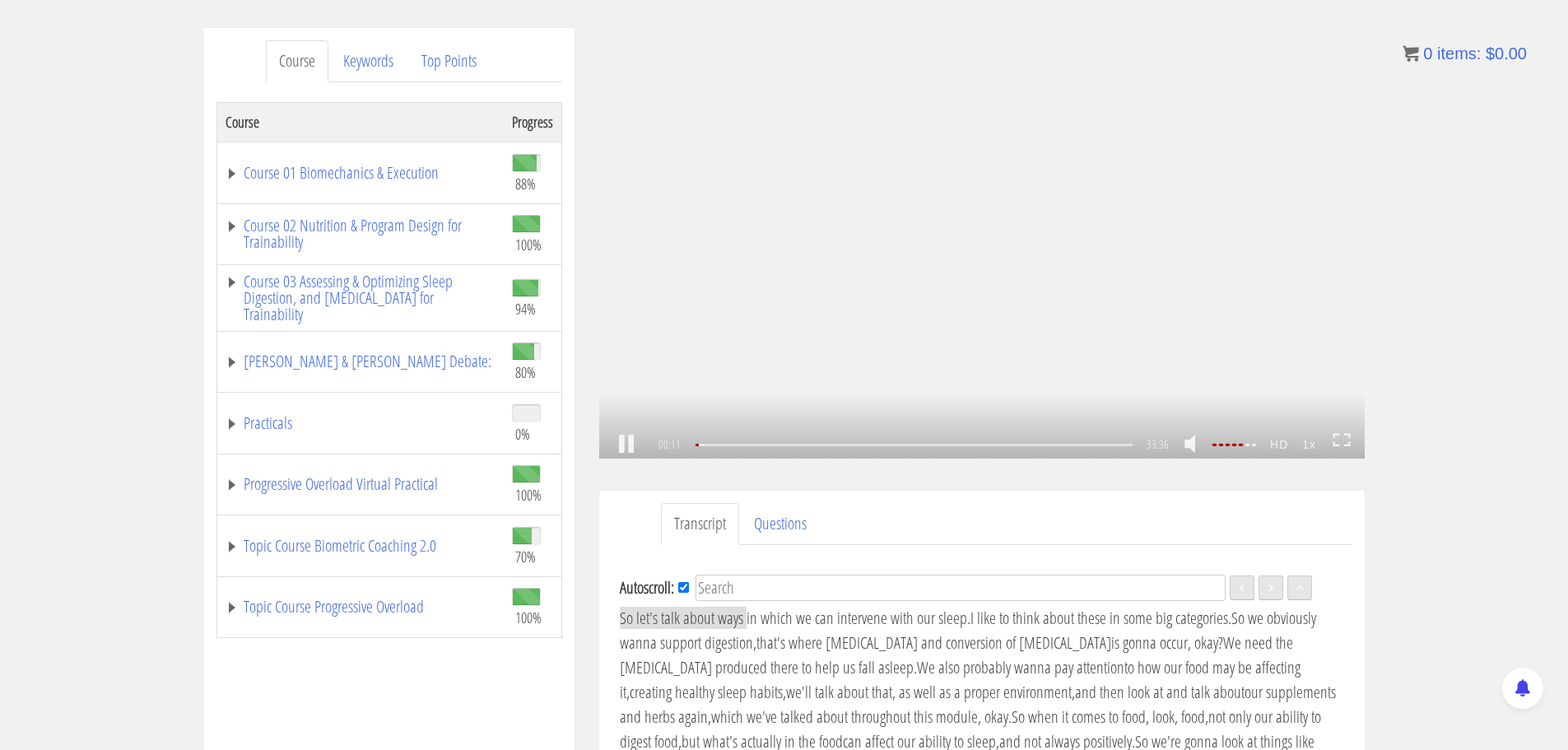
click at [635, 445] on link at bounding box center [626, 445] width 28 height 0
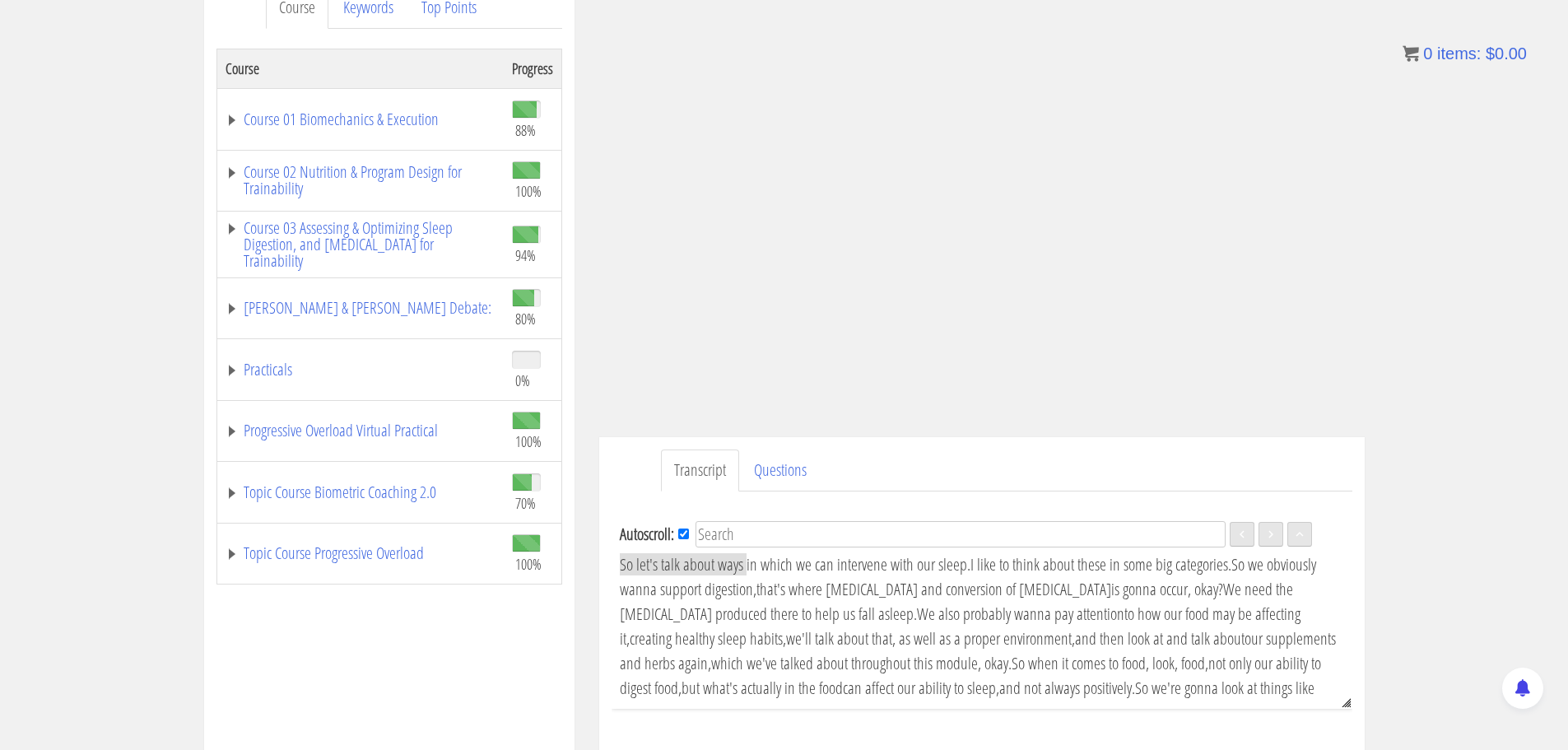
scroll to position [270, 0]
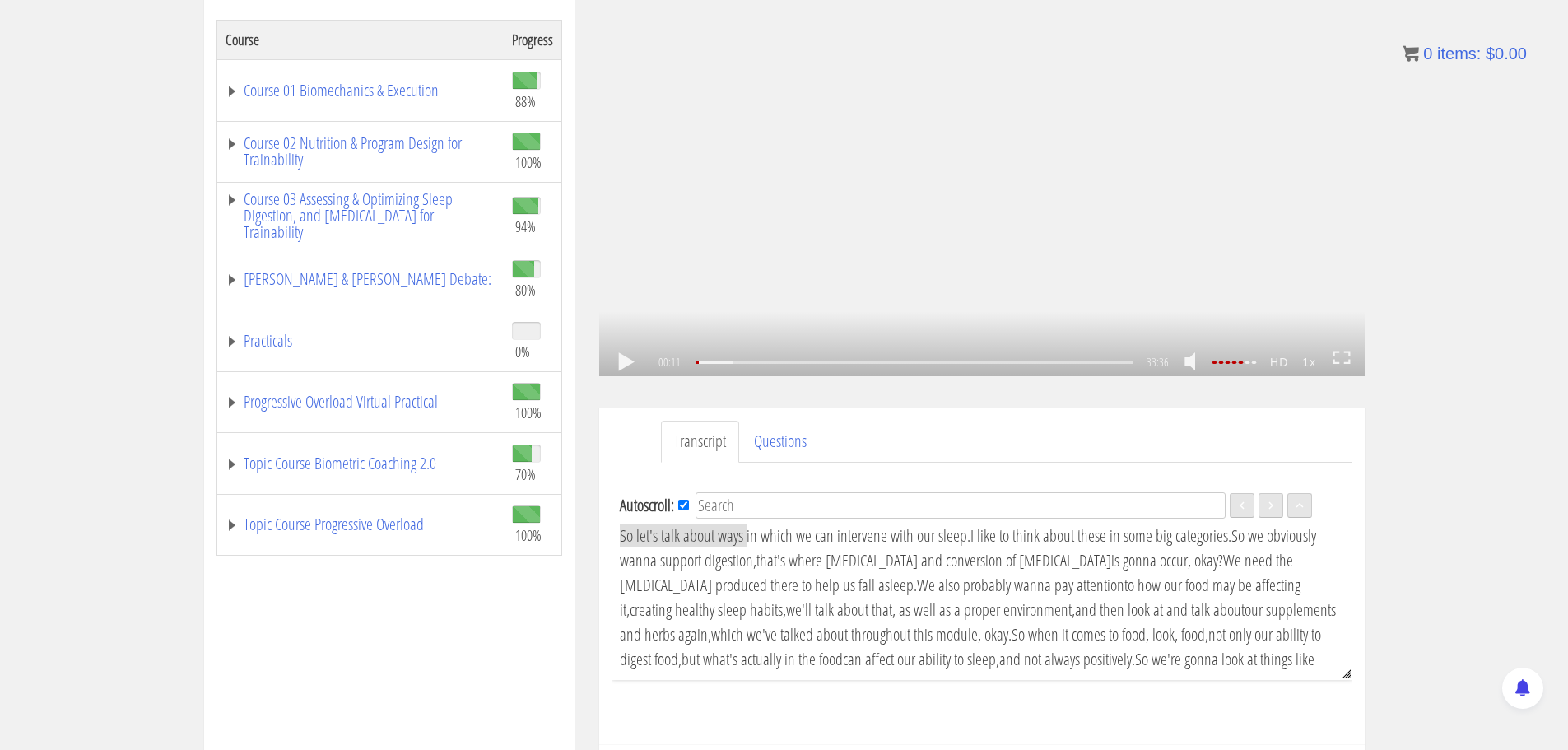
click at [624, 362] on link at bounding box center [626, 362] width 28 height 0
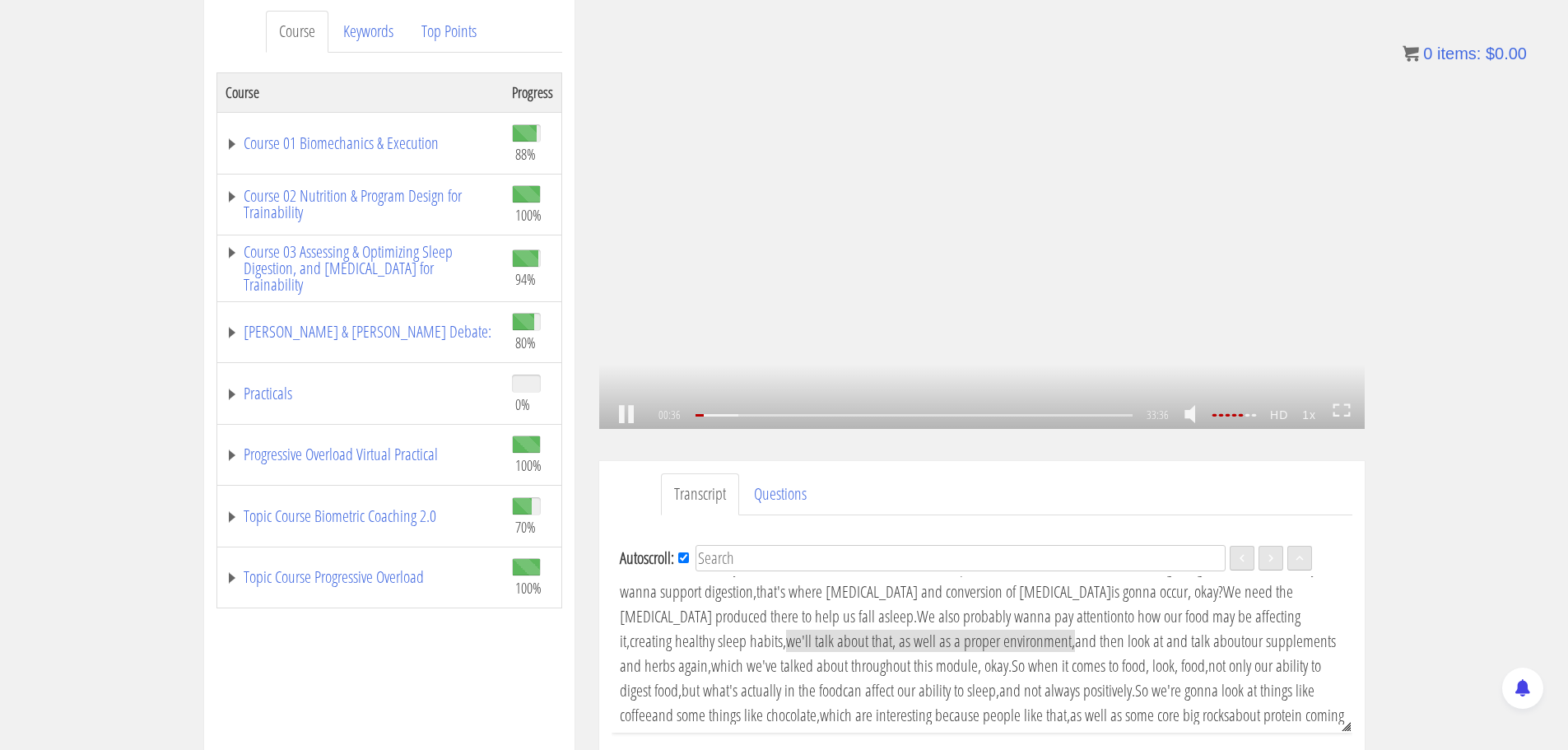
scroll to position [46, 0]
click at [628, 415] on link at bounding box center [626, 415] width 28 height 0
click at [629, 415] on link at bounding box center [626, 415] width 28 height 0
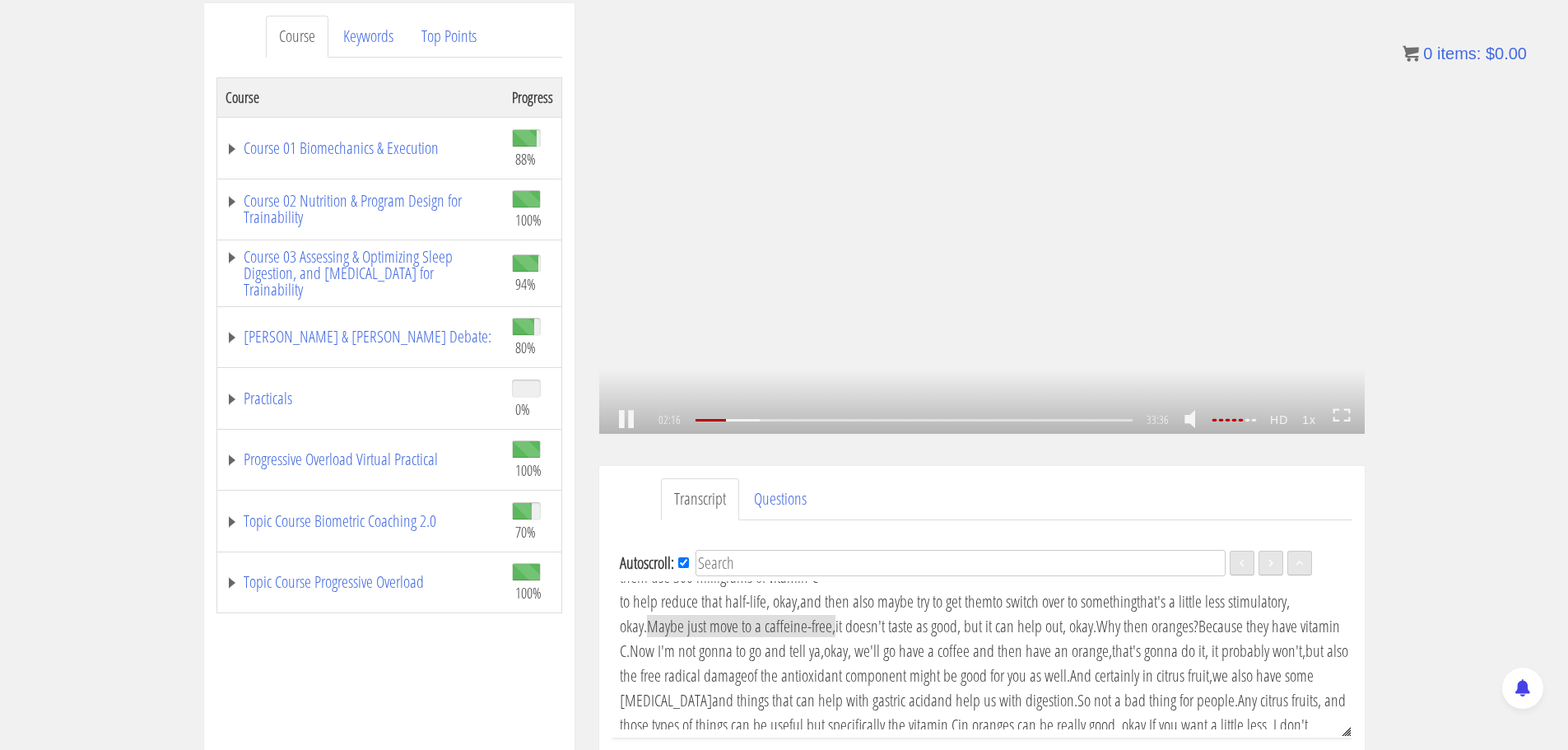
scroll to position [343, 0]
click at [622, 420] on link at bounding box center [626, 420] width 28 height 0
click at [616, 420] on link at bounding box center [626, 420] width 28 height 0
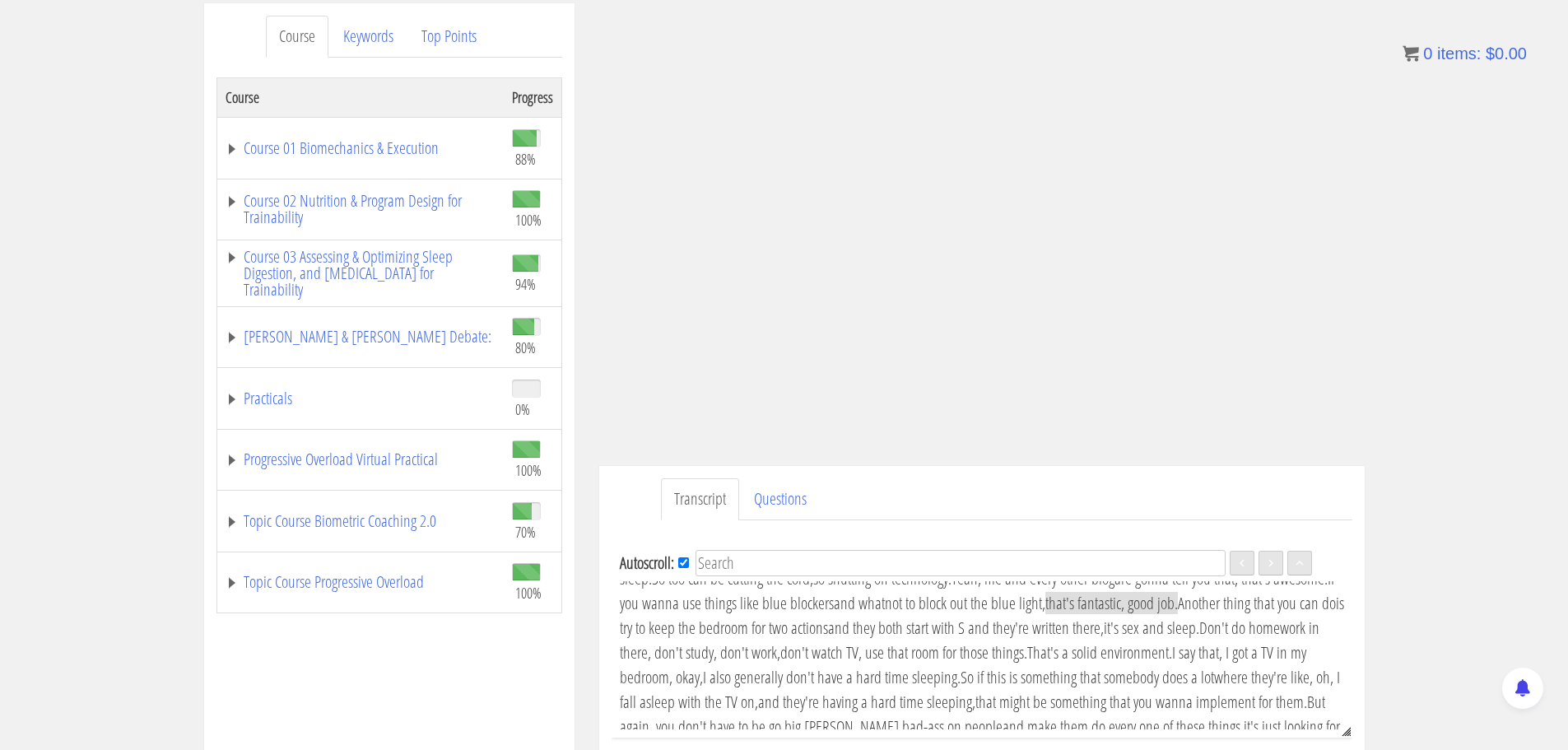
scroll to position [1305, 0]
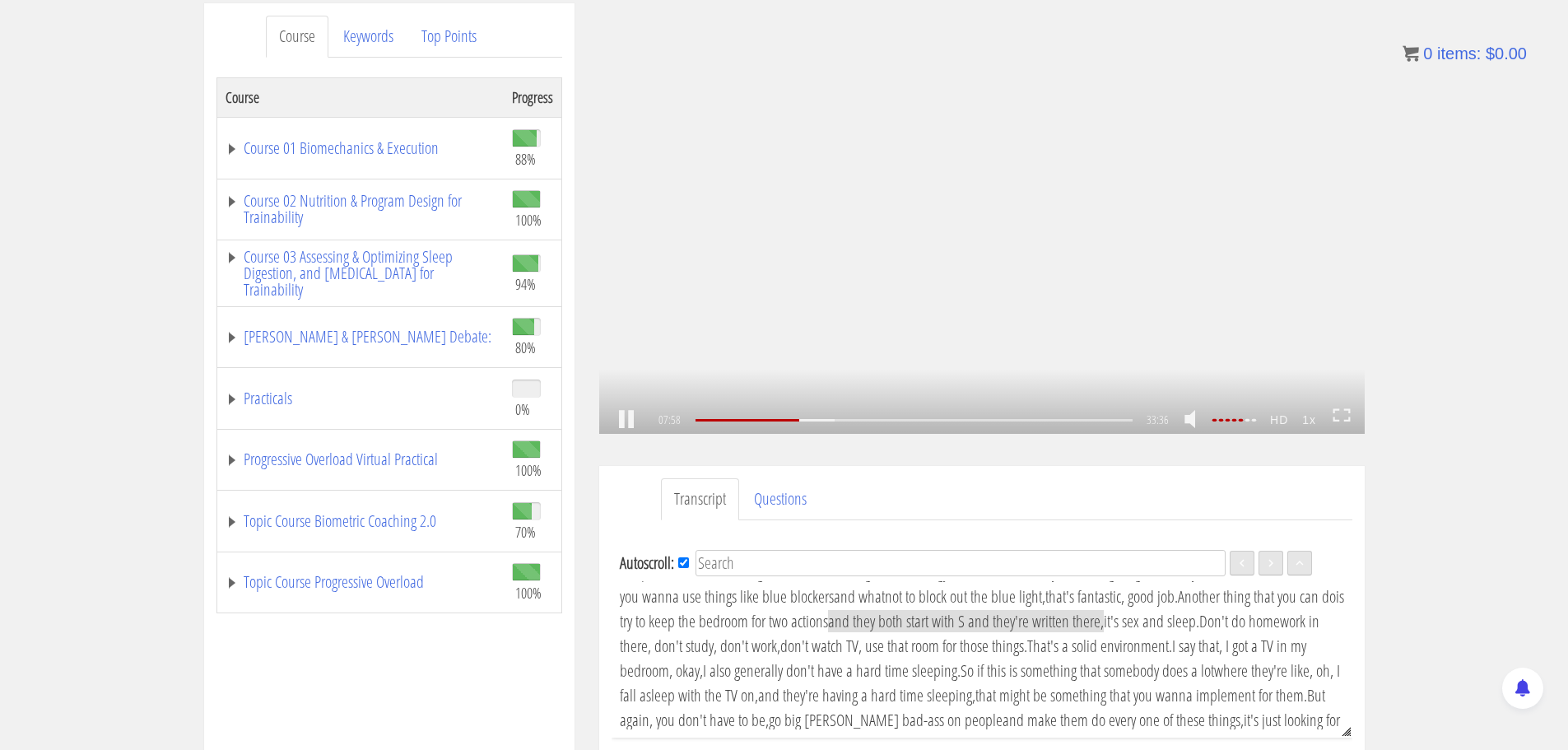
click at [940, 172] on div ".a{fill:#000;opacity:0.65;}.b{fill:#fff;opacity:1.0;} .fp-color-play{opacity:0.…" at bounding box center [982, 219] width 765 height 431
click at [639, 420] on link at bounding box center [626, 420] width 28 height 0
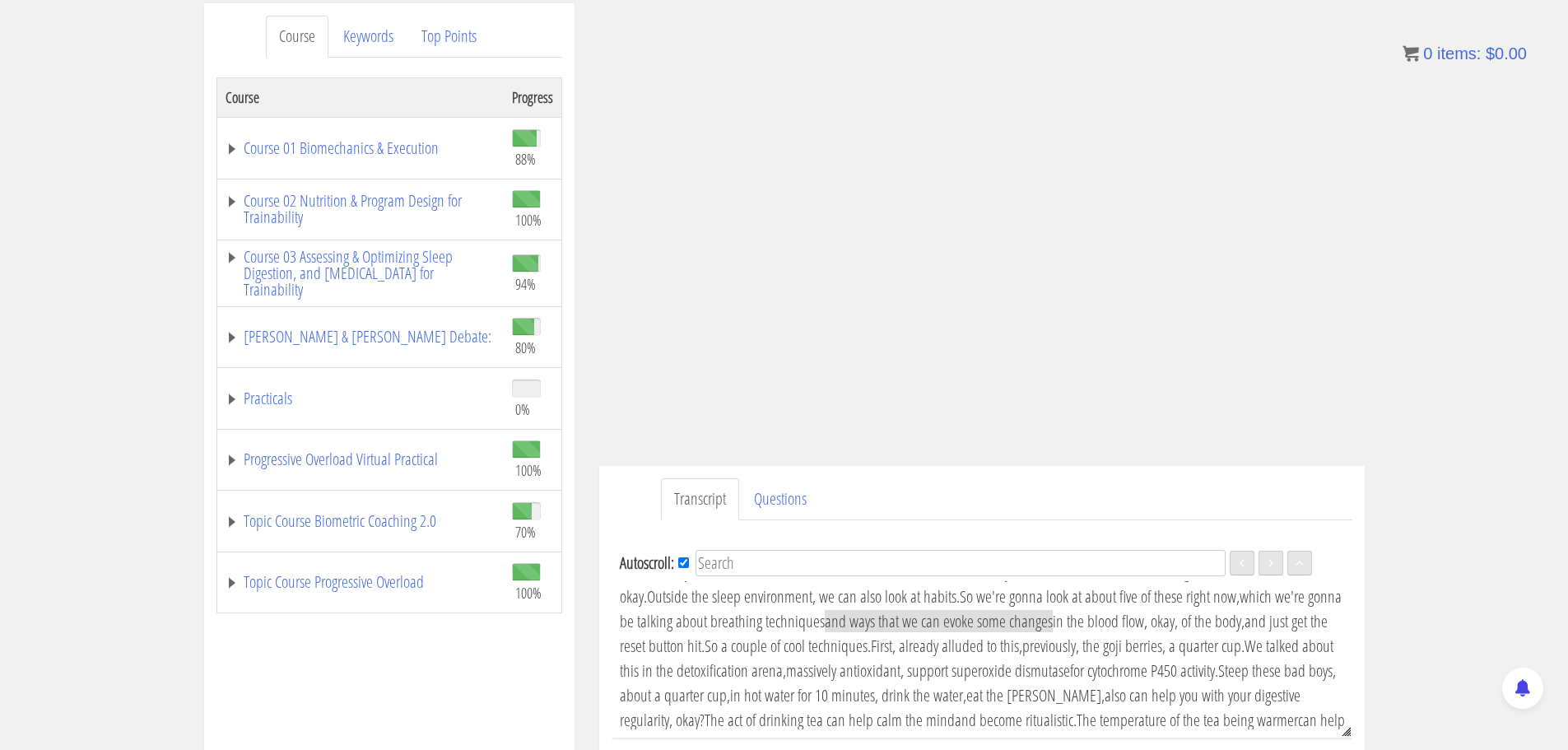
scroll to position [1602, 0]
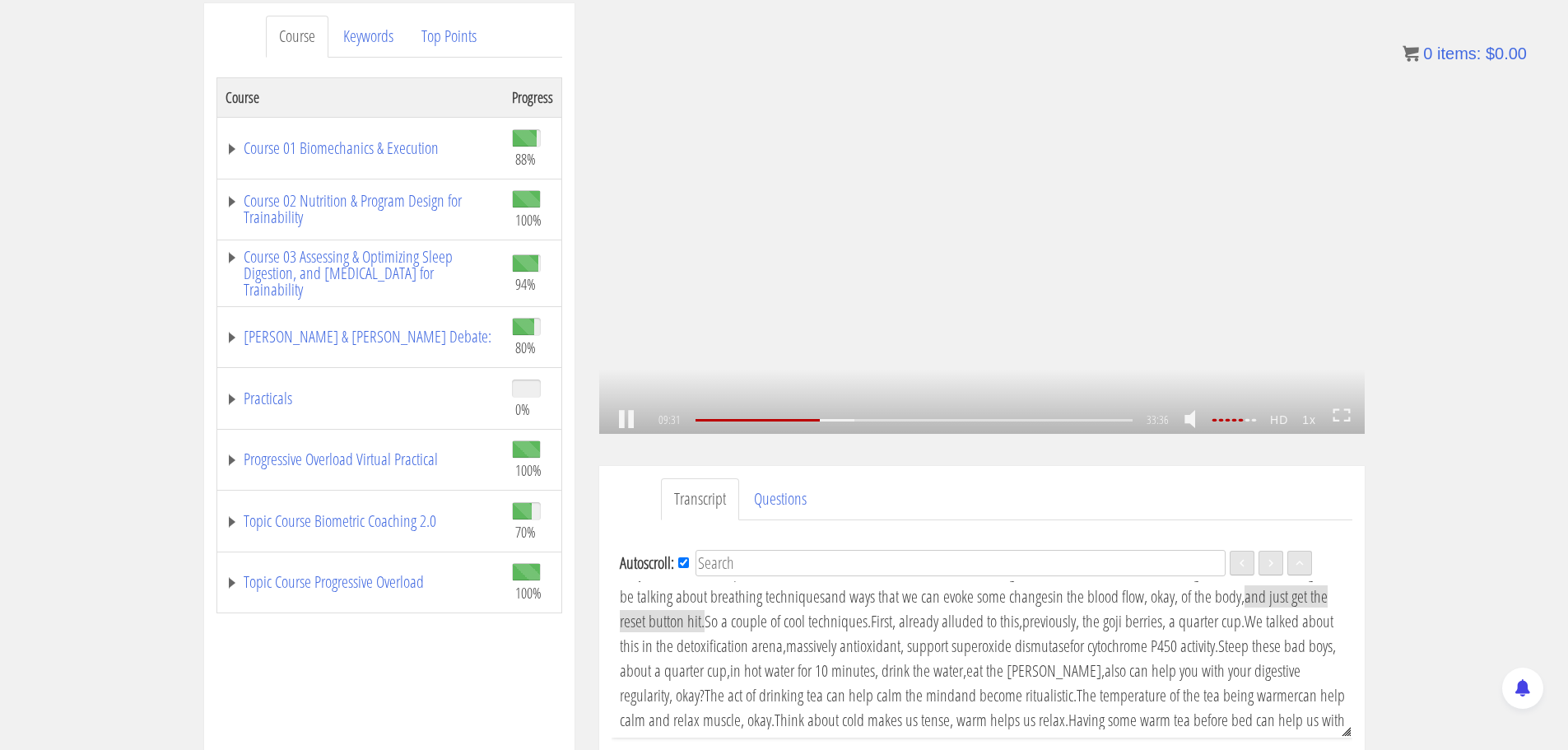
click at [627, 420] on link at bounding box center [626, 420] width 28 height 0
click at [609, 408] on div "09:31 15:21 33:36 24:06 CC HD 1x" at bounding box center [982, 420] width 765 height 28
click at [633, 420] on link at bounding box center [626, 420] width 28 height 0
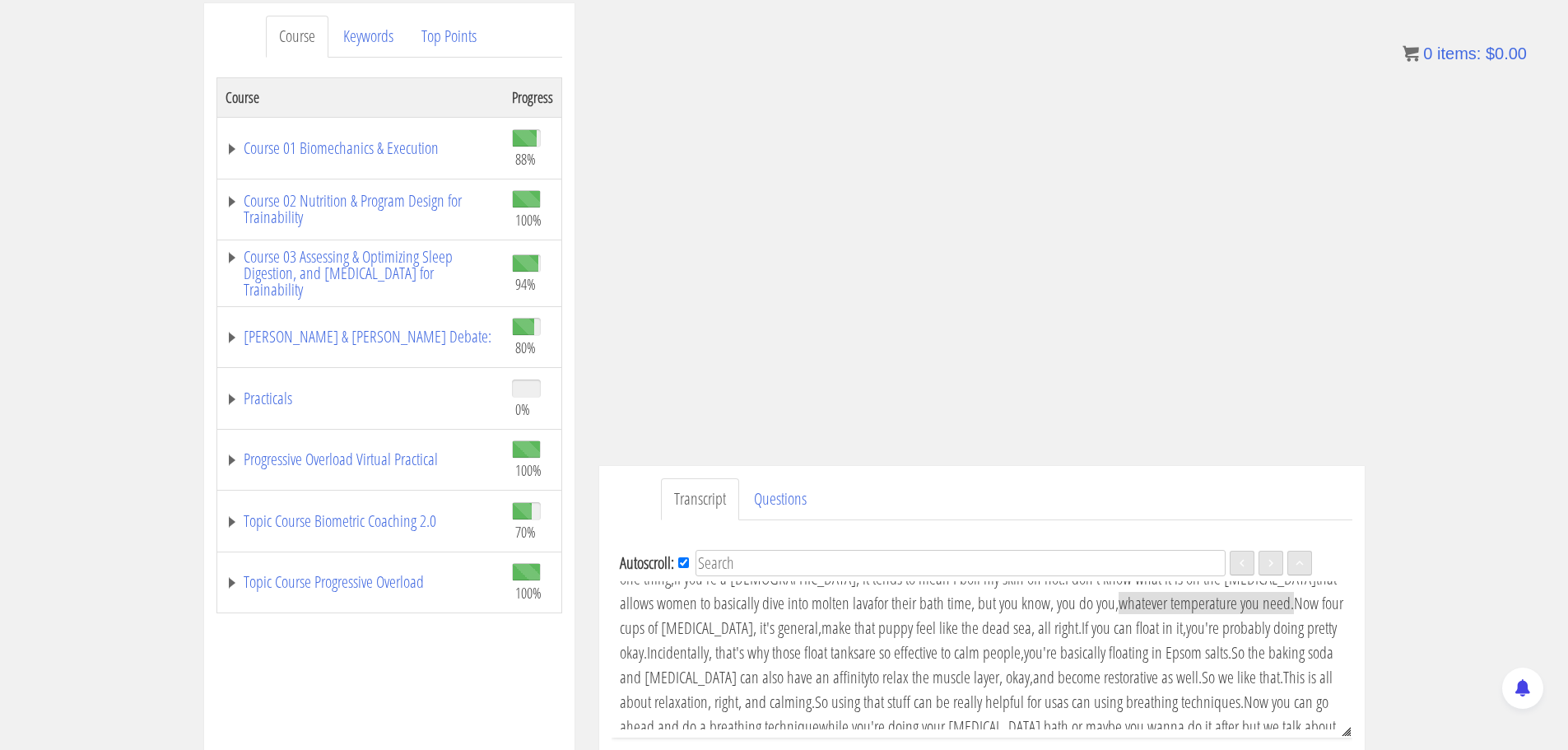
scroll to position [1874, 0]
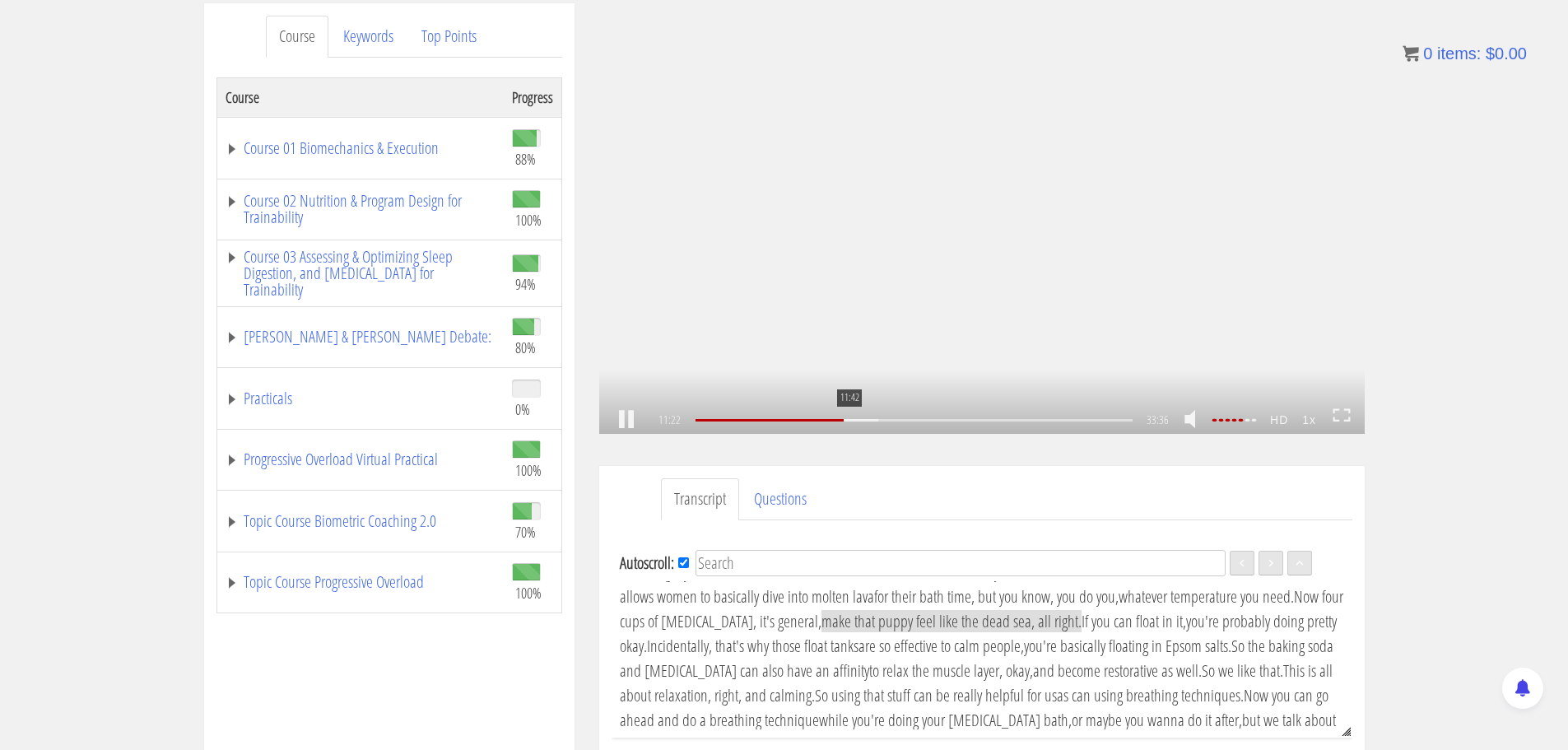
click at [848, 420] on div "11:42" at bounding box center [913, 420] width 436 height 3
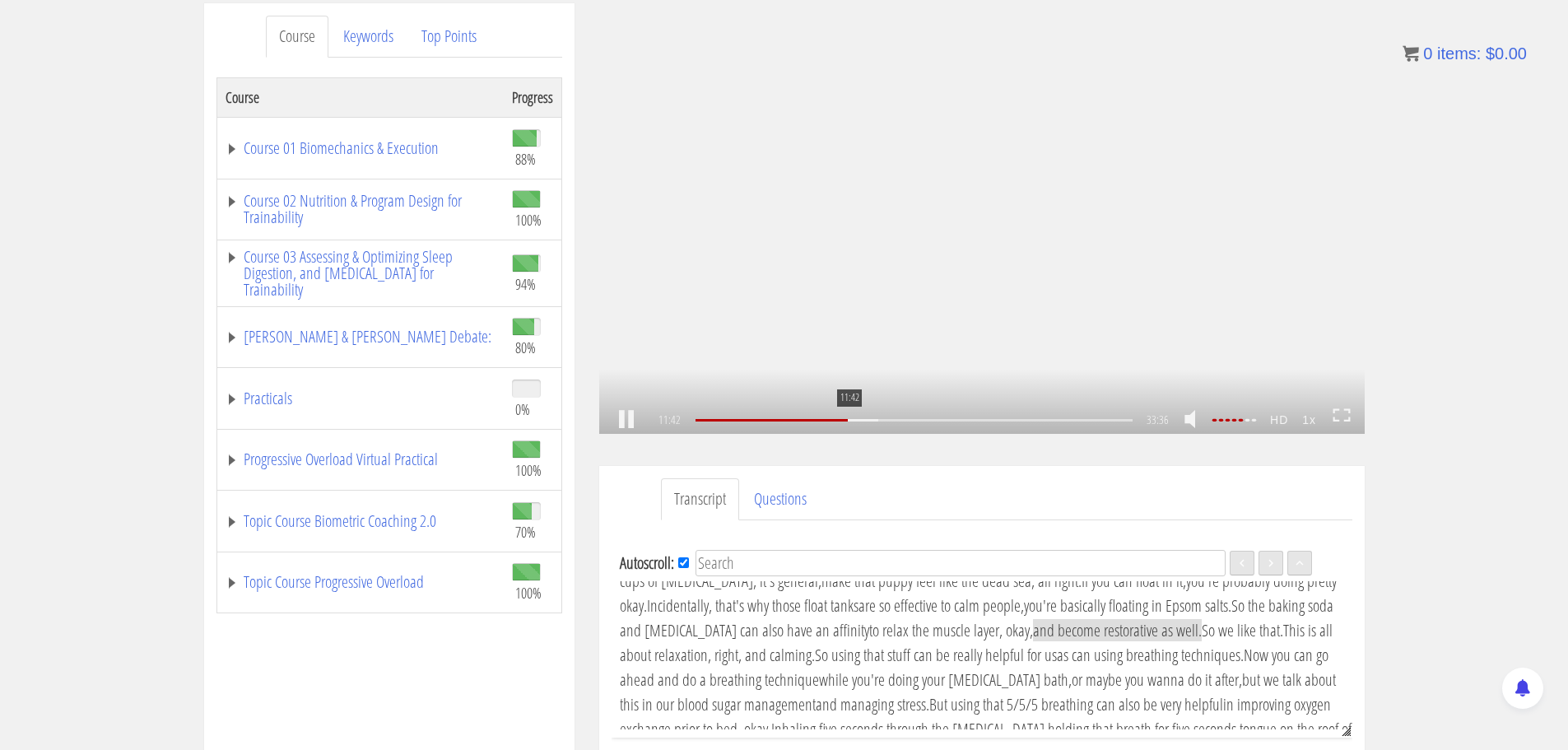
scroll to position [1948, 0]
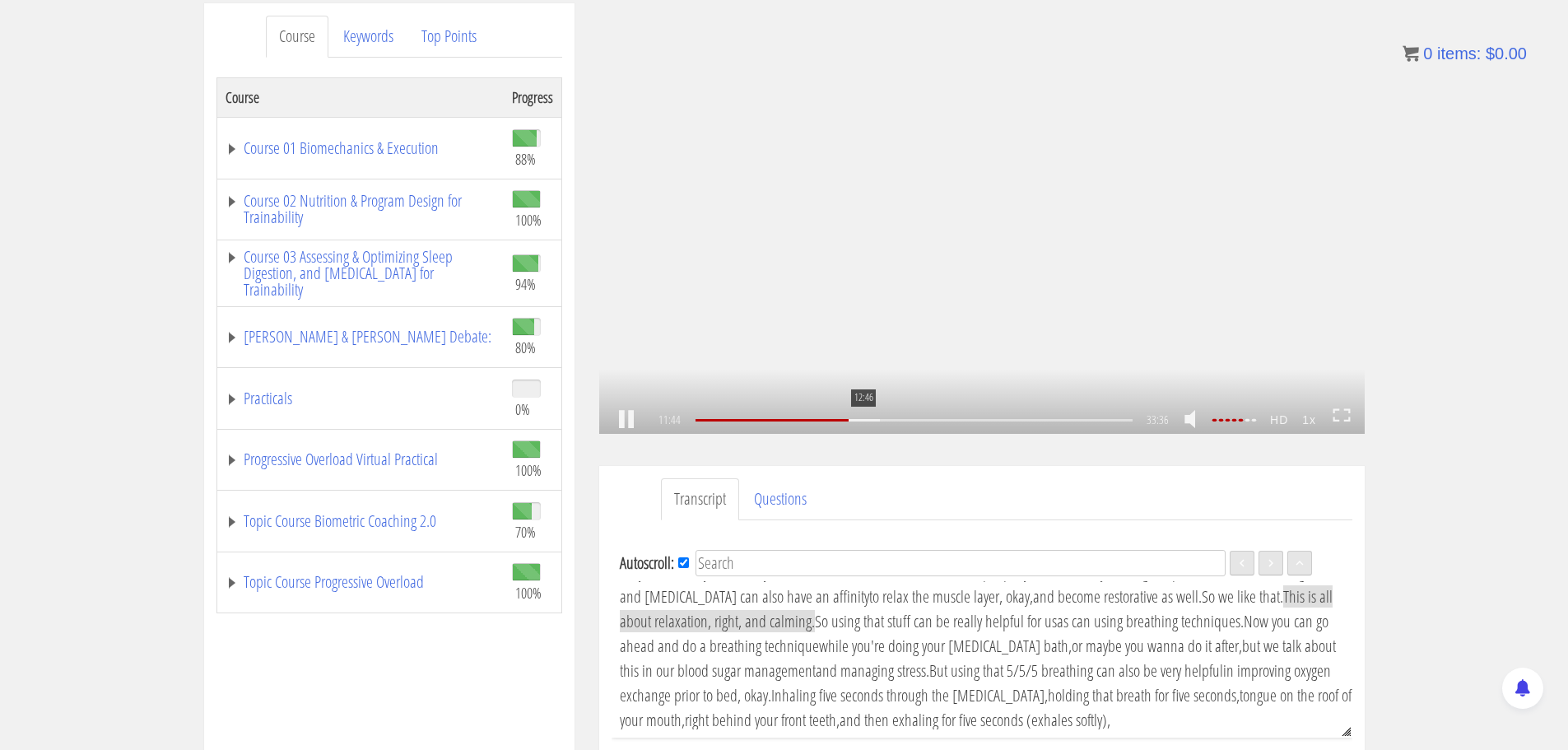
click at [862, 421] on div "12:46" at bounding box center [913, 420] width 436 height 3
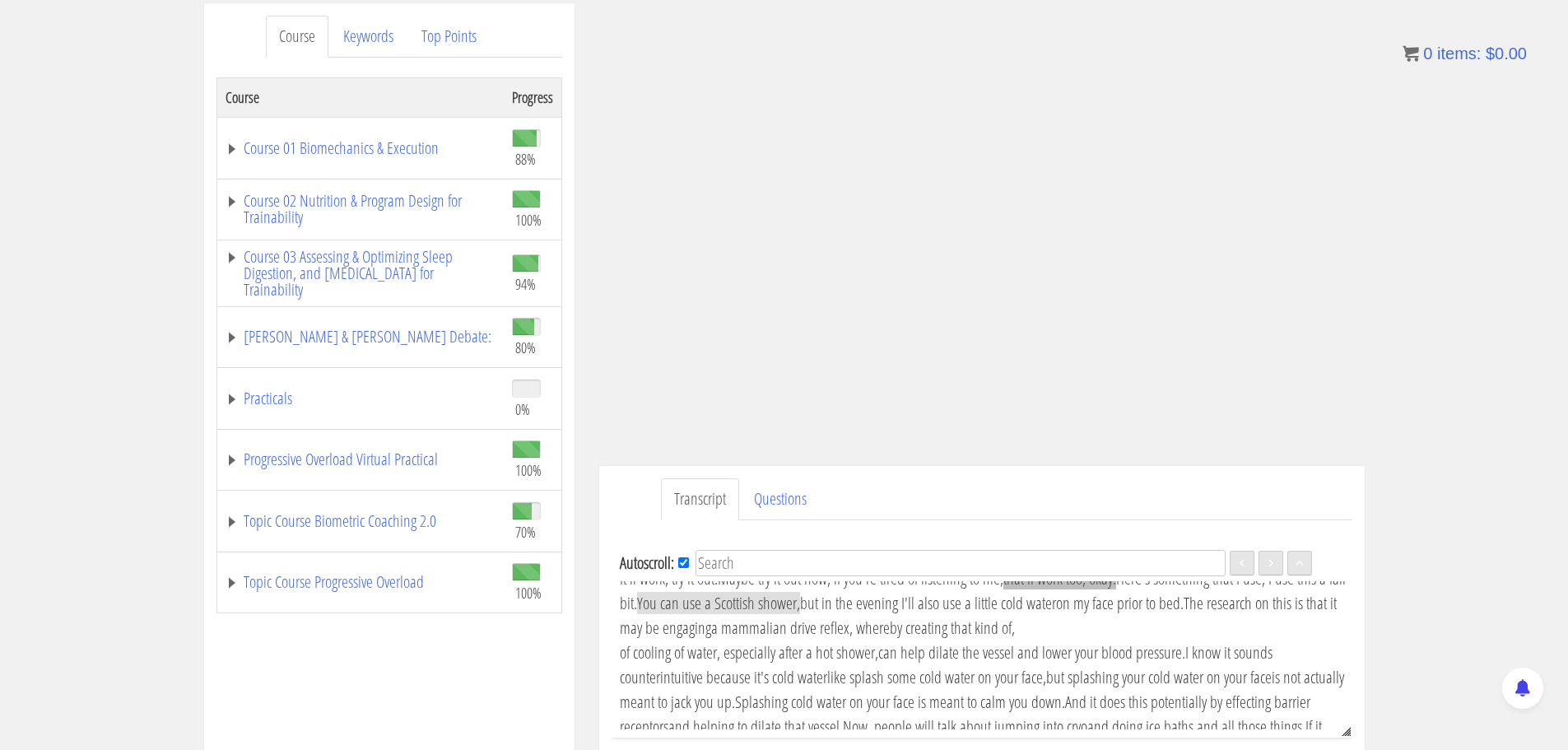
scroll to position [2269, 0]
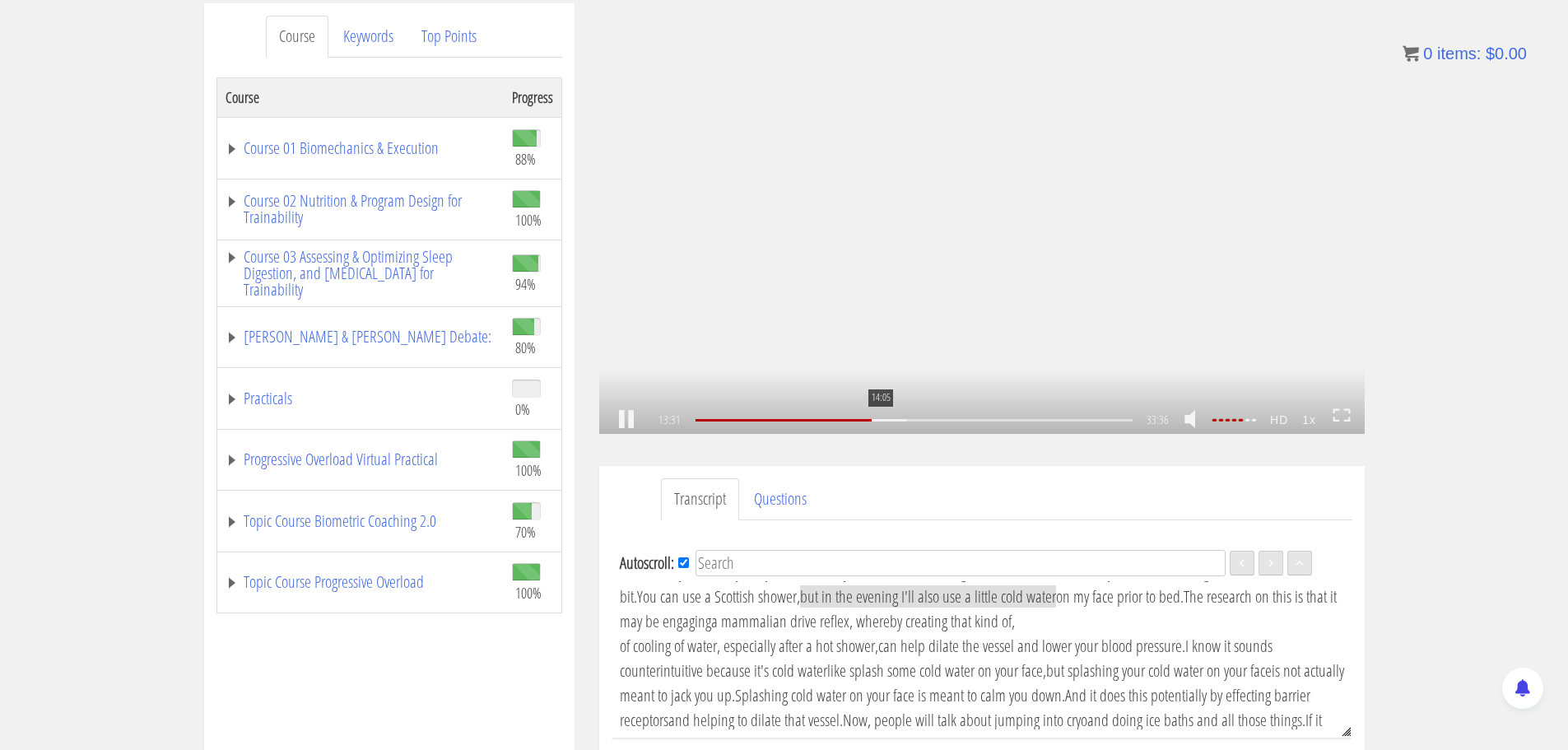
click at [879, 421] on div "14:05" at bounding box center [913, 420] width 436 height 3
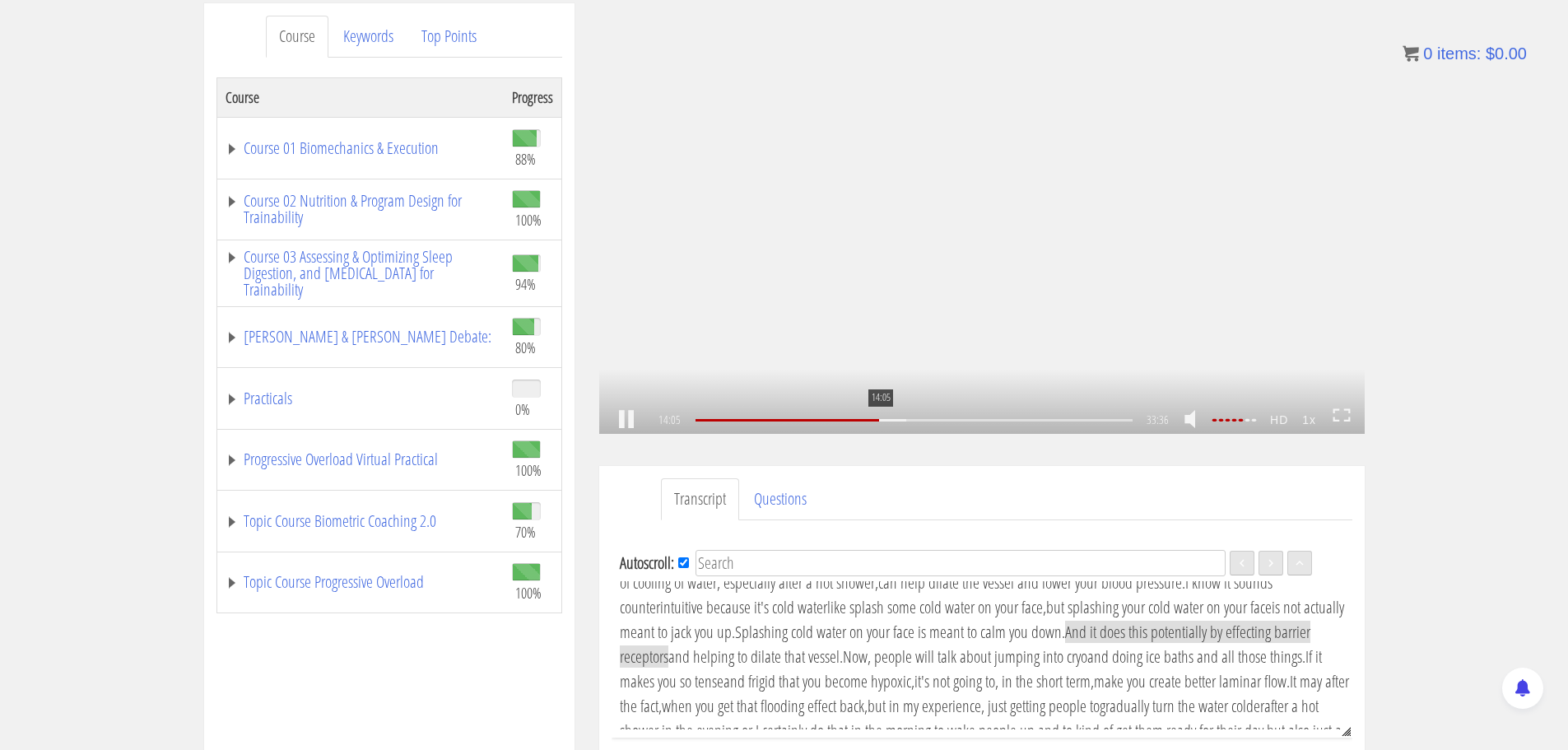
scroll to position [2368, 0]
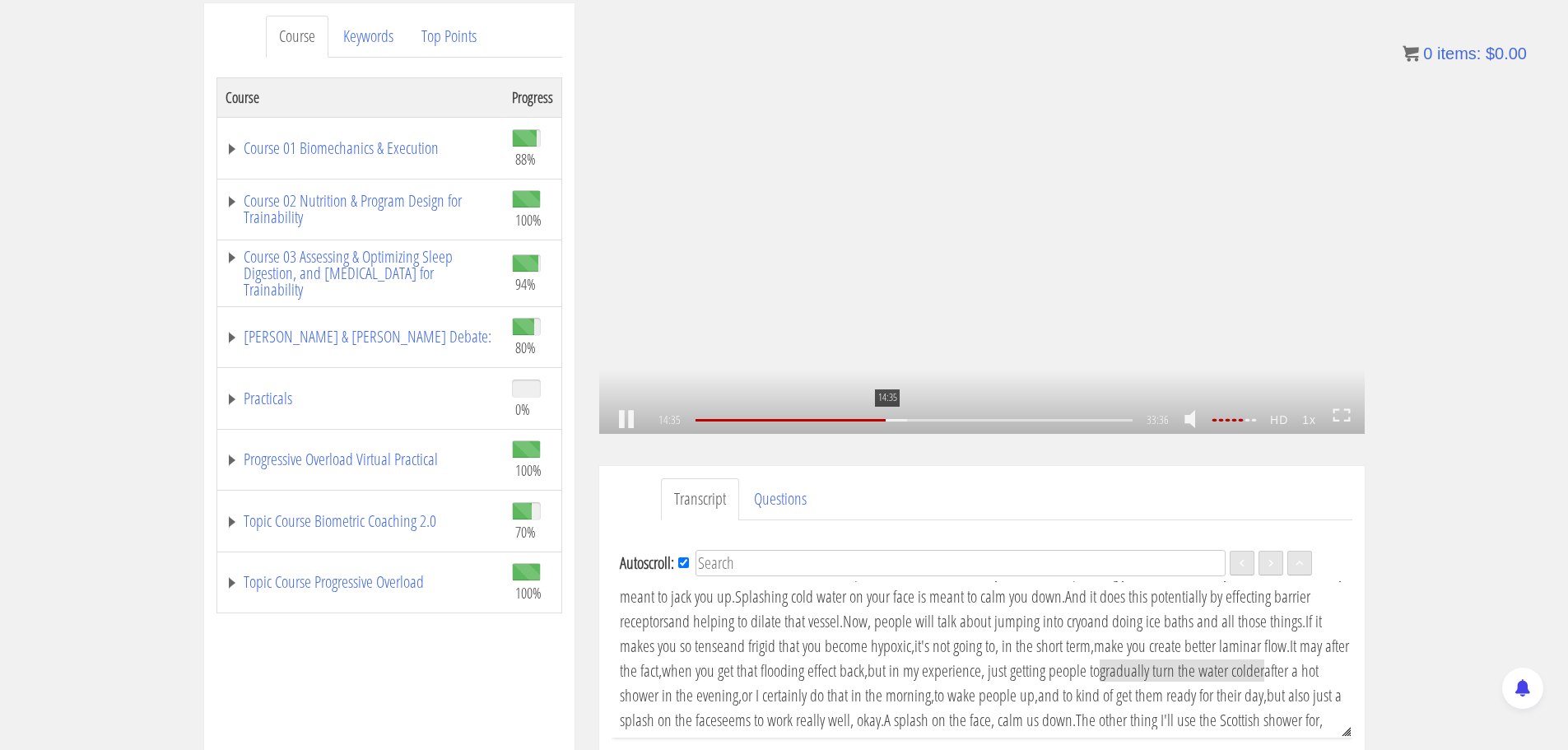
click at [886, 421] on div "14:35" at bounding box center [913, 420] width 436 height 3
click at [894, 420] on div "15:09" at bounding box center [913, 420] width 436 height 3
click at [912, 419] on div "16:32" at bounding box center [913, 420] width 436 height 3
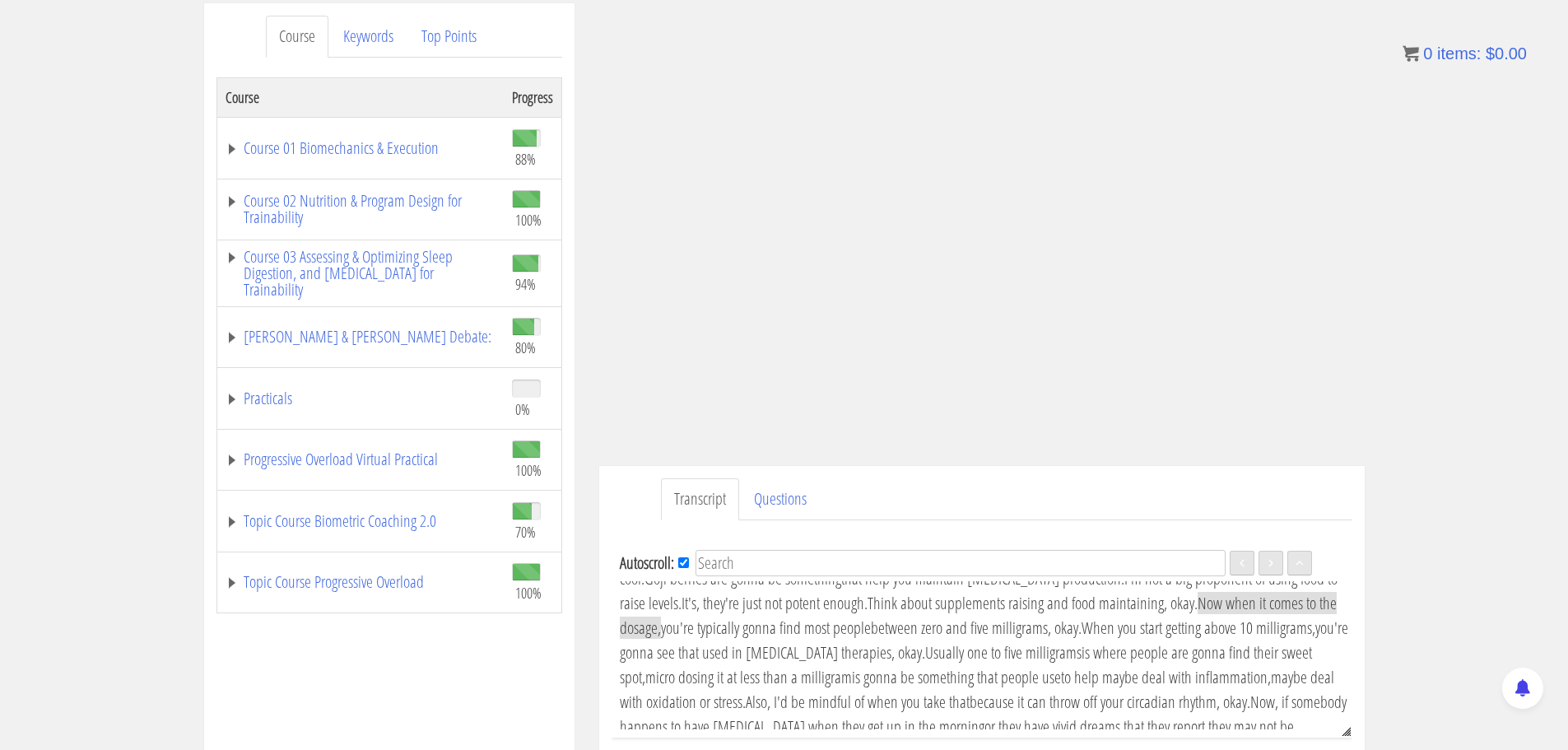
scroll to position [3554, 0]
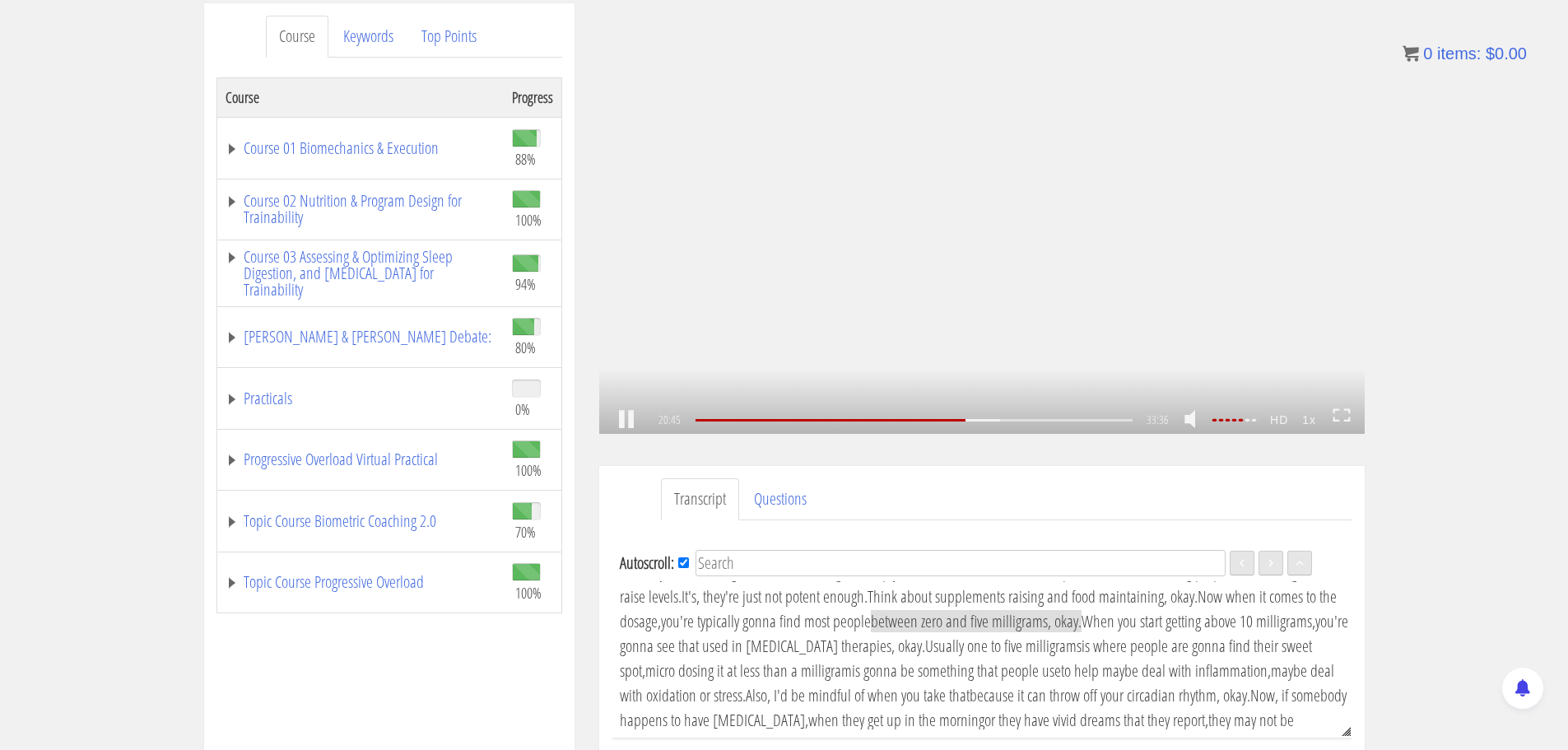
click at [624, 420] on link at bounding box center [626, 420] width 28 height 0
click at [611, 414] on div "20:45 17:10 33:36 12:52 CC HD 1x" at bounding box center [982, 420] width 765 height 28
click at [617, 420] on link at bounding box center [626, 420] width 28 height 0
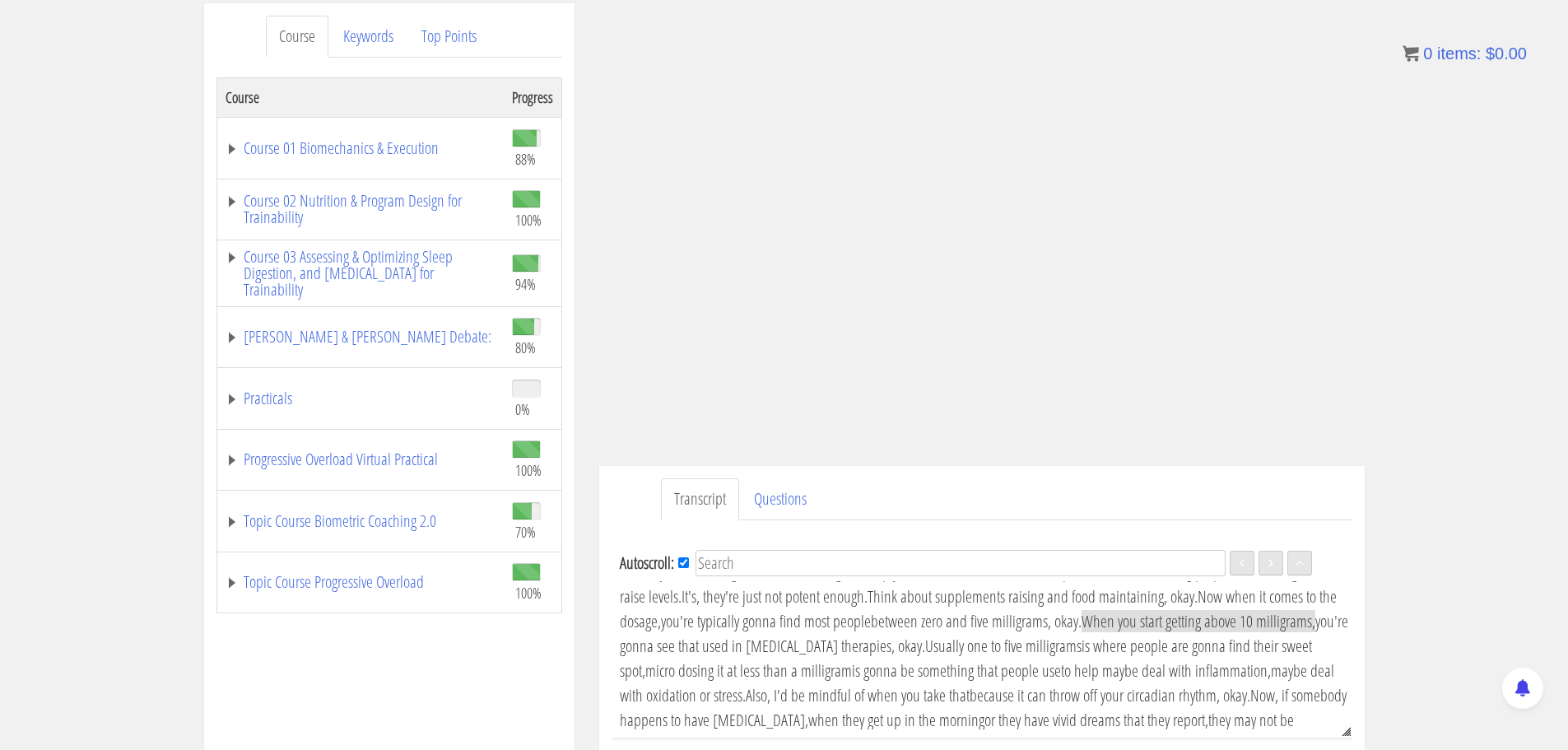
scroll to position [3578, 0]
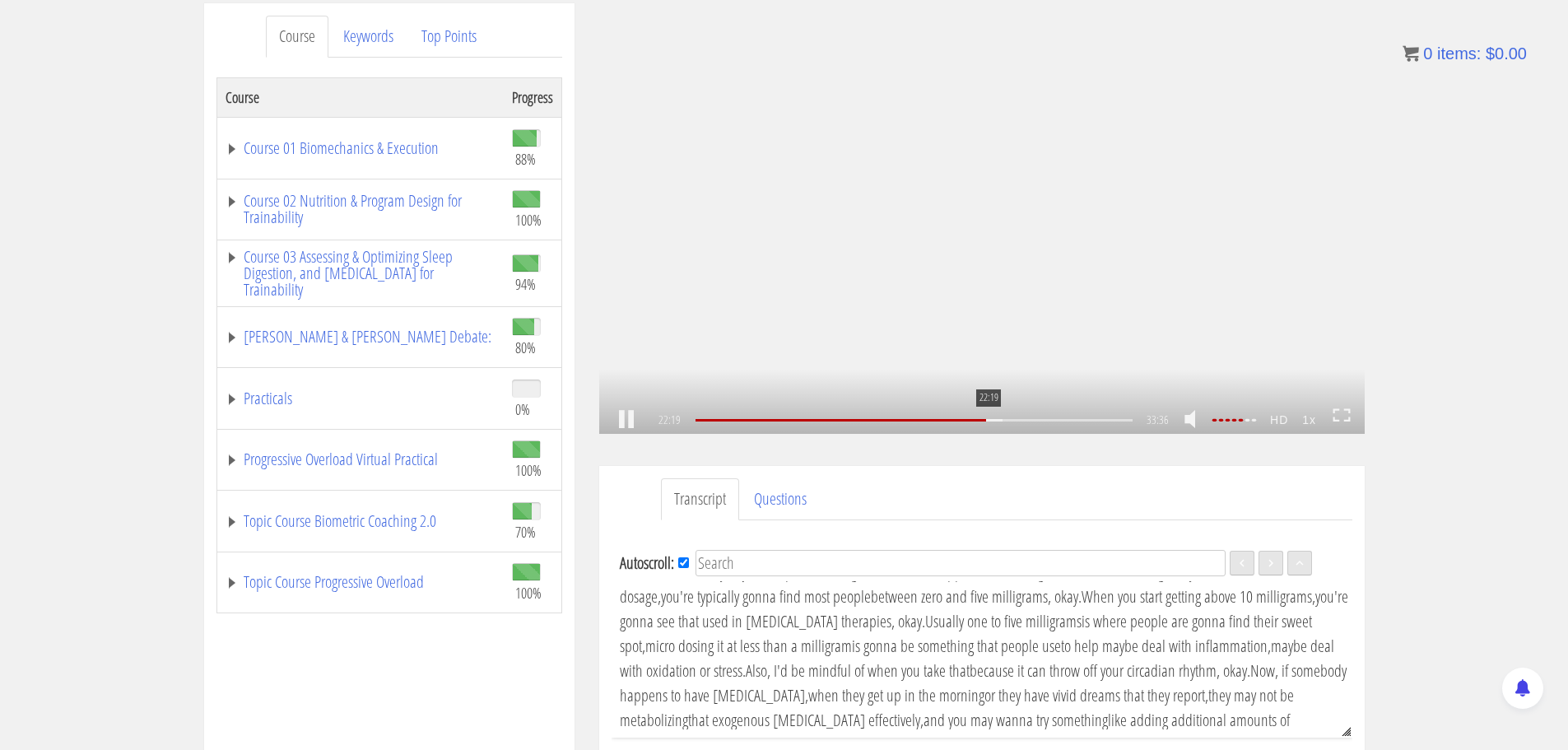
click at [987, 420] on div "22:19" at bounding box center [913, 420] width 436 height 3
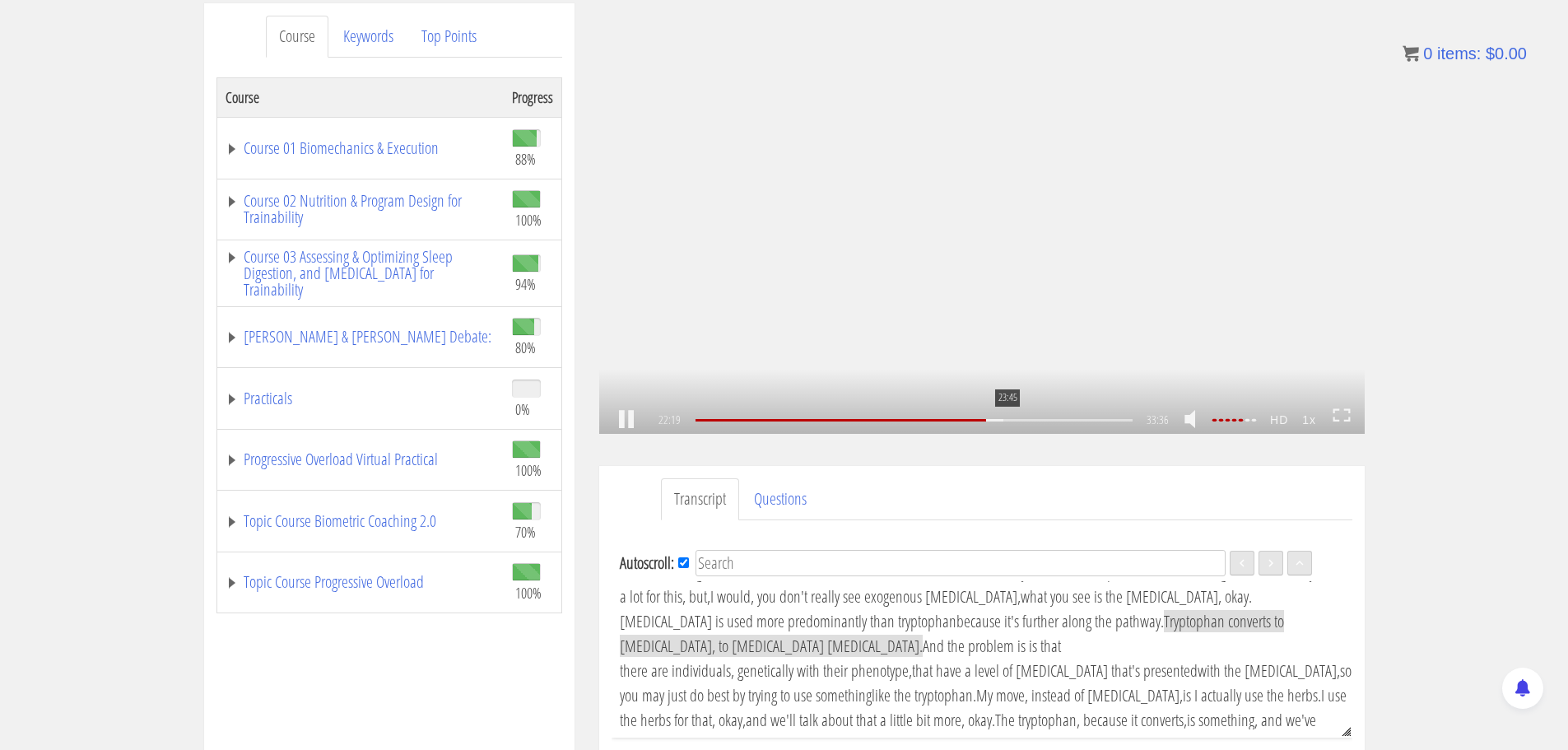
click at [1008, 420] on div "23:45" at bounding box center [913, 420] width 436 height 3
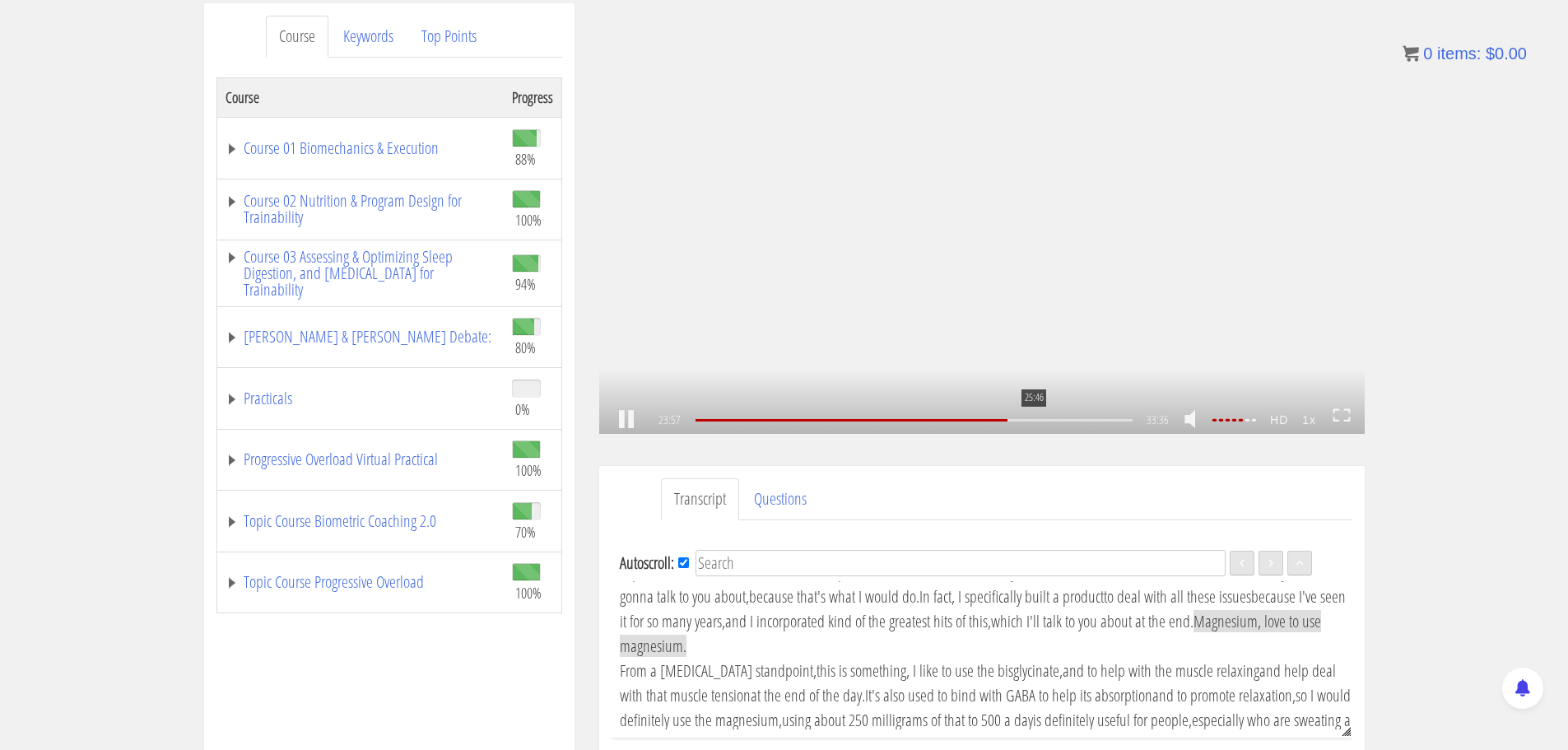
scroll to position [4097, 0]
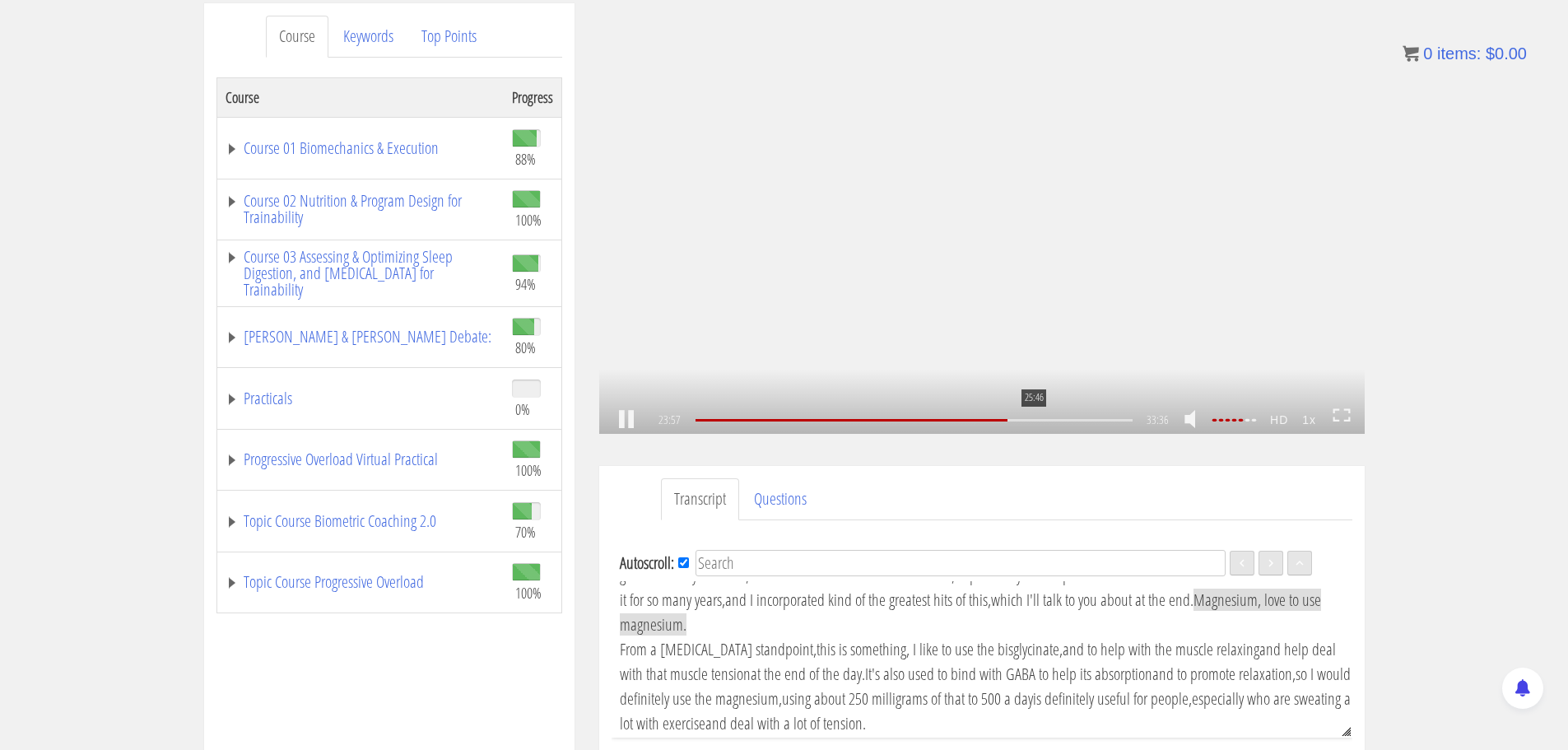
click at [1032, 419] on div "25:46" at bounding box center [913, 420] width 436 height 3
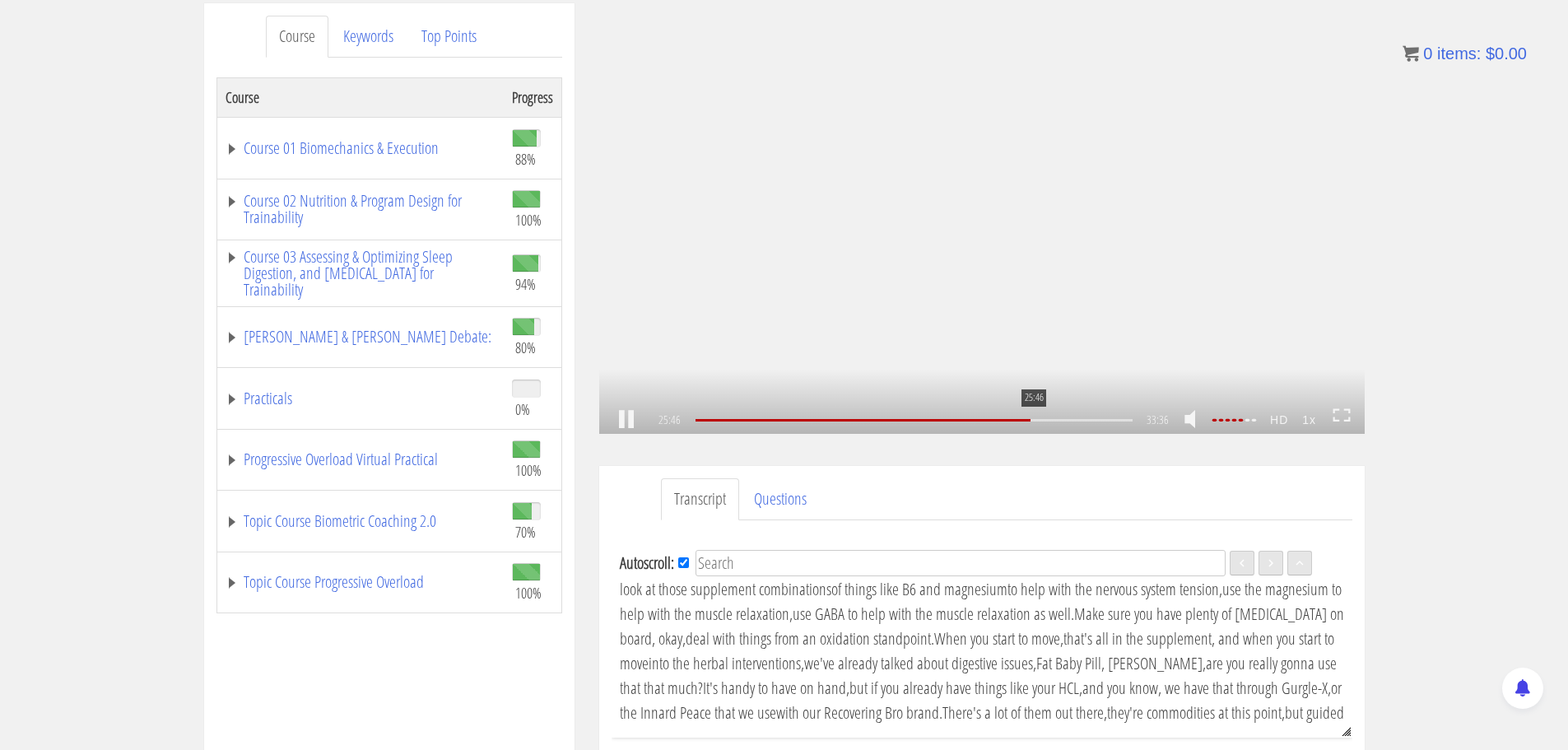
scroll to position [4418, 0]
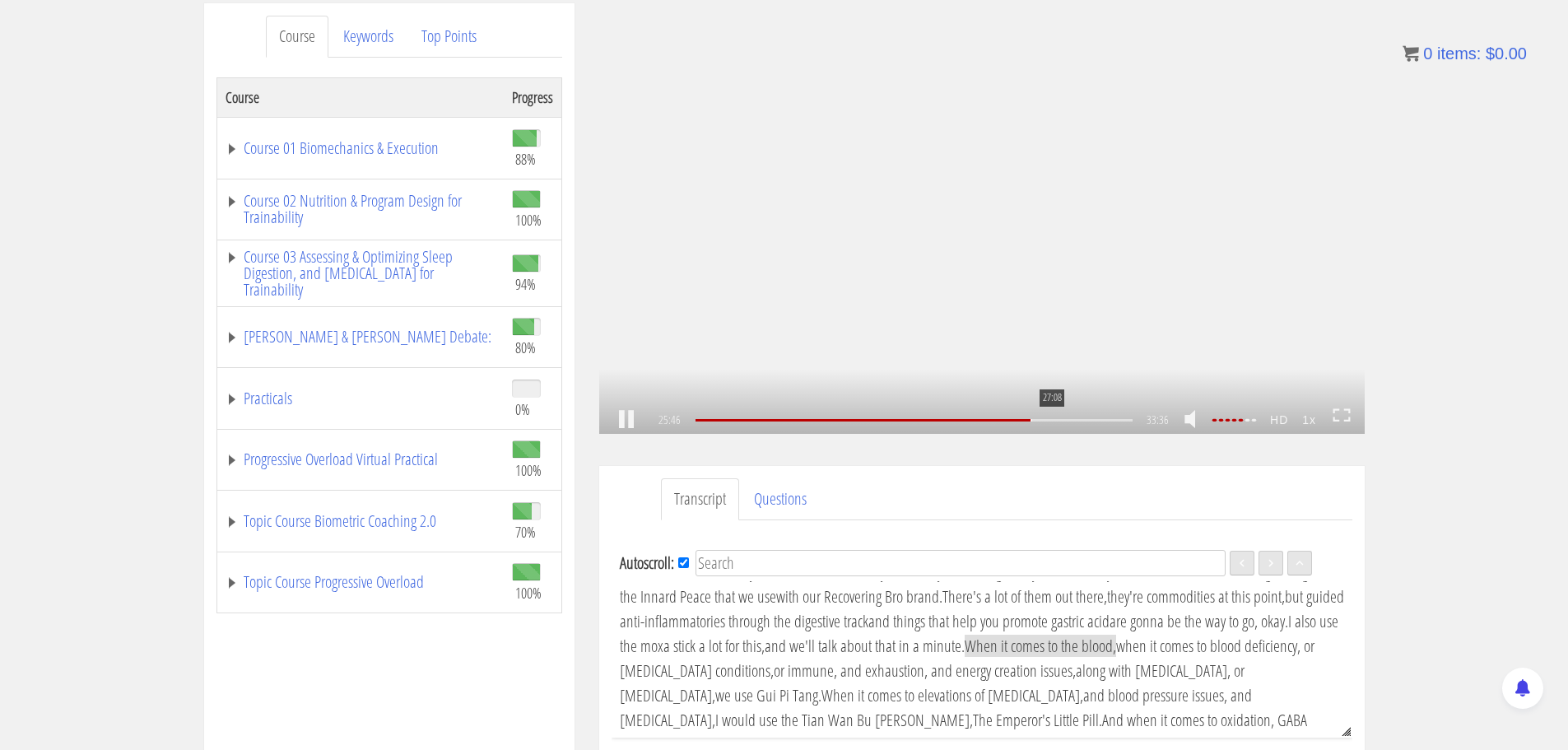
click at [1050, 419] on div "27:08" at bounding box center [913, 420] width 436 height 3
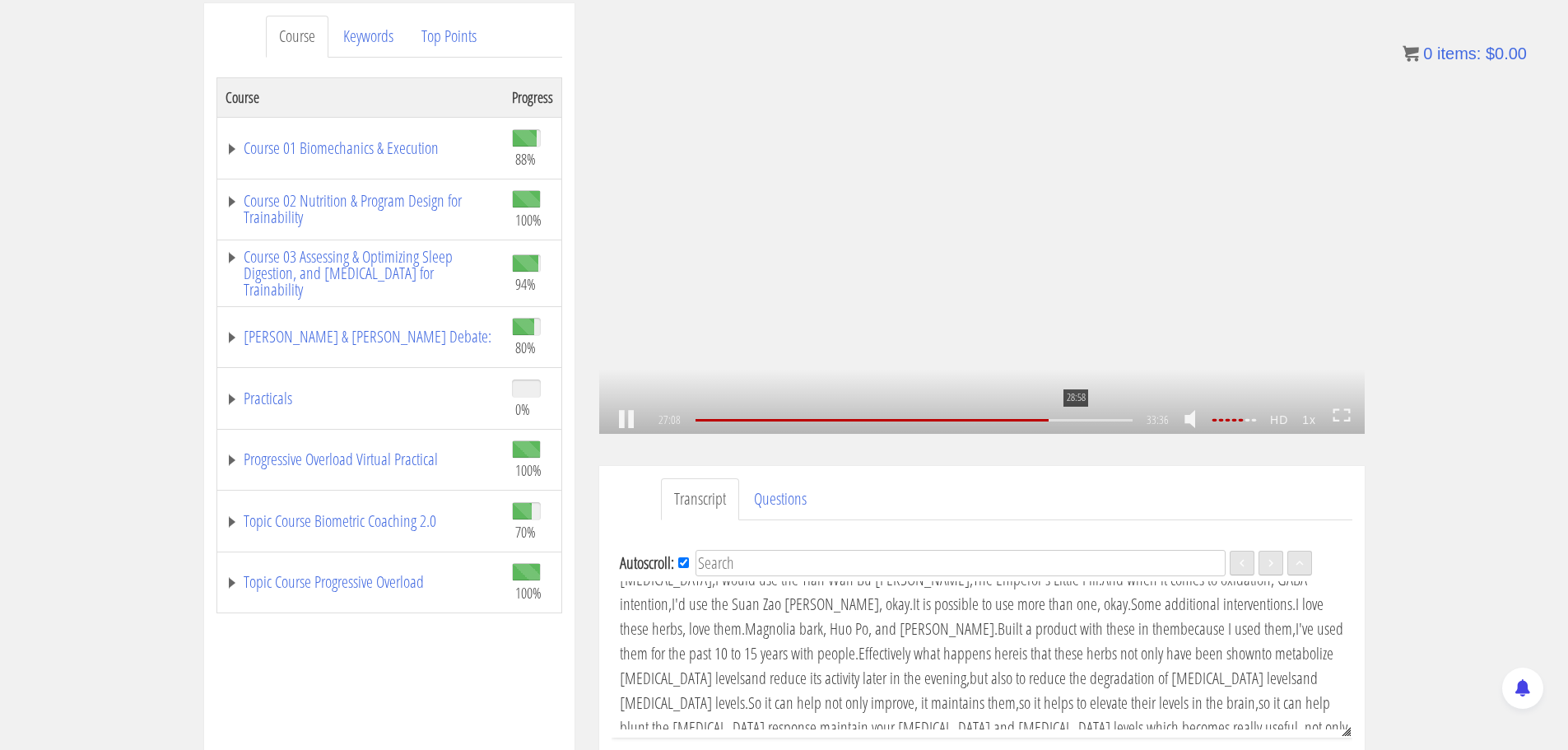
scroll to position [4640, 0]
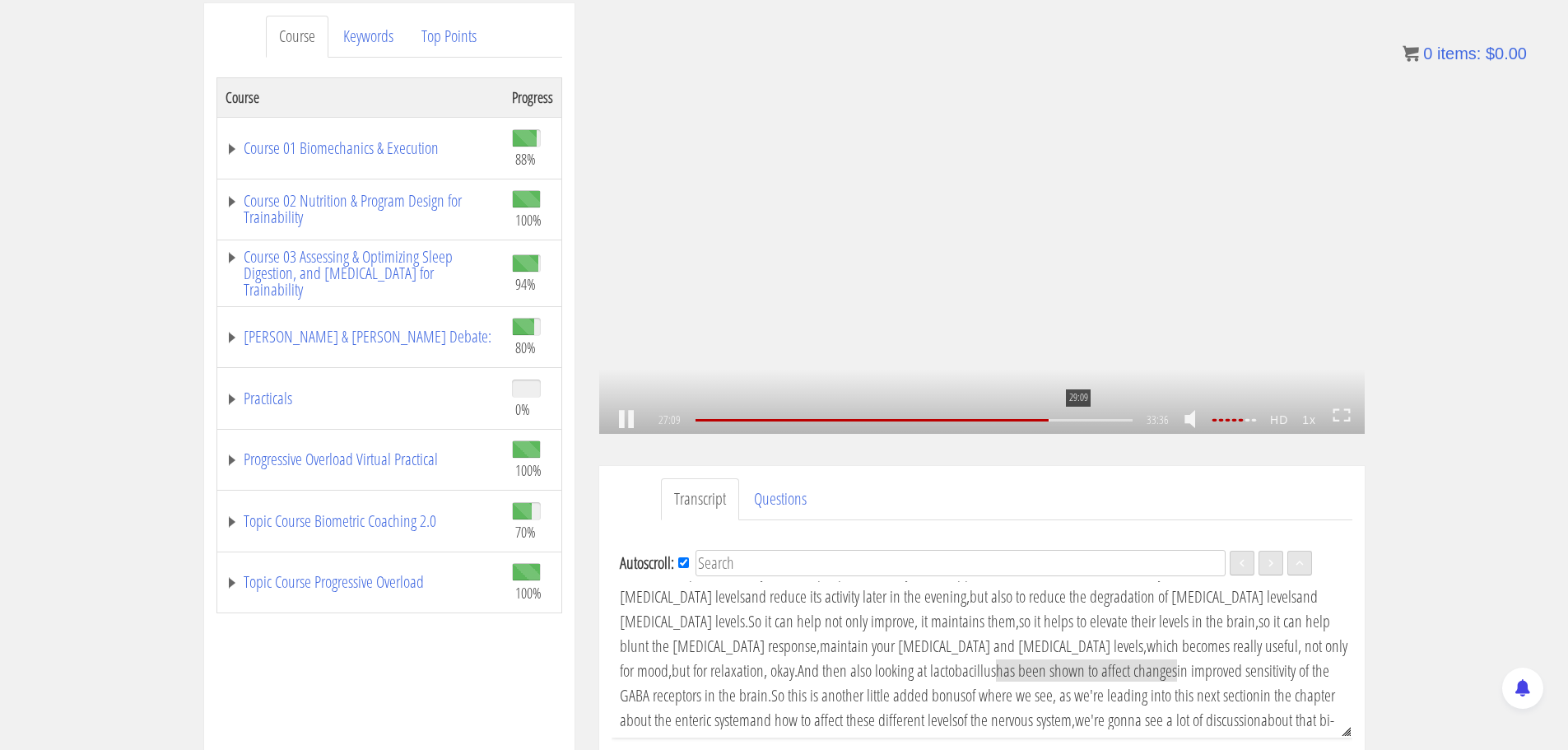
click at [1077, 419] on div "29:09" at bounding box center [913, 420] width 436 height 3
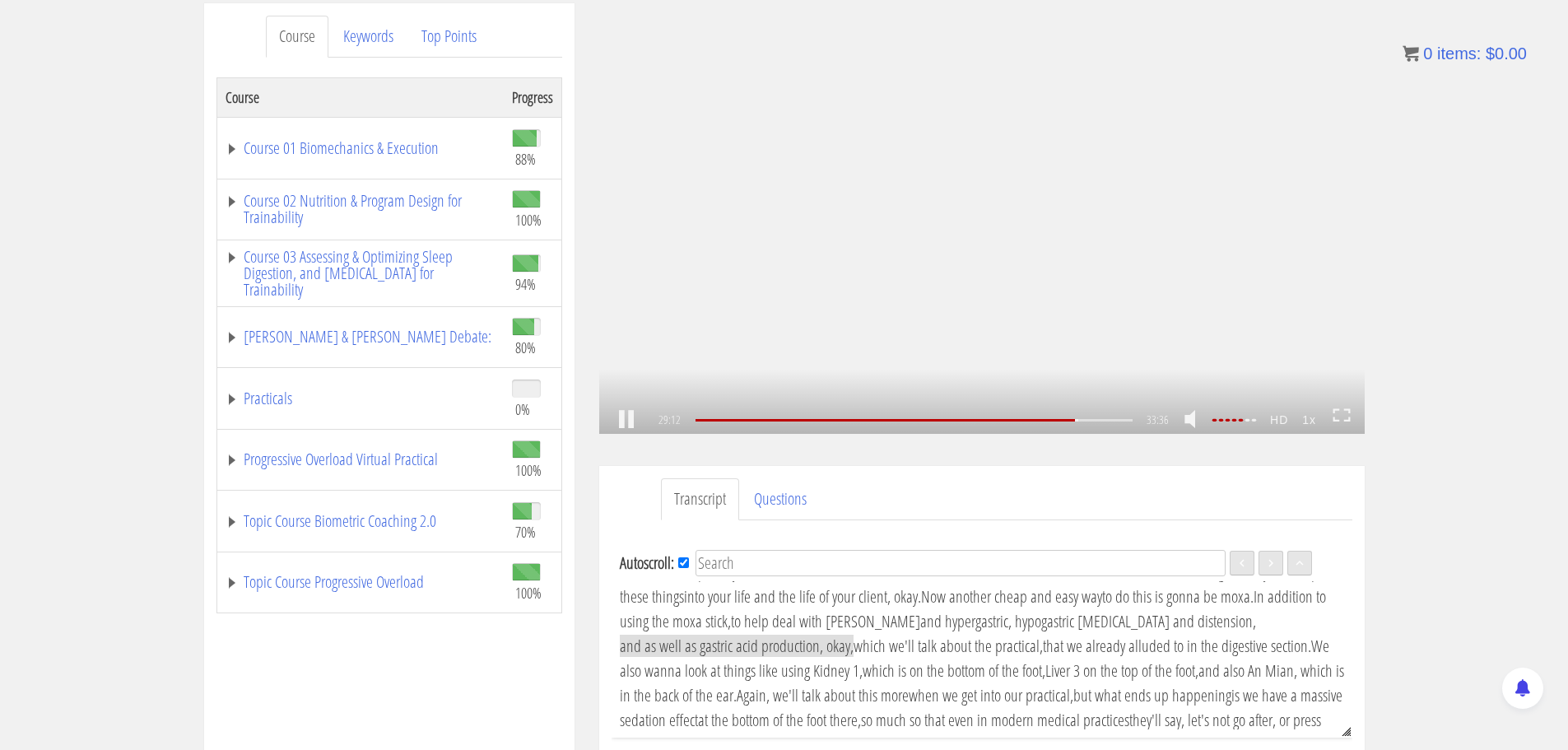
click at [622, 420] on link at bounding box center [626, 420] width 28 height 0
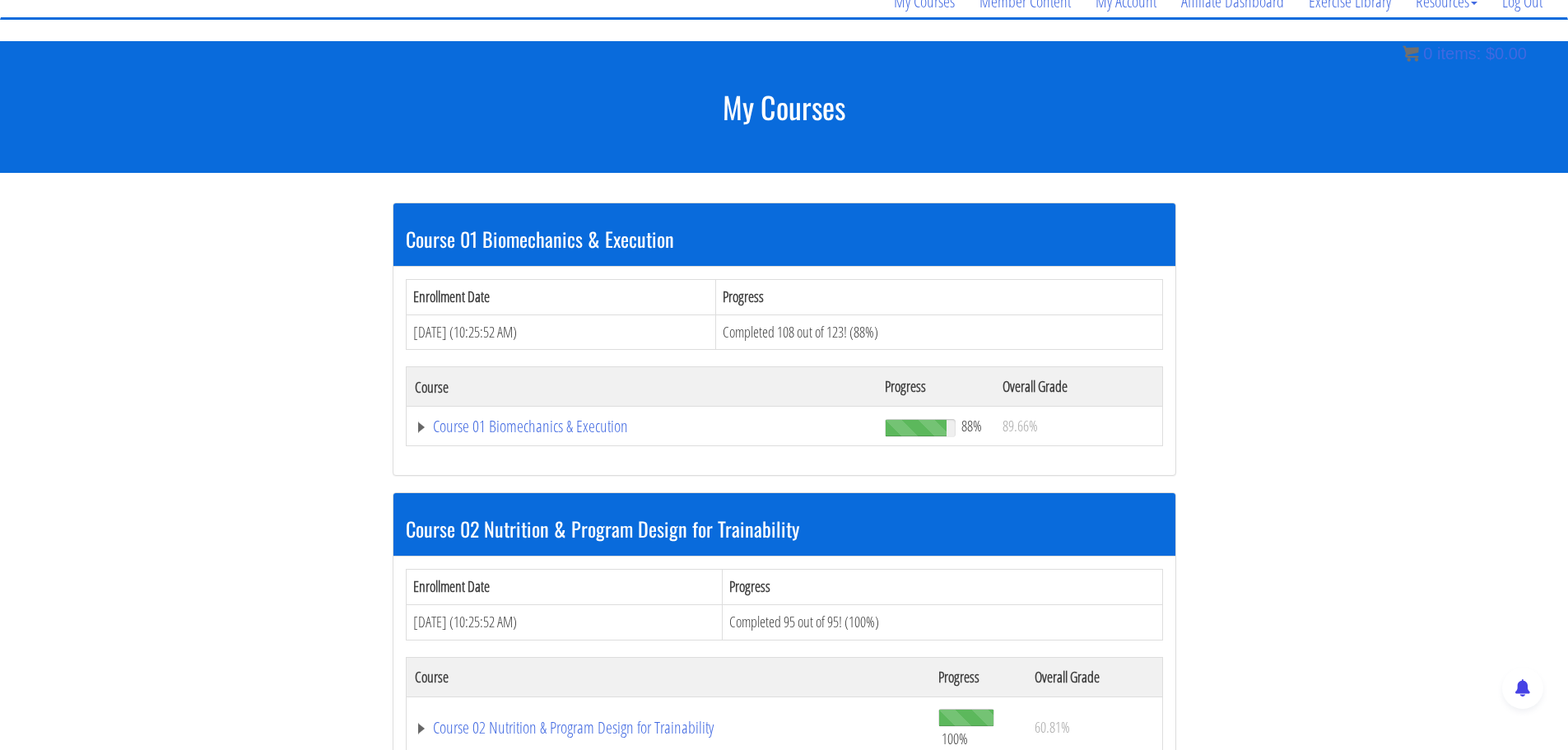
scroll to position [151, 0]
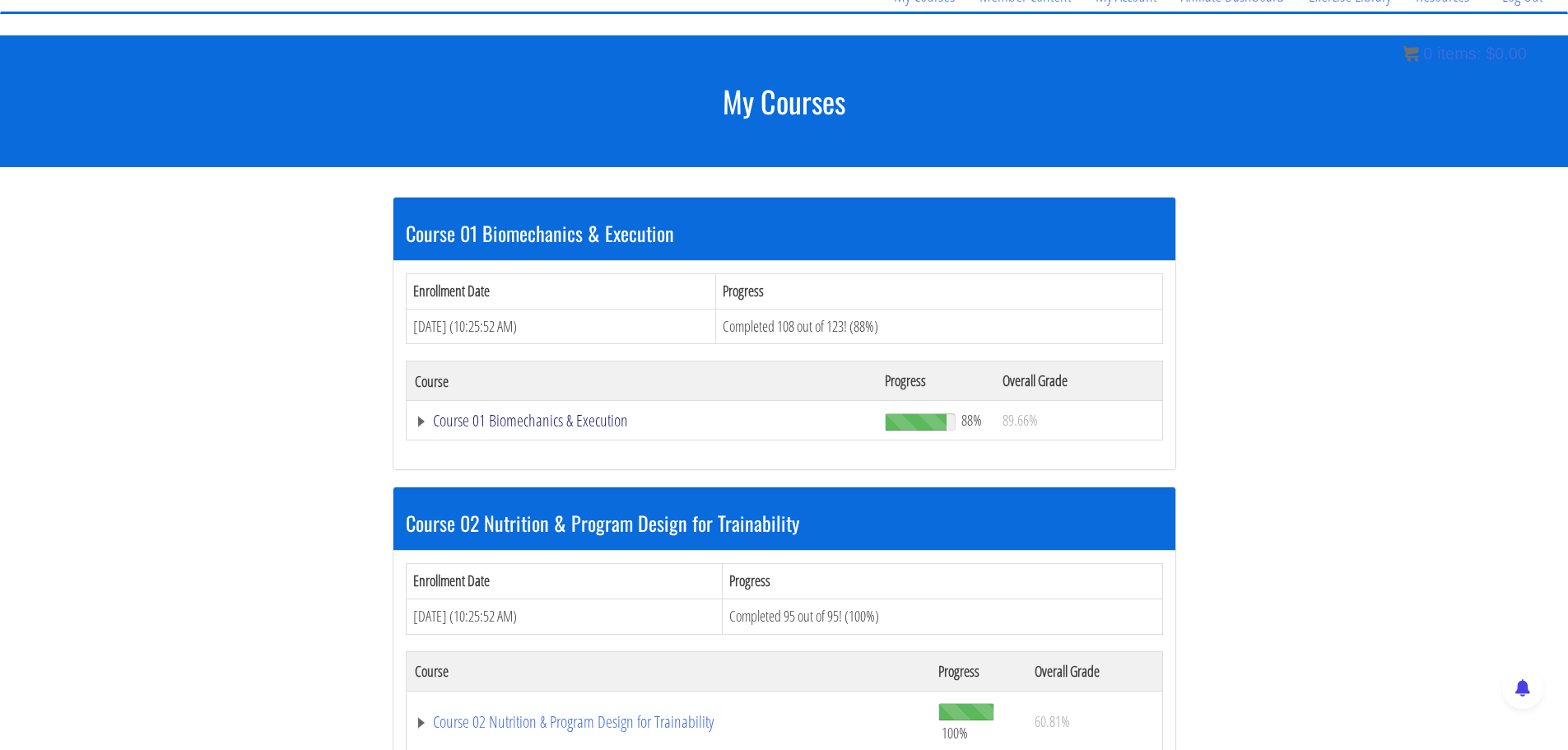
click at [451, 419] on link "Course 01 Biomechanics & Execution" at bounding box center [642, 420] width 454 height 16
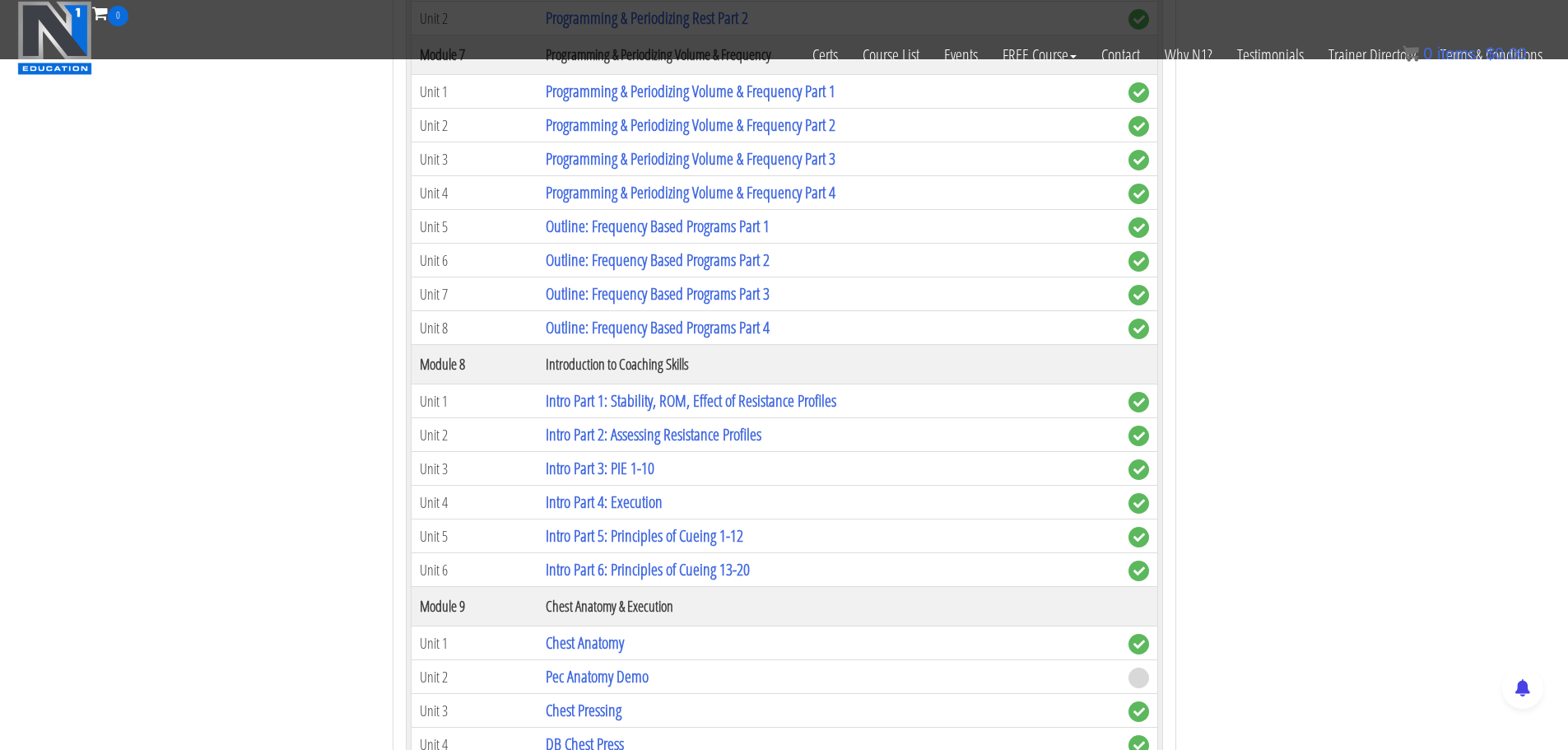
scroll to position [2126, 0]
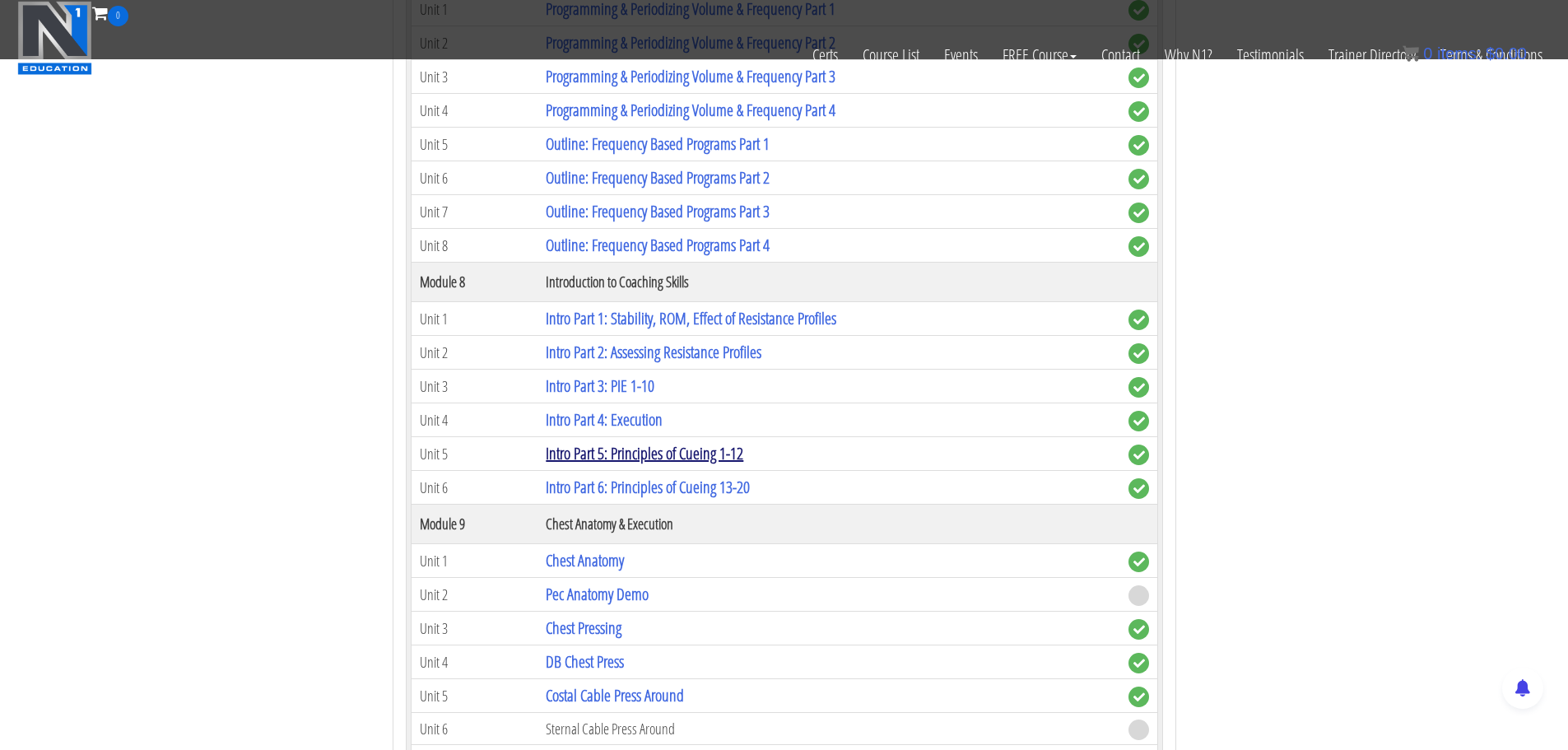
click at [713, 452] on link "Intro Part 5: Principles of Cueing 1-12" at bounding box center [644, 453] width 197 height 22
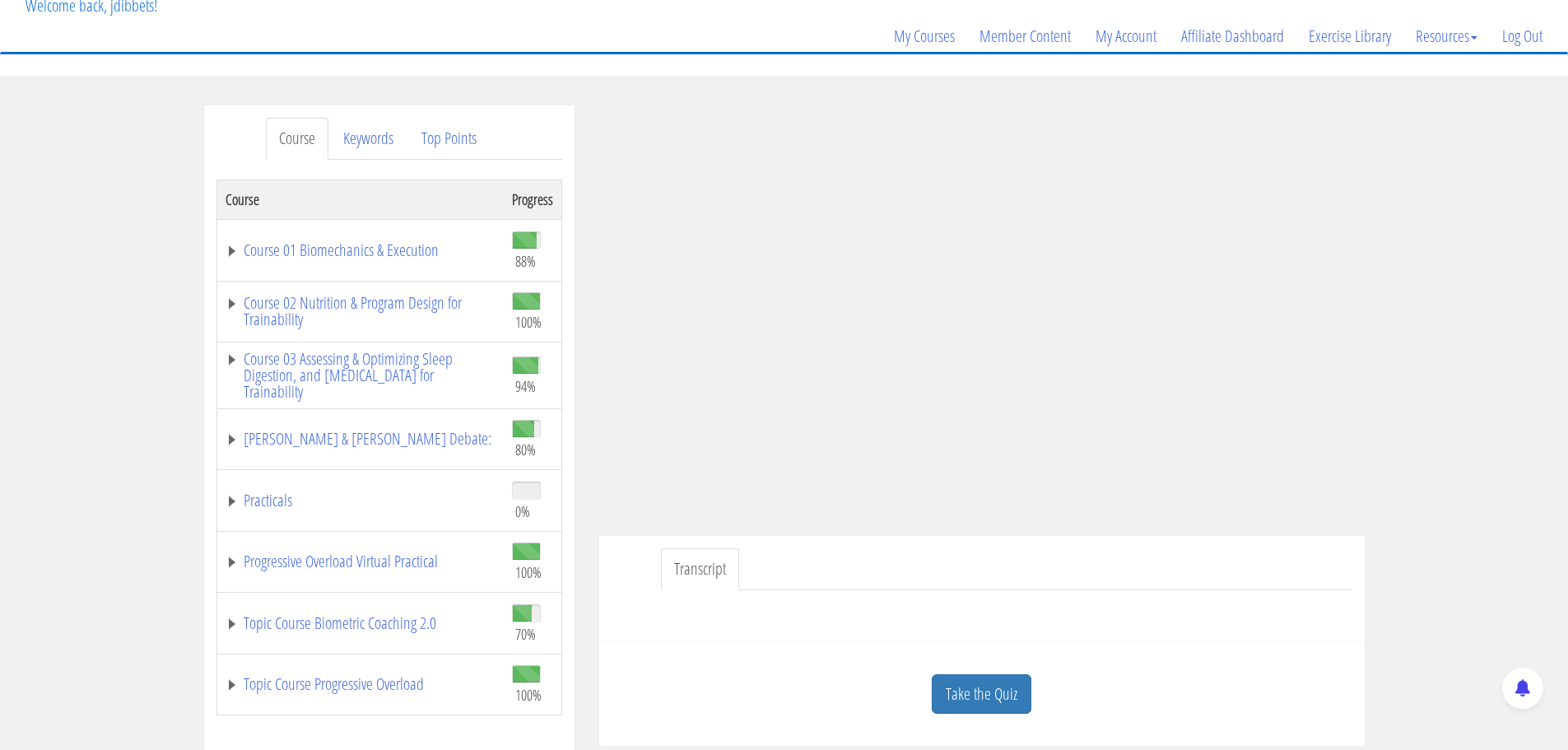
scroll to position [82, 0]
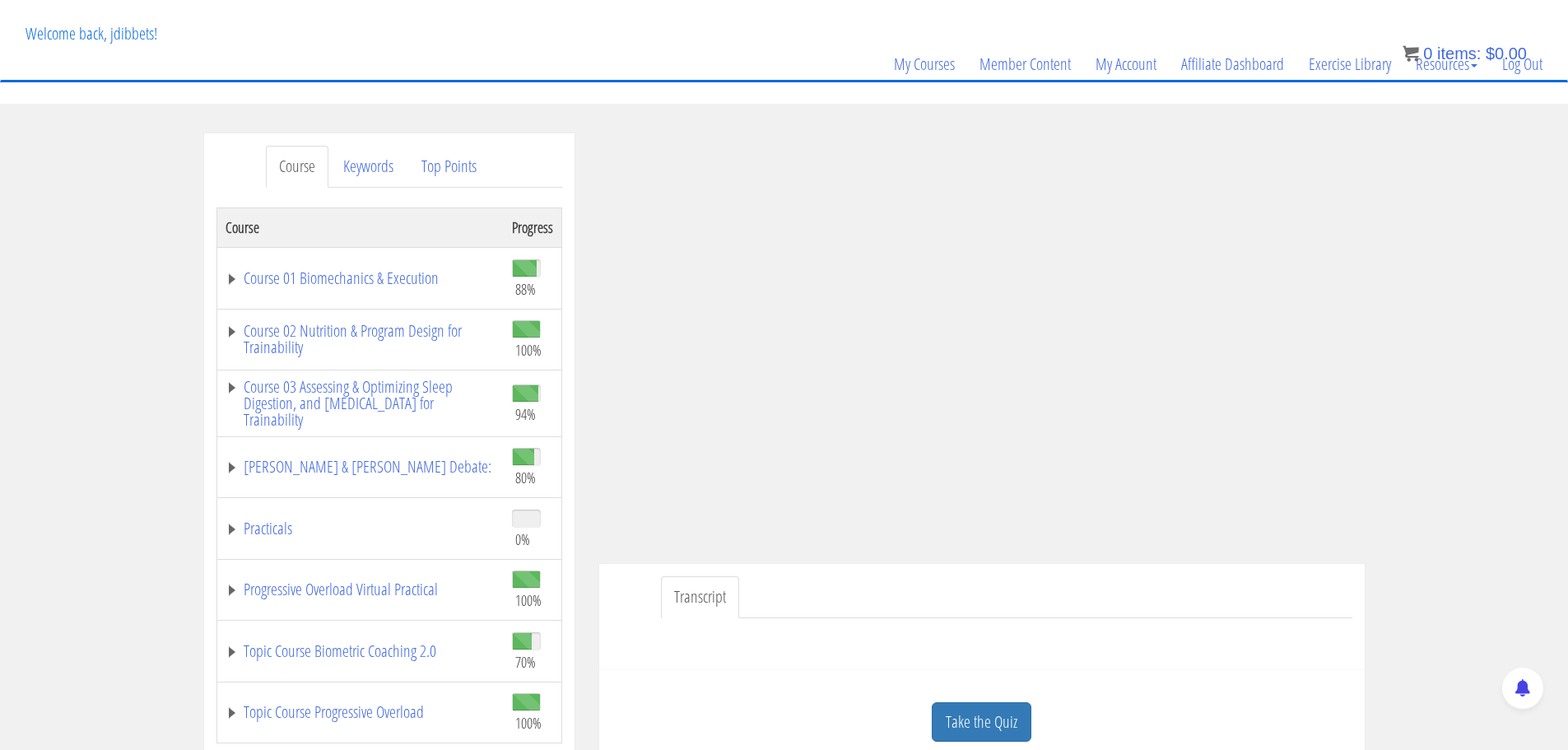
click at [714, 590] on link "Transcript" at bounding box center [700, 597] width 78 height 42
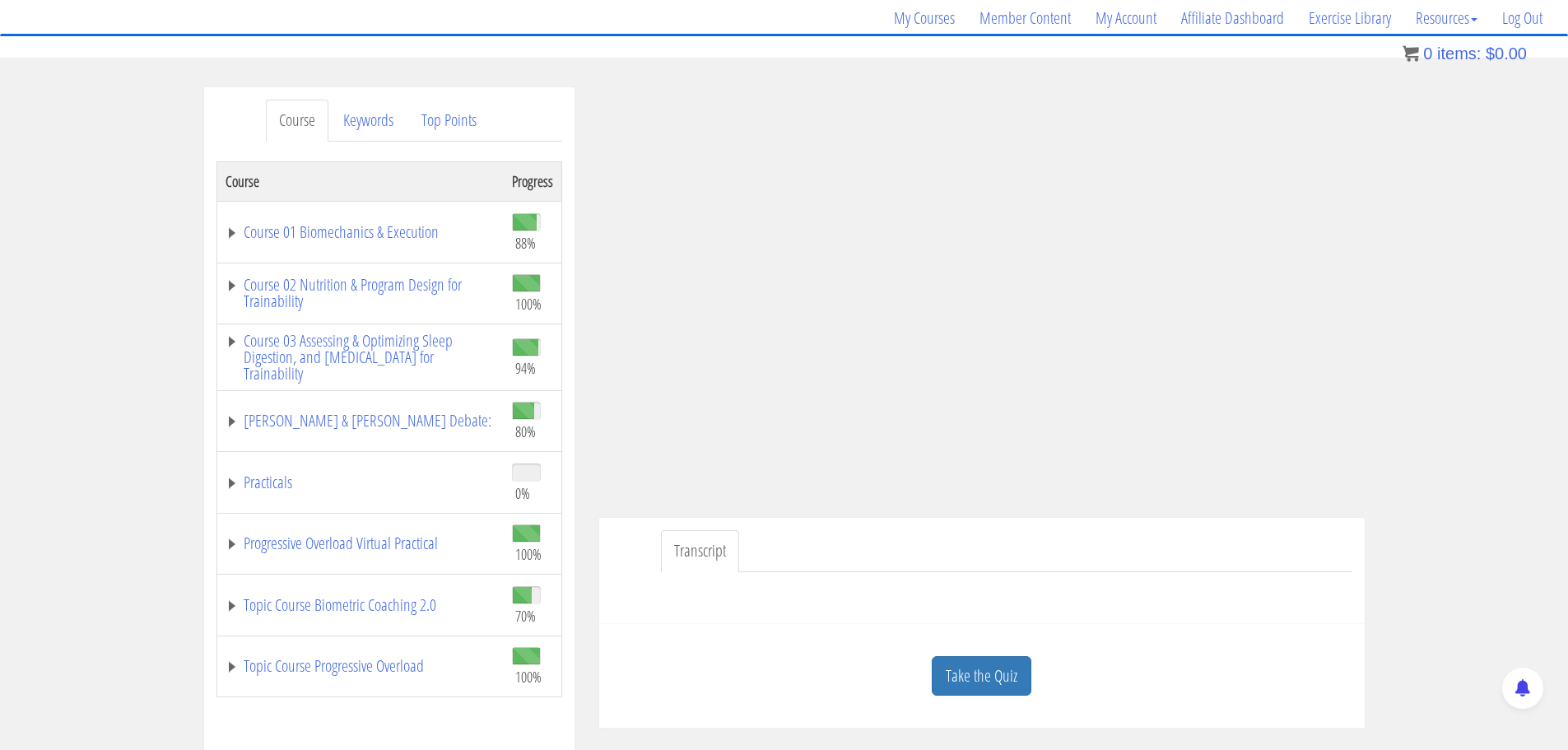
scroll to position [98, 0]
